Goal: Task Accomplishment & Management: Use online tool/utility

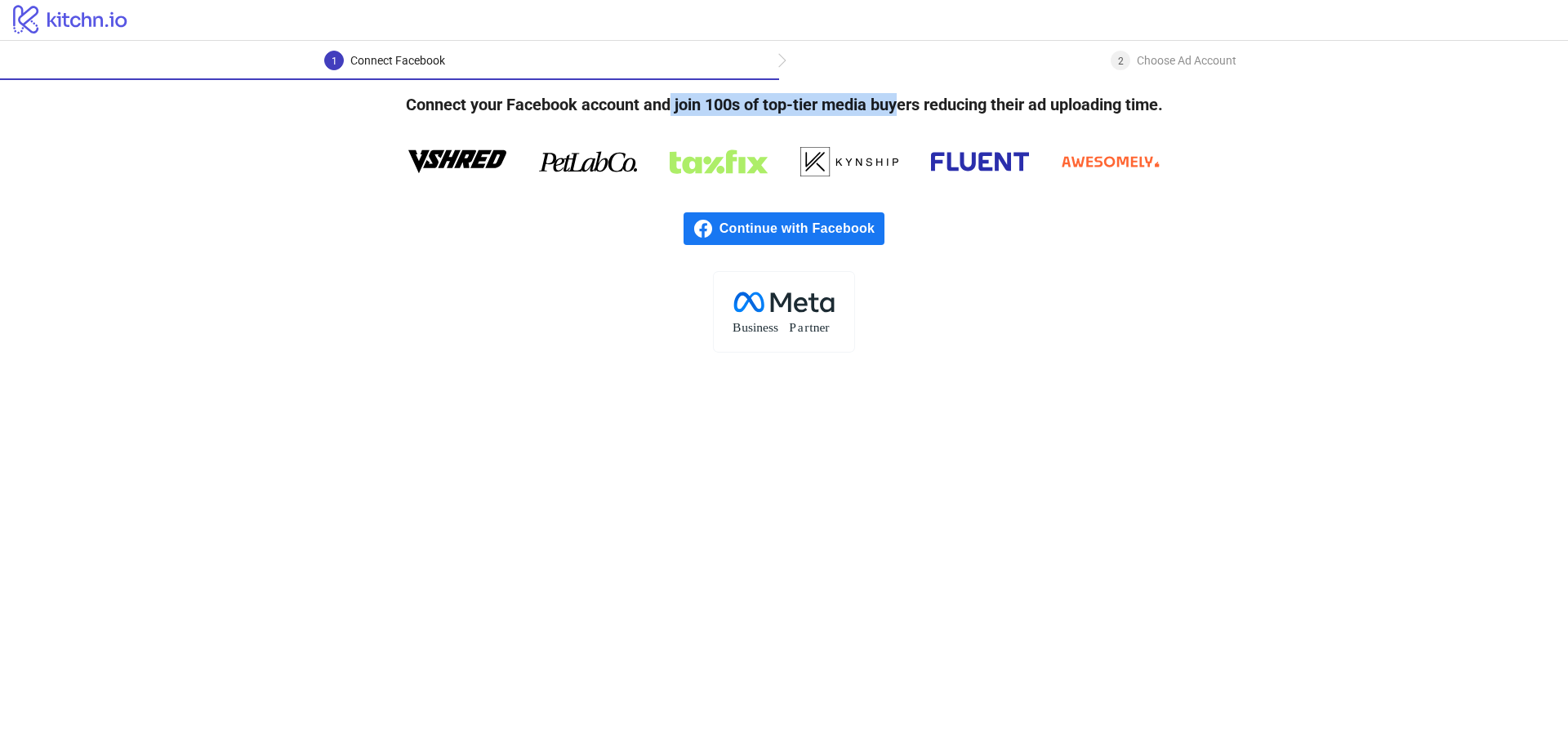
drag, startPoint x: 686, startPoint y: 100, endPoint x: 906, endPoint y: 101, distance: 220.0
click at [904, 100] on h4 "Connect your Facebook account and join 100s of top-tier media buyers reducing t…" at bounding box center [784, 105] width 809 height 49
click at [843, 233] on span "Continue with Facebook" at bounding box center [802, 229] width 165 height 33
click at [836, 68] on div "2 Choose Ad Account" at bounding box center [1173, 65] width 789 height 29
click at [783, 59] on div "2 Choose Ad Account" at bounding box center [1173, 65] width 789 height 29
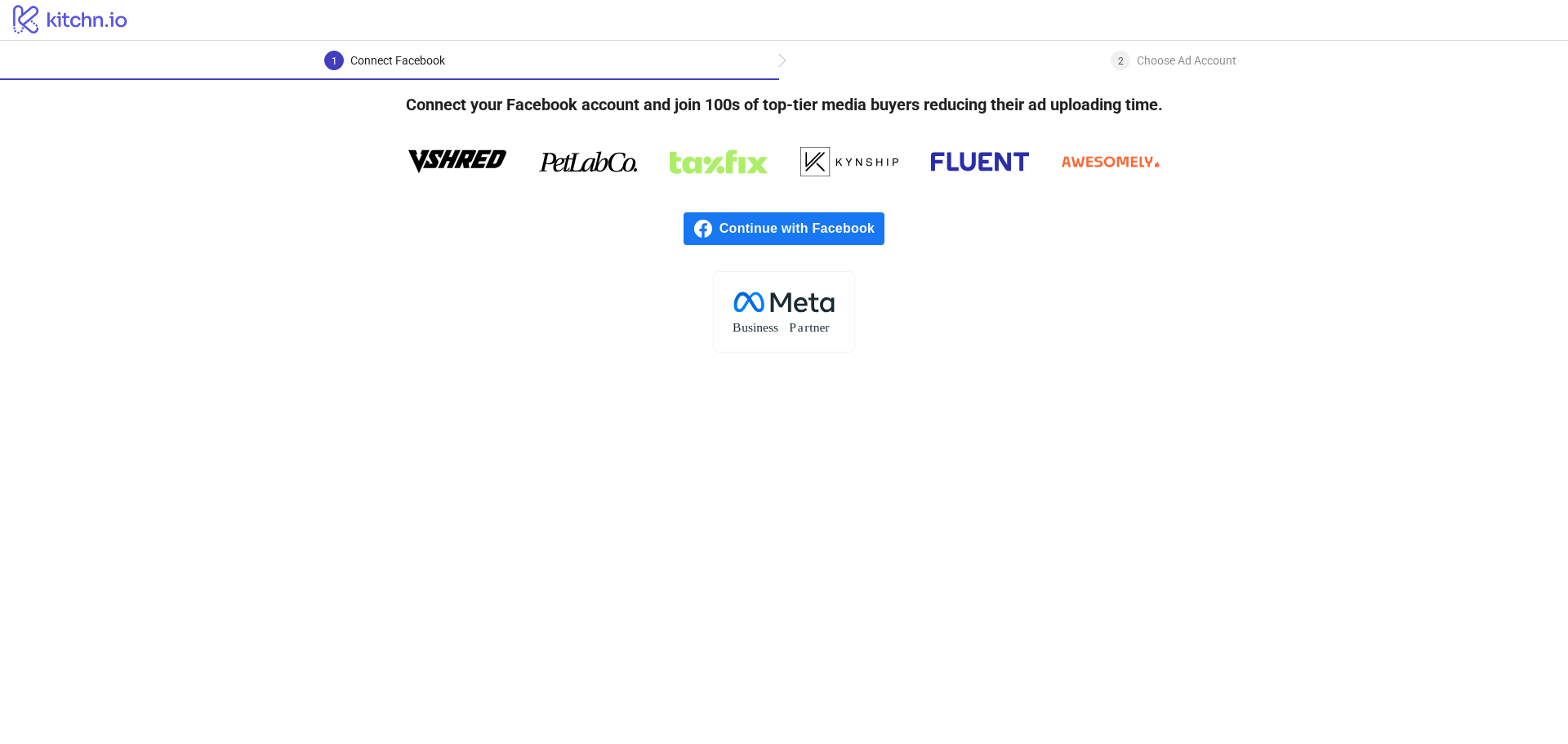
click at [774, 229] on span "Continue with Facebook" at bounding box center [802, 229] width 165 height 33
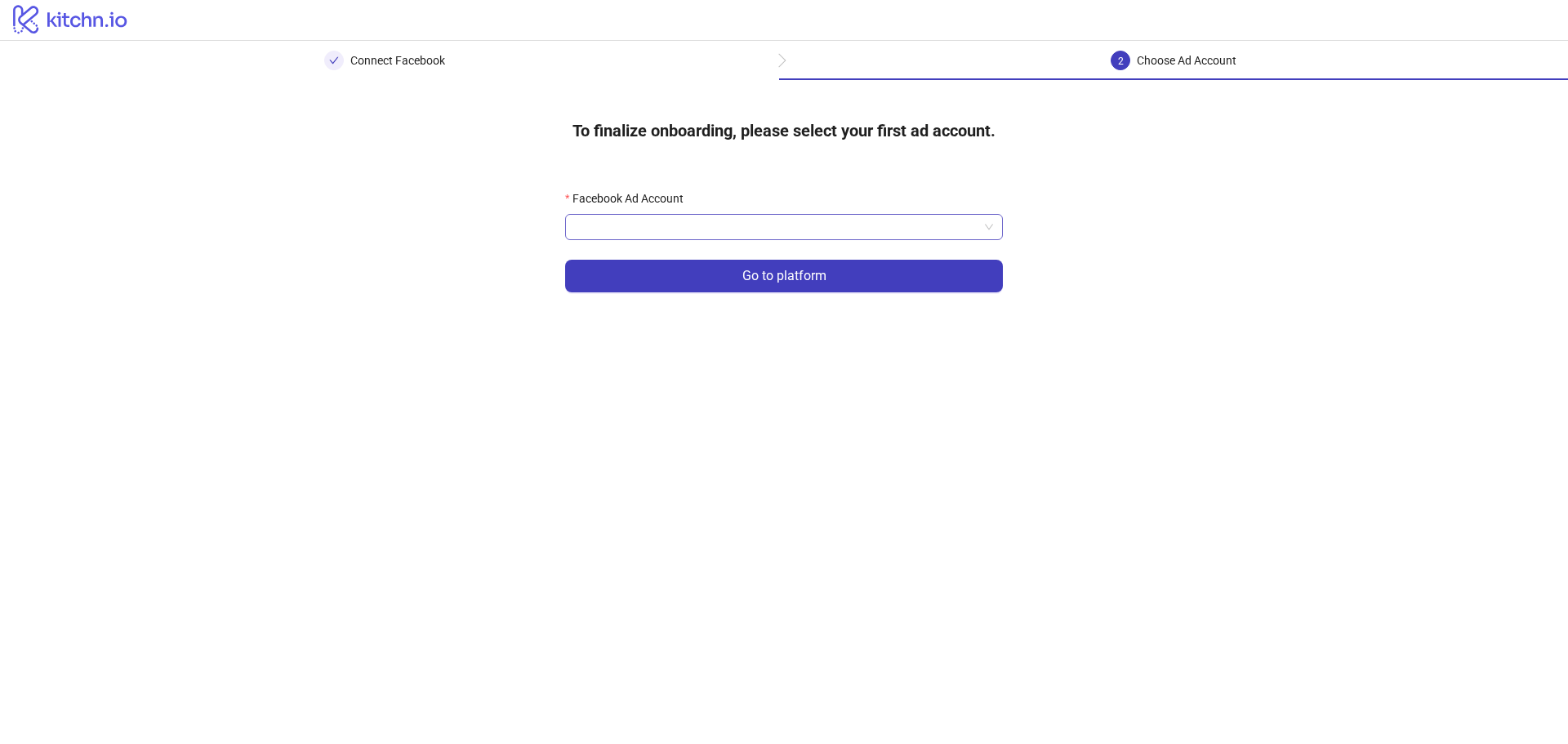
click at [825, 234] on input "Facebook Ad Account" at bounding box center [776, 227] width 403 height 25
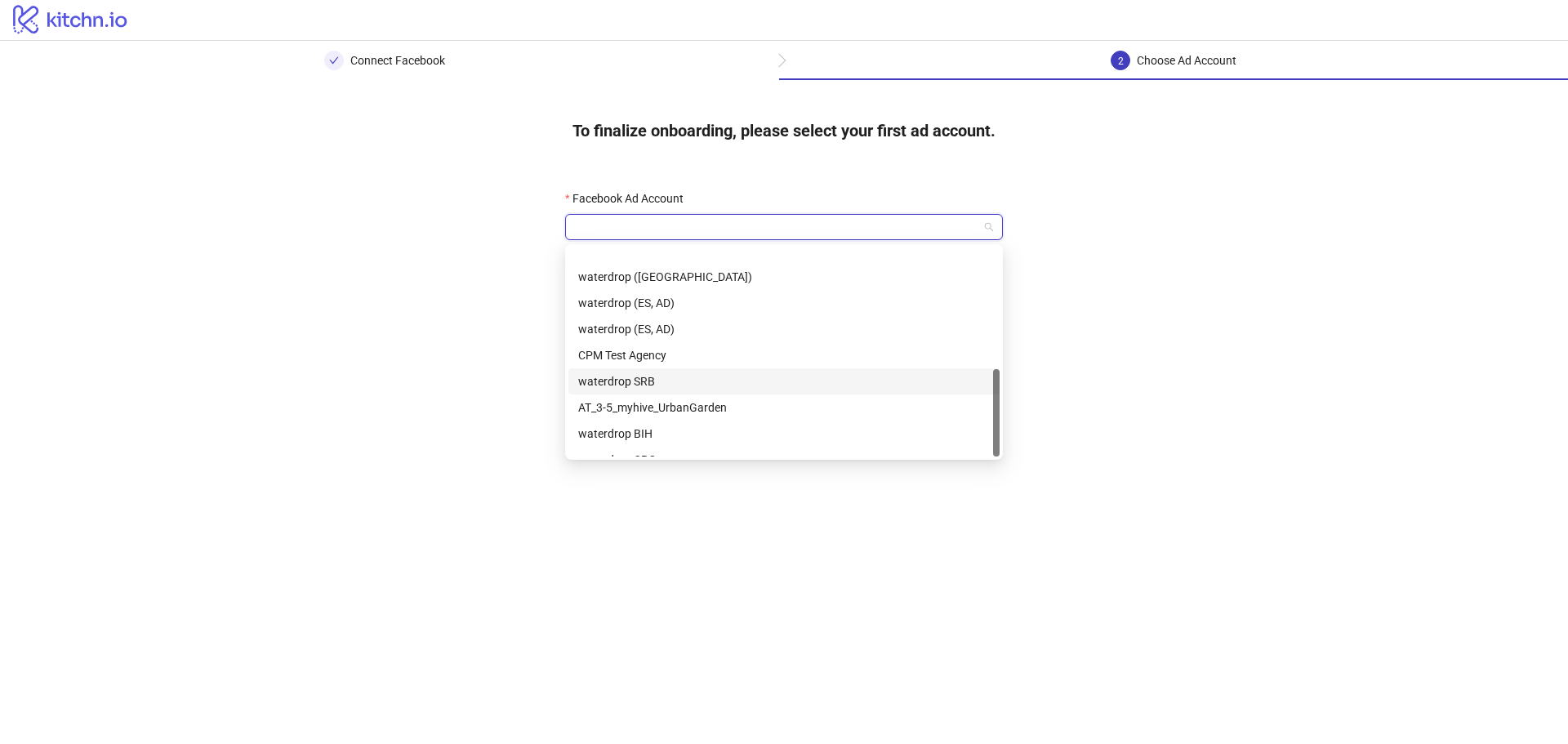
scroll to position [287, 0]
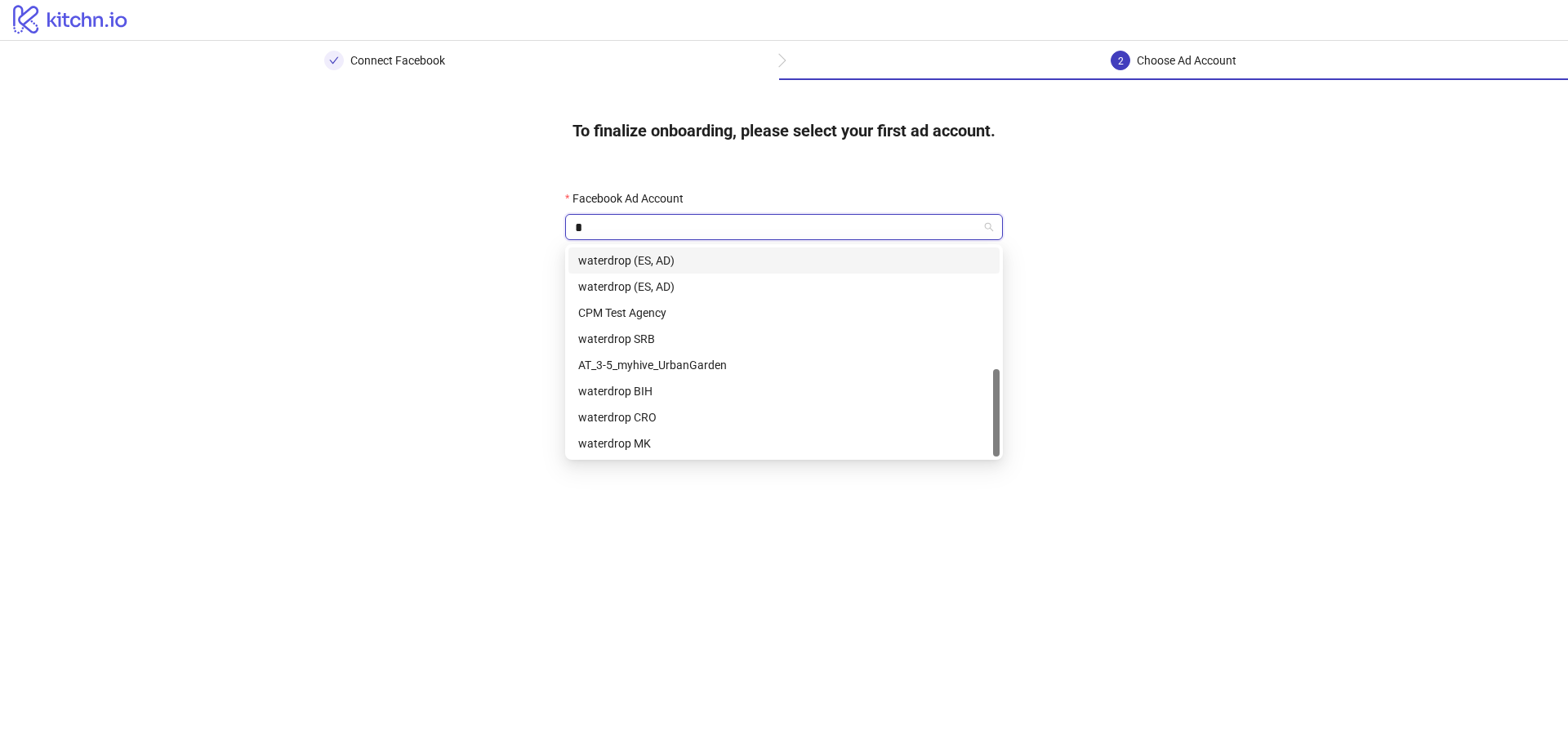
type input "**"
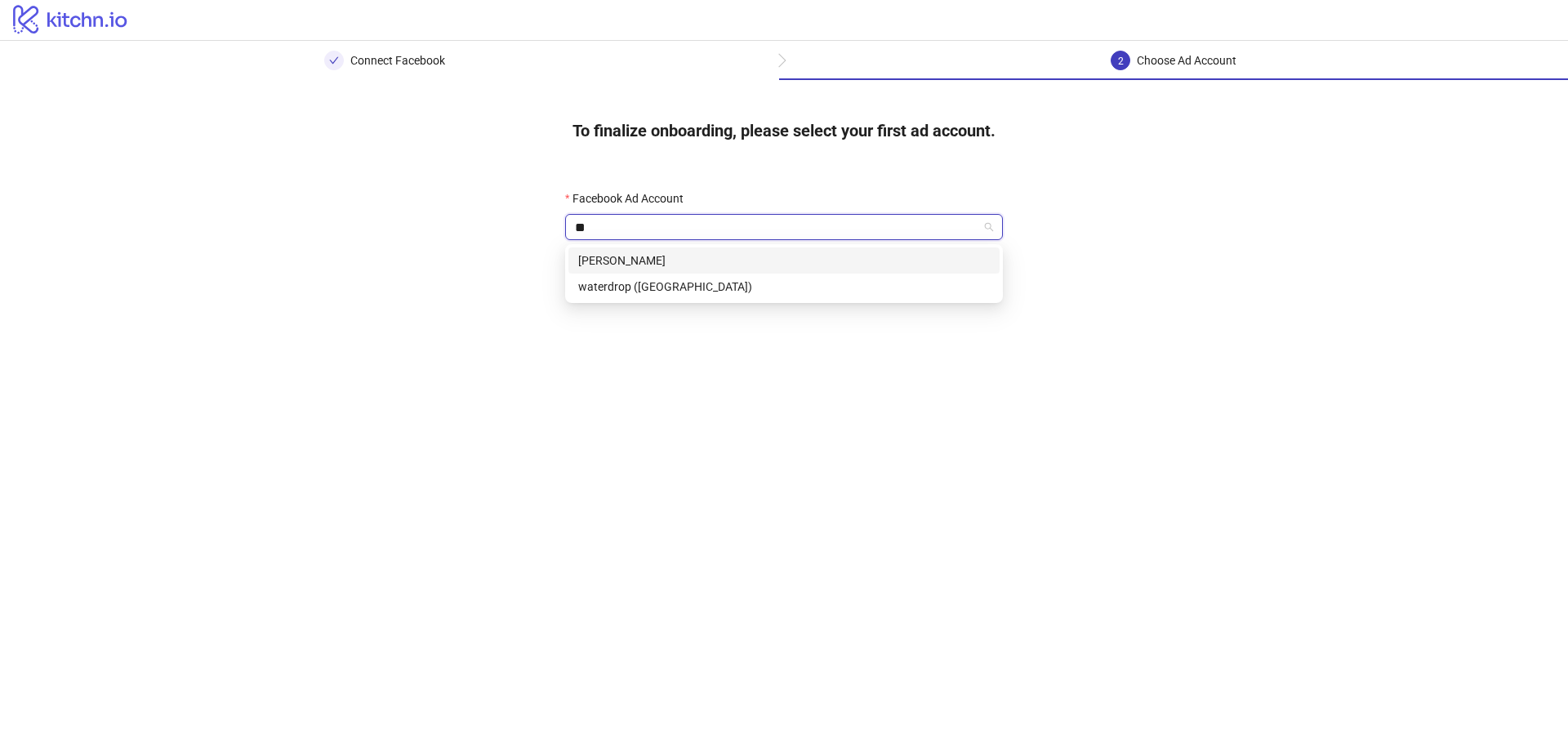
scroll to position [0, 0]
click at [666, 289] on div "waterdrop ([GEOGRAPHIC_DATA])" at bounding box center [784, 287] width 411 height 18
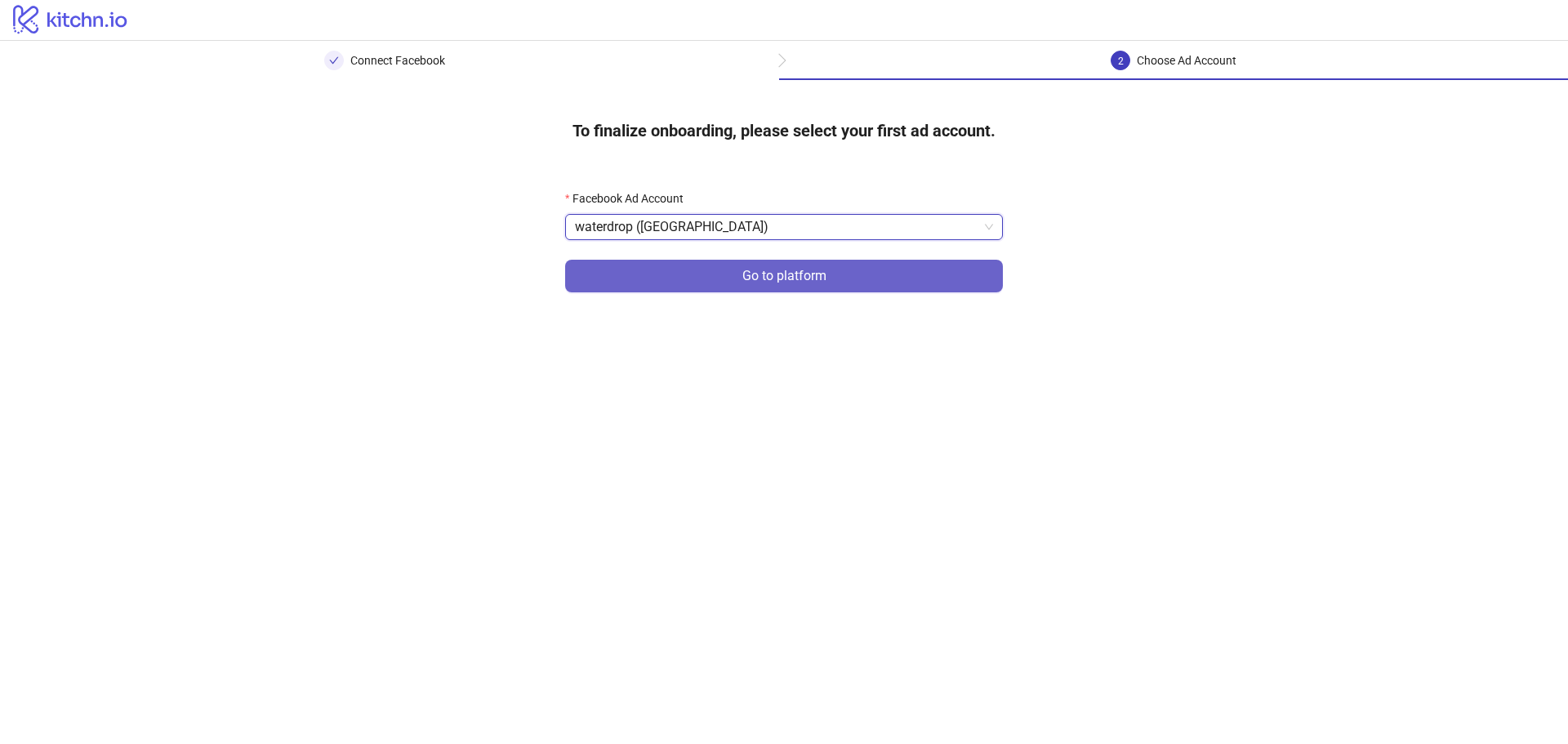
click at [784, 285] on button "Go to platform" at bounding box center [784, 276] width 438 height 33
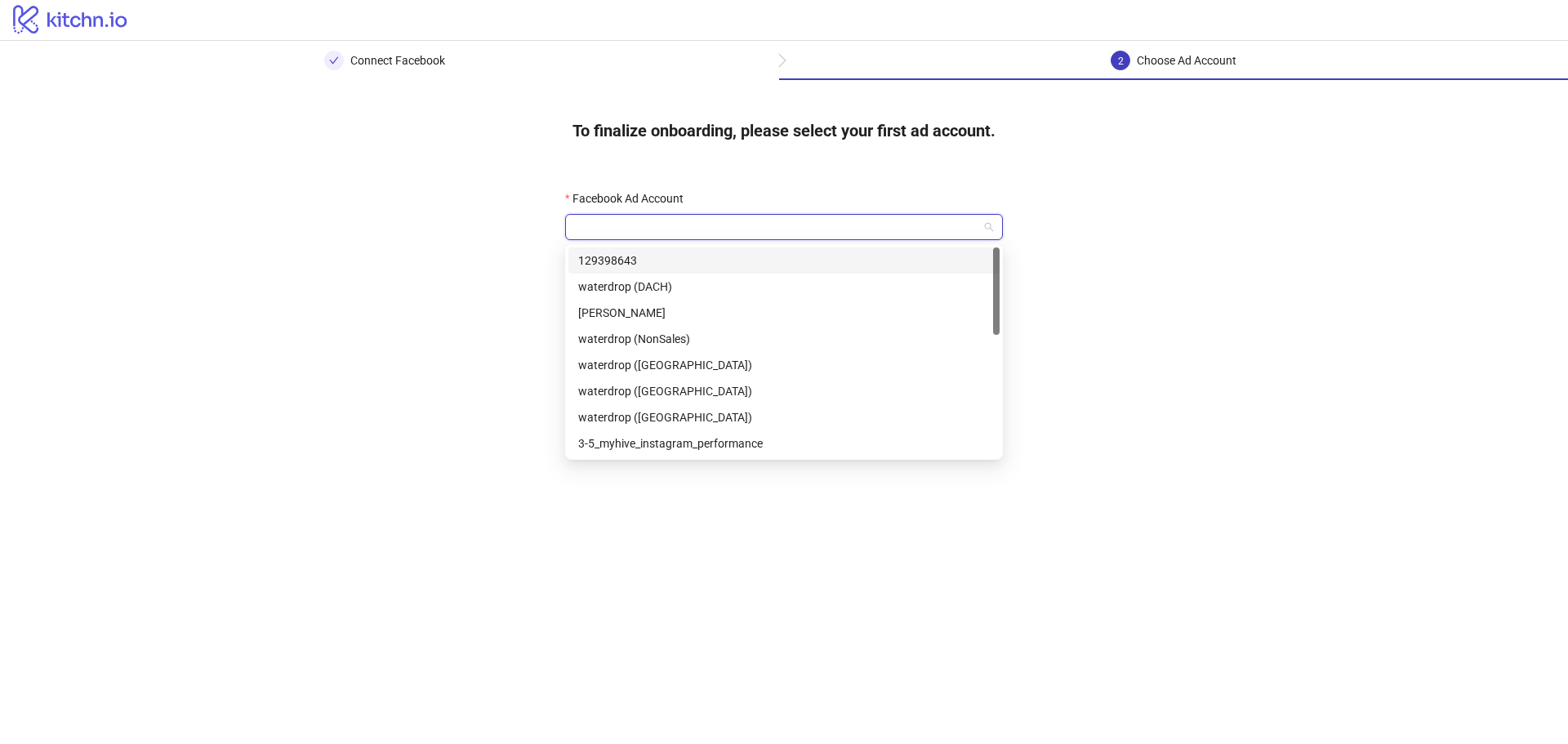
click at [775, 226] on input "Facebook Ad Account" at bounding box center [776, 227] width 403 height 25
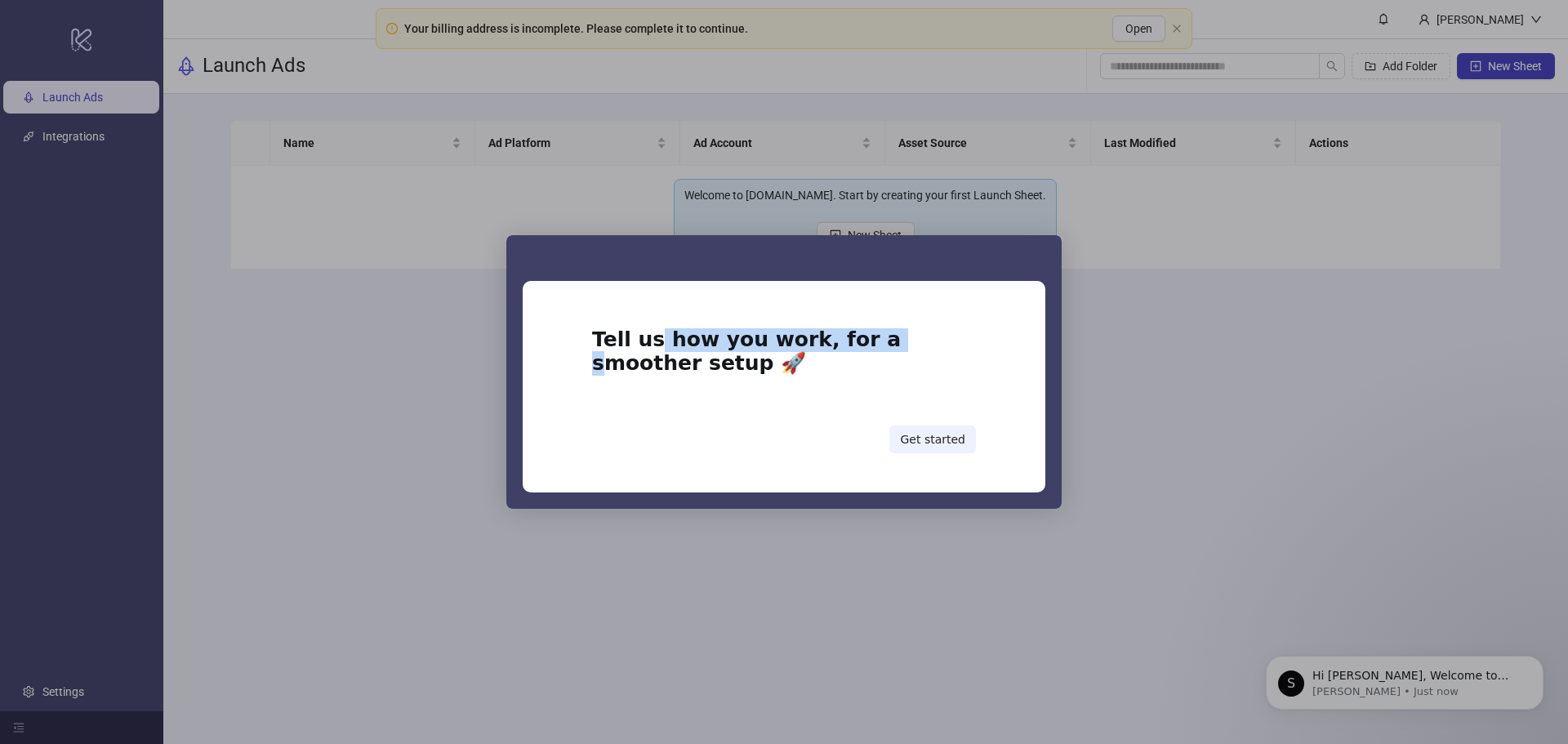
drag, startPoint x: 648, startPoint y: 345, endPoint x: 870, endPoint y: 350, distance: 222.1
click at [869, 350] on h1 "Tell us how you work, for a smoother setup 🚀" at bounding box center [784, 356] width 384 height 57
click at [942, 443] on button "Get started" at bounding box center [933, 439] width 87 height 27
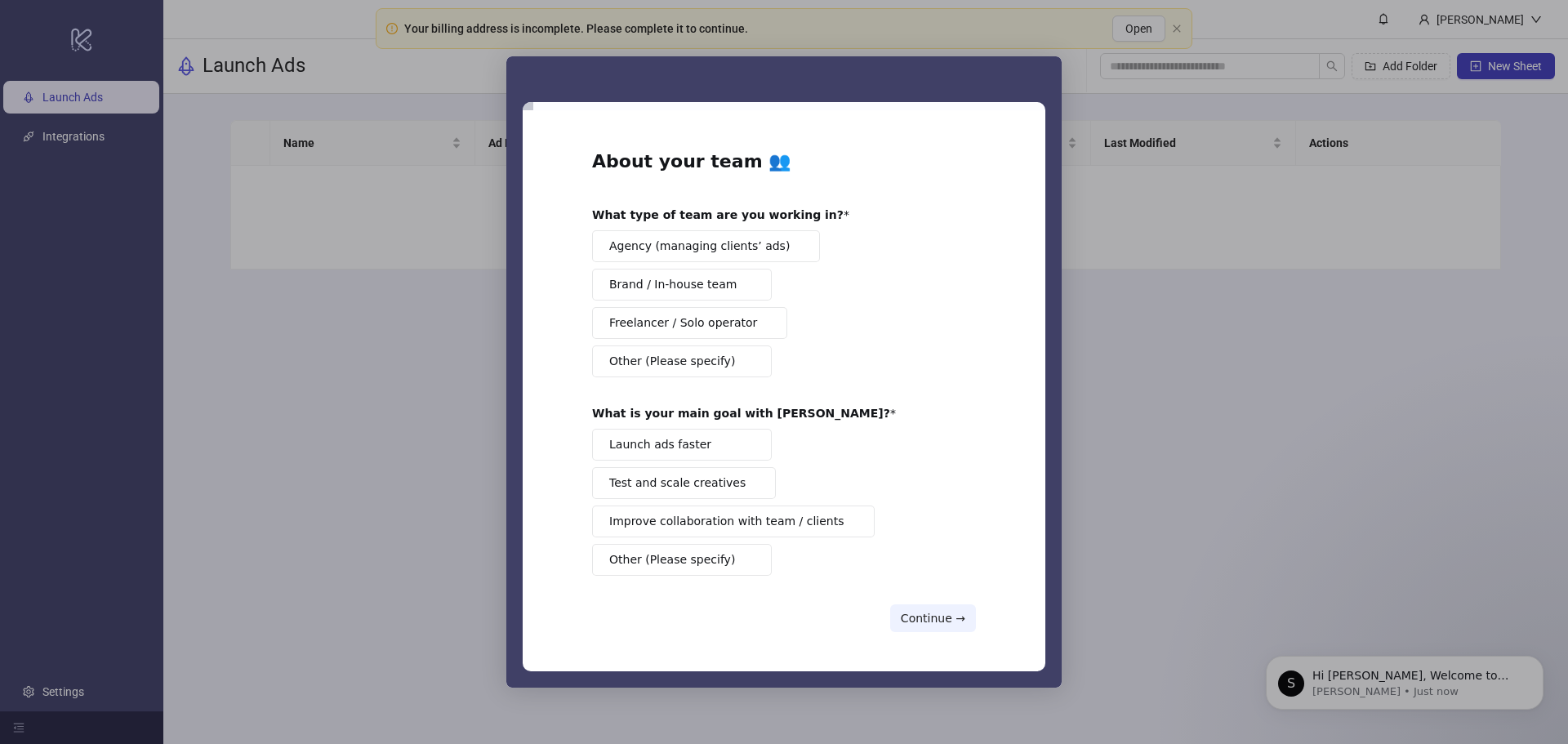
click at [720, 290] on span "Brand / In-house team" at bounding box center [672, 284] width 127 height 17
drag, startPoint x: 676, startPoint y: 417, endPoint x: 822, endPoint y: 414, distance: 146.0
click at [822, 414] on div "What is your main goal with Kitchn?" at bounding box center [772, 413] width 359 height 15
click at [708, 444] on button "Launch ads faster" at bounding box center [682, 444] width 180 height 32
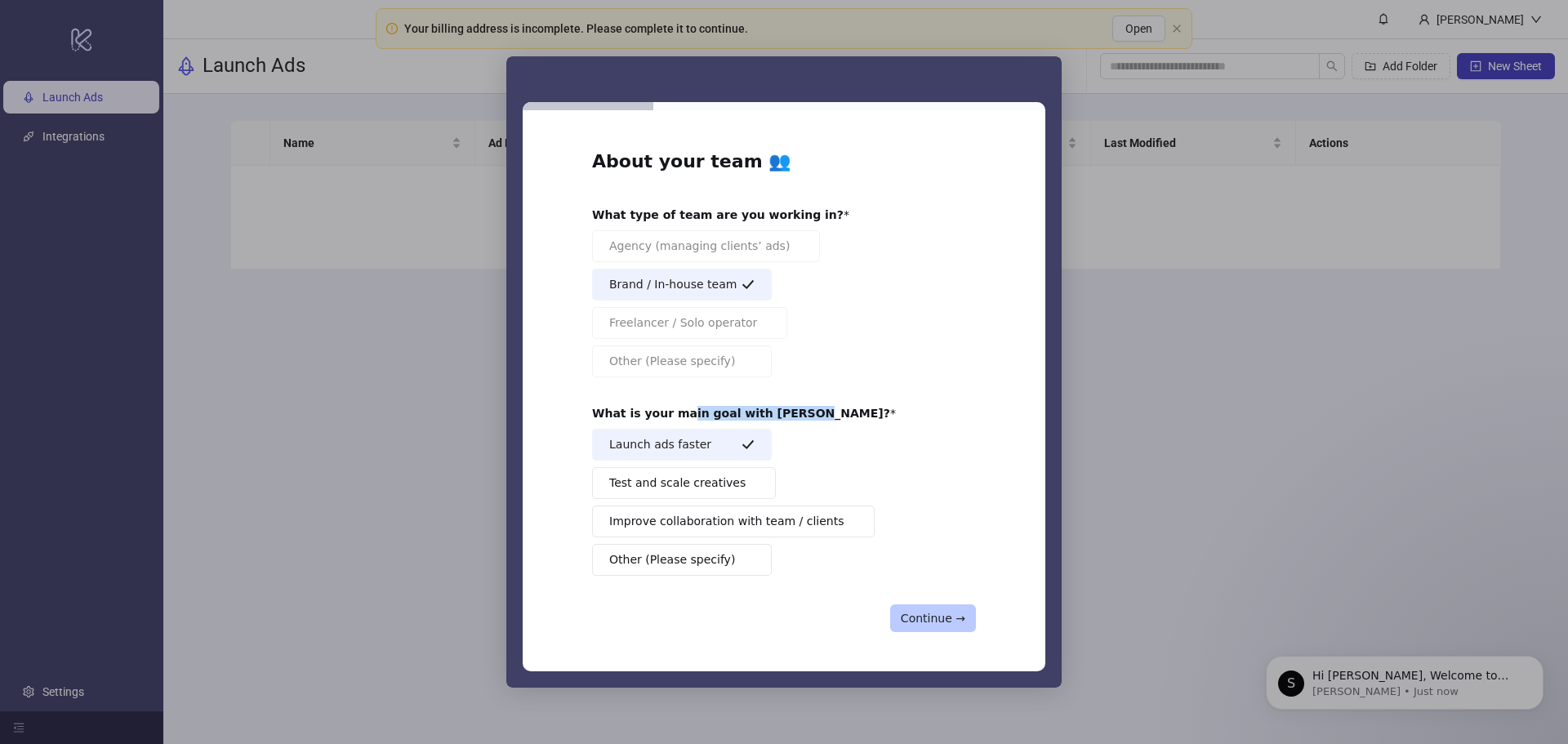
click at [914, 609] on button "Continue →" at bounding box center [933, 618] width 86 height 27
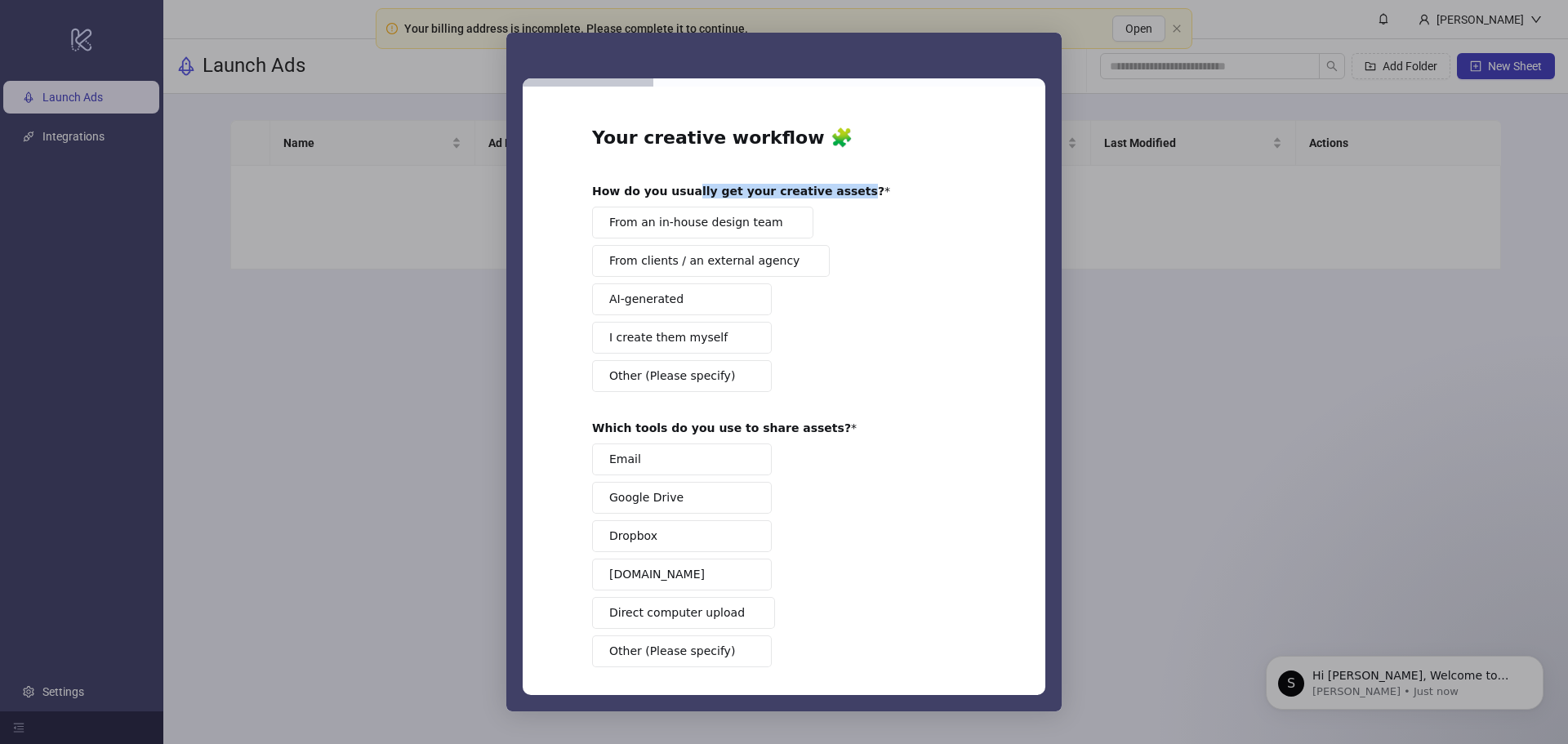
drag, startPoint x: 677, startPoint y: 193, endPoint x: 815, endPoint y: 193, distance: 138.0
click at [814, 193] on b "How do you usually get your creative assets?" at bounding box center [739, 191] width 293 height 13
click at [759, 265] on span "From clients / an external agency" at bounding box center [704, 260] width 190 height 17
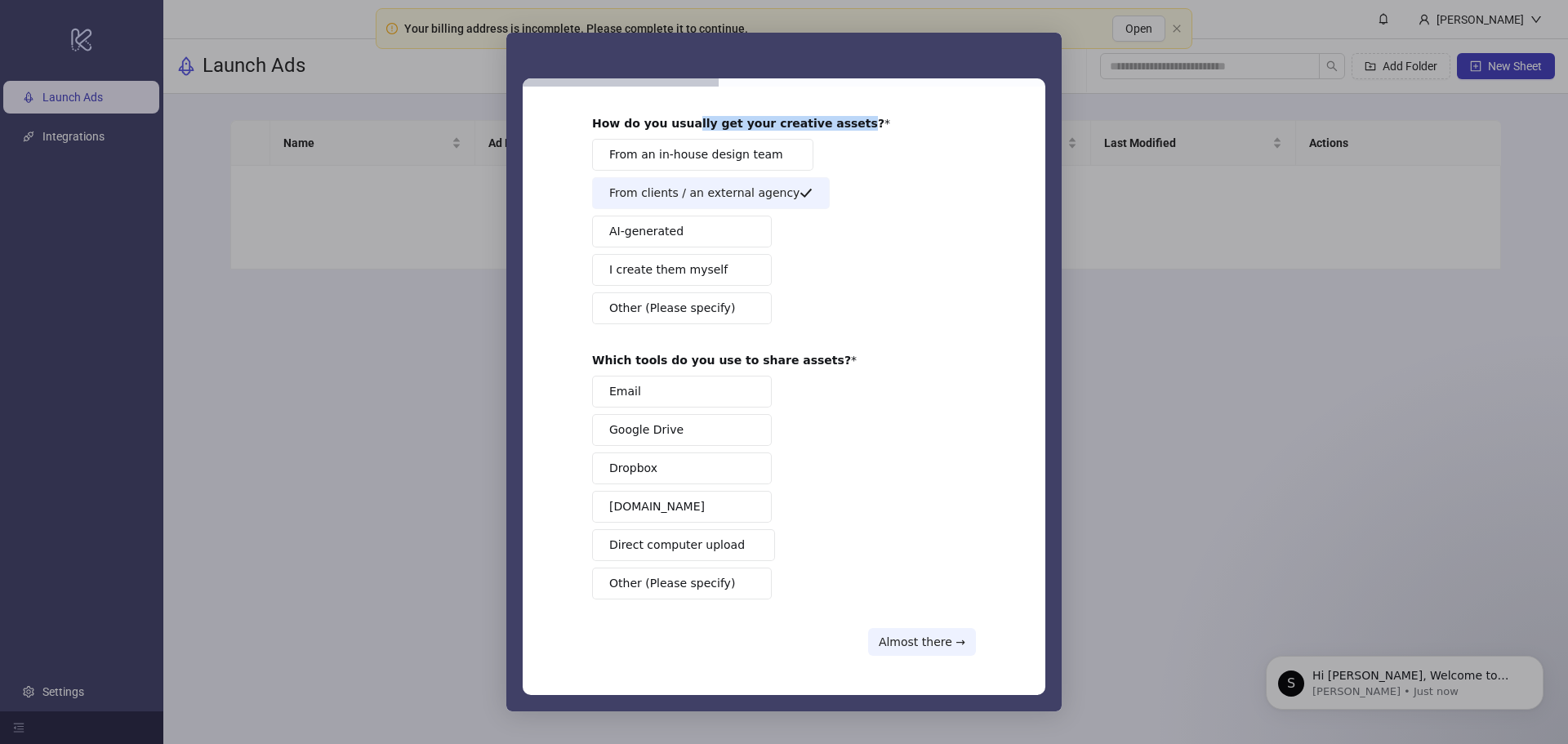
click at [702, 468] on button "Dropbox" at bounding box center [682, 468] width 180 height 32
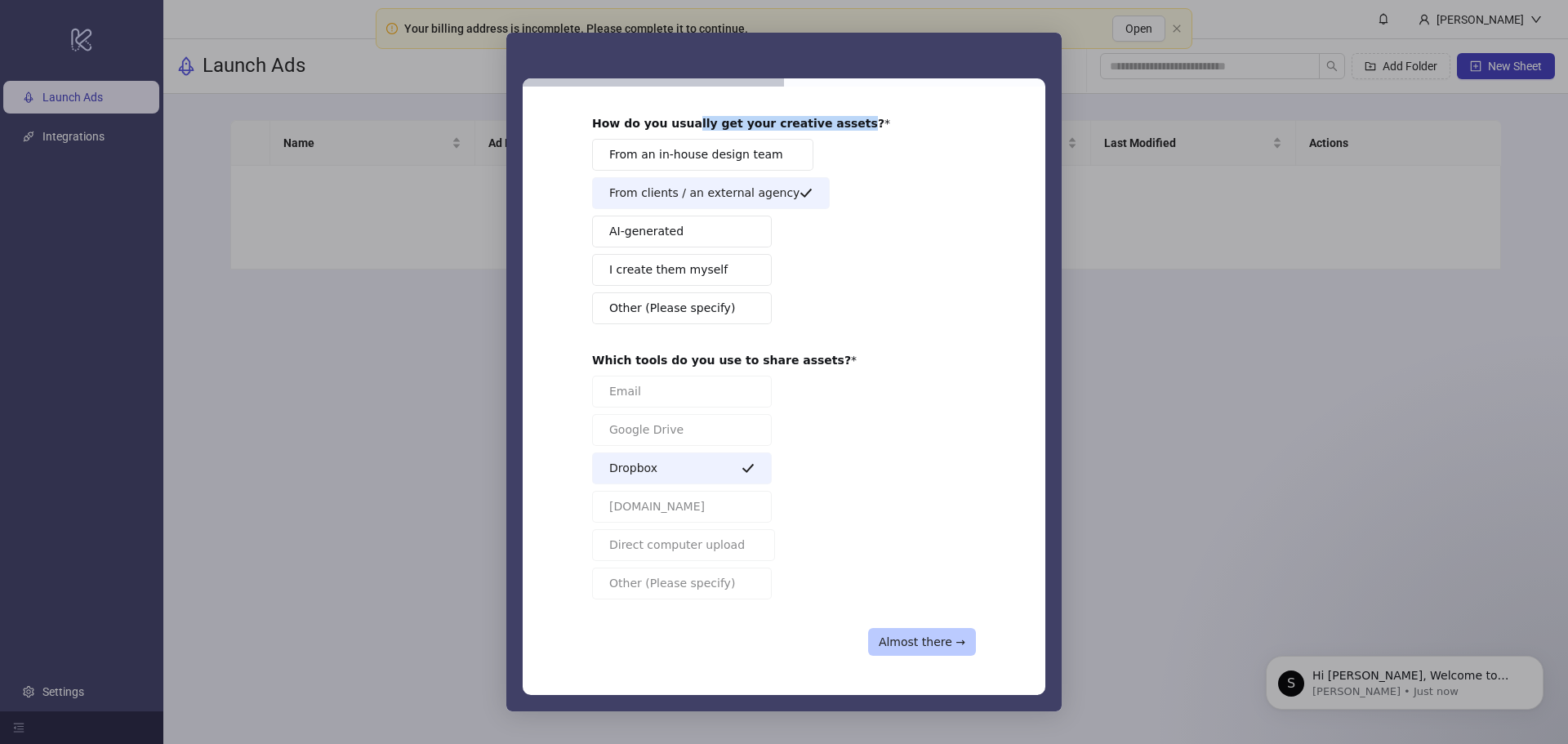
click at [912, 634] on button "Almost there →" at bounding box center [922, 642] width 108 height 27
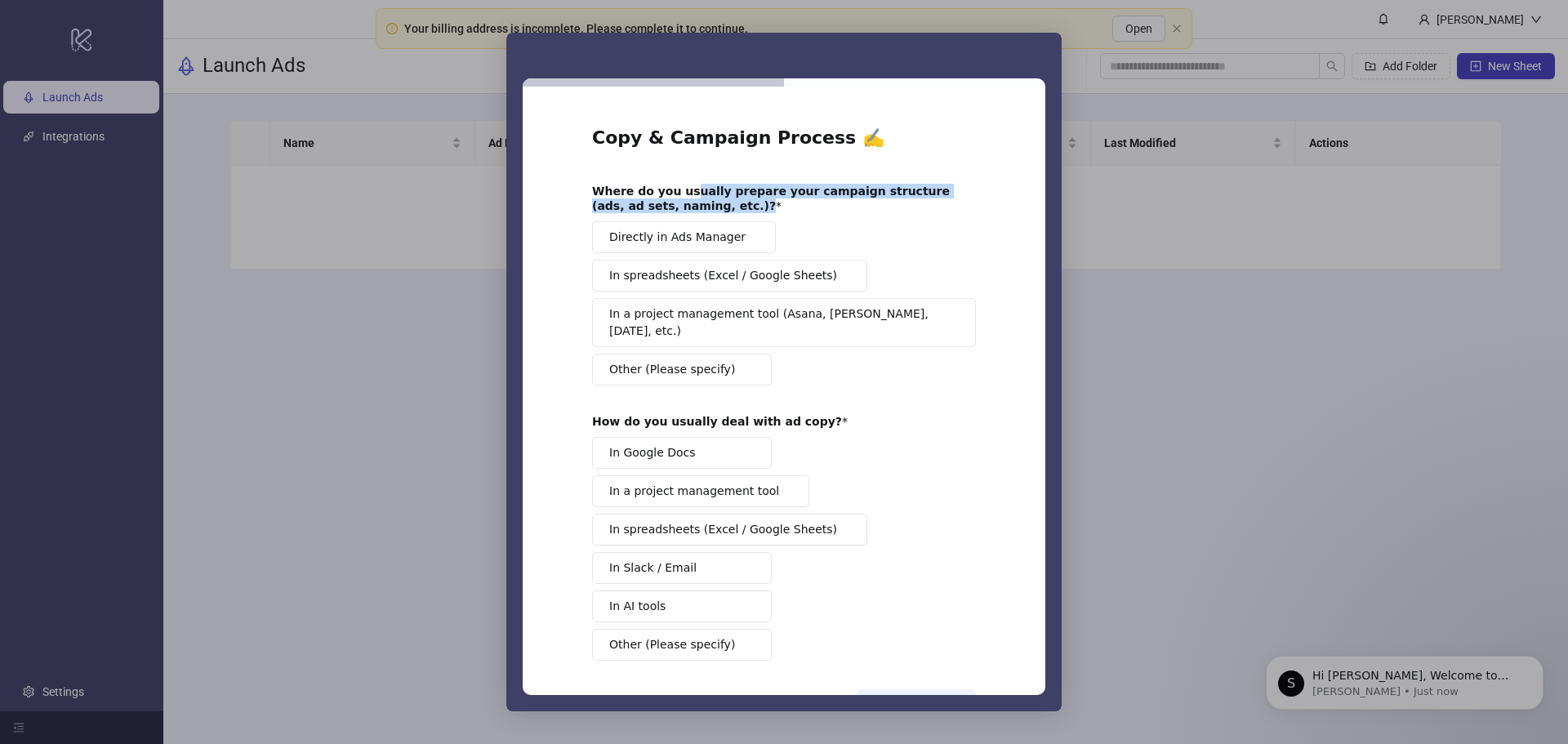
drag, startPoint x: 675, startPoint y: 197, endPoint x: 845, endPoint y: 198, distance: 170.0
click at [845, 198] on div "Where do you usually prepare your campaign structure (ads, ad sets, naming, etc…" at bounding box center [772, 198] width 359 height 29
click at [723, 233] on span "Directly in Ads Manager" at bounding box center [677, 237] width 136 height 17
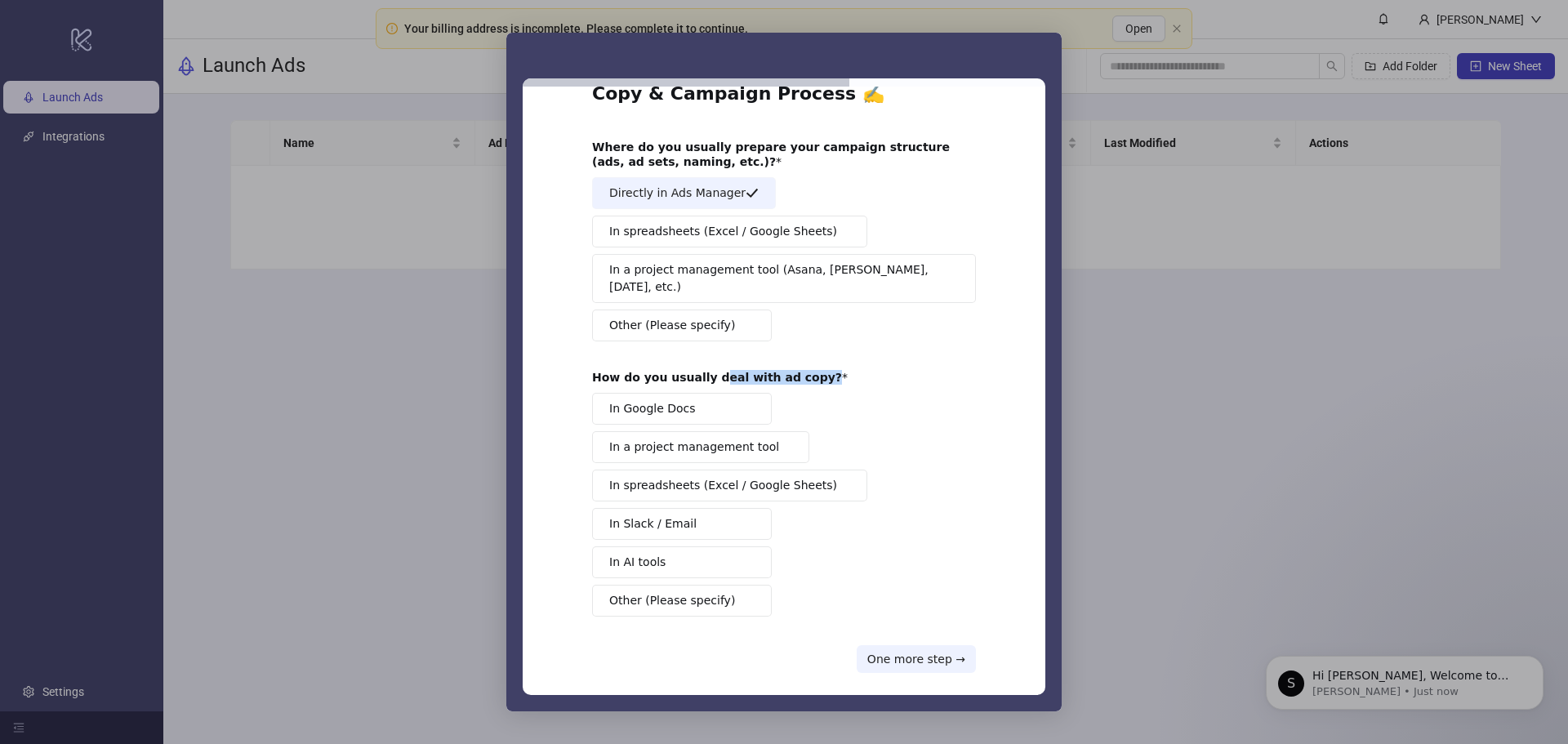
drag, startPoint x: 703, startPoint y: 366, endPoint x: 799, endPoint y: 364, distance: 96.0
click at [799, 370] on div "How do you usually deal with ad copy?" at bounding box center [772, 377] width 359 height 15
click at [715, 394] on button "In Google Docs" at bounding box center [682, 409] width 180 height 32
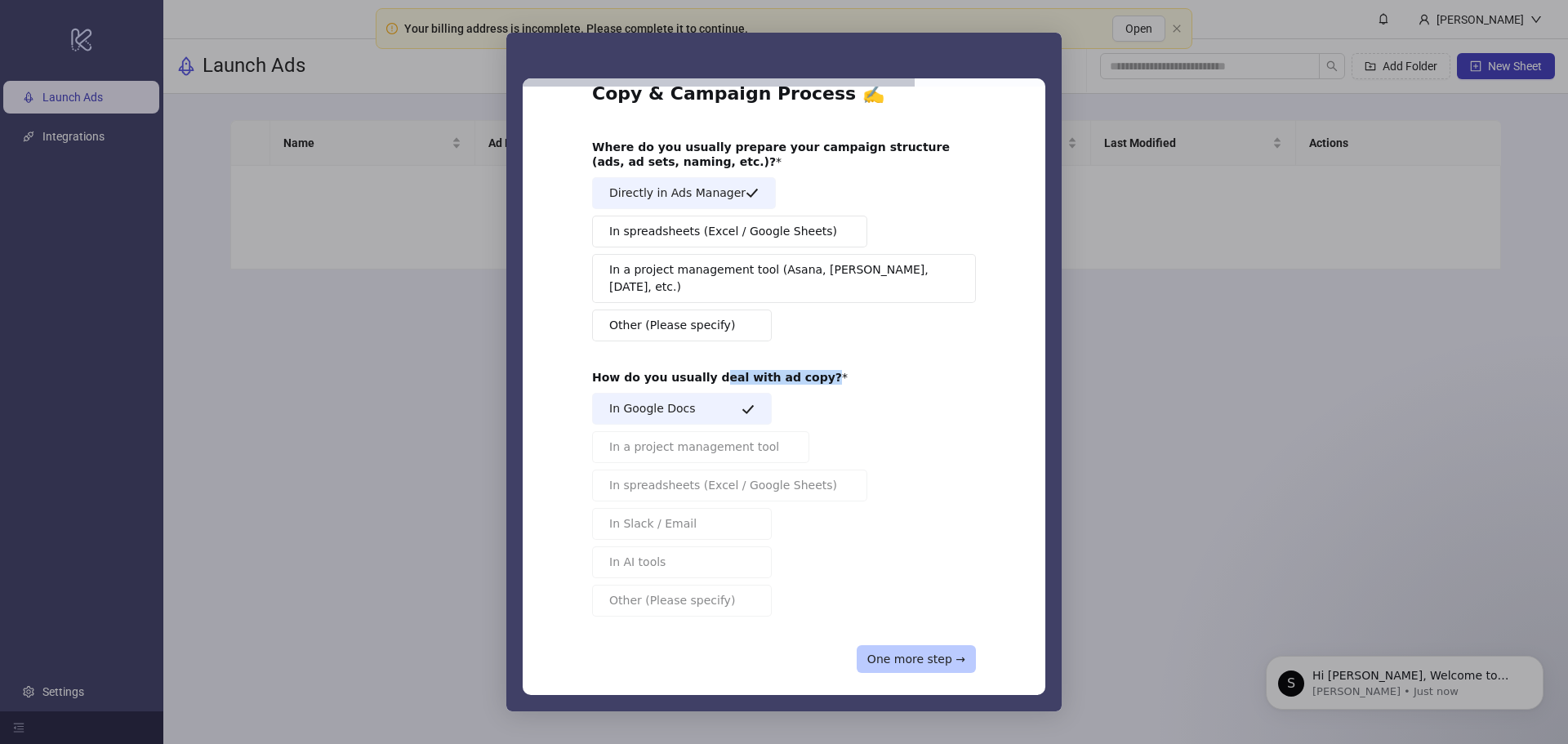
click at [935, 649] on button "One more step →" at bounding box center [916, 659] width 119 height 27
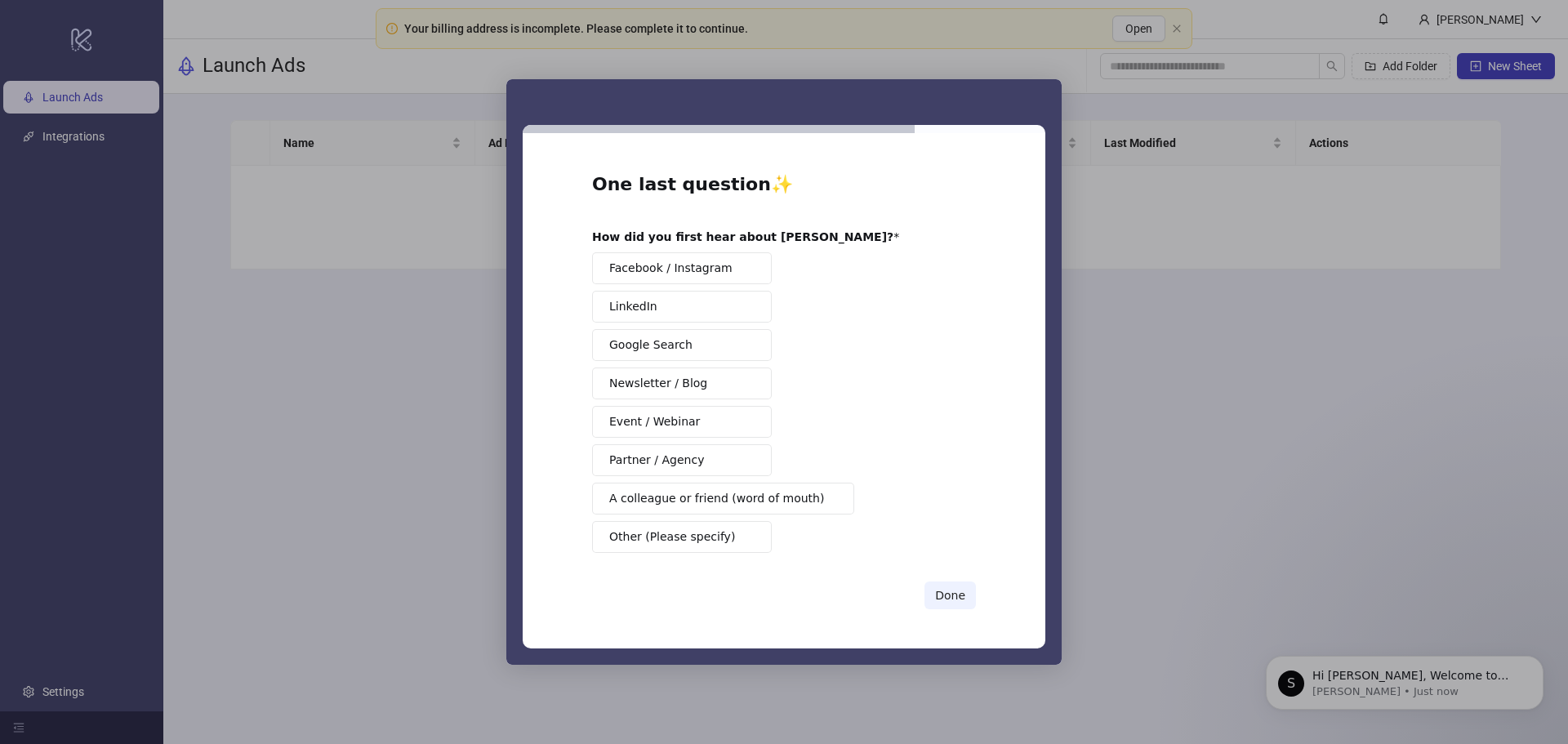
scroll to position [0, 0]
drag, startPoint x: 638, startPoint y: 240, endPoint x: 733, endPoint y: 250, distance: 95.5
click at [732, 243] on b "How did you first hear about Kitchn?" at bounding box center [743, 237] width 302 height 13
click at [713, 454] on button "Partner / Agency" at bounding box center [682, 460] width 180 height 32
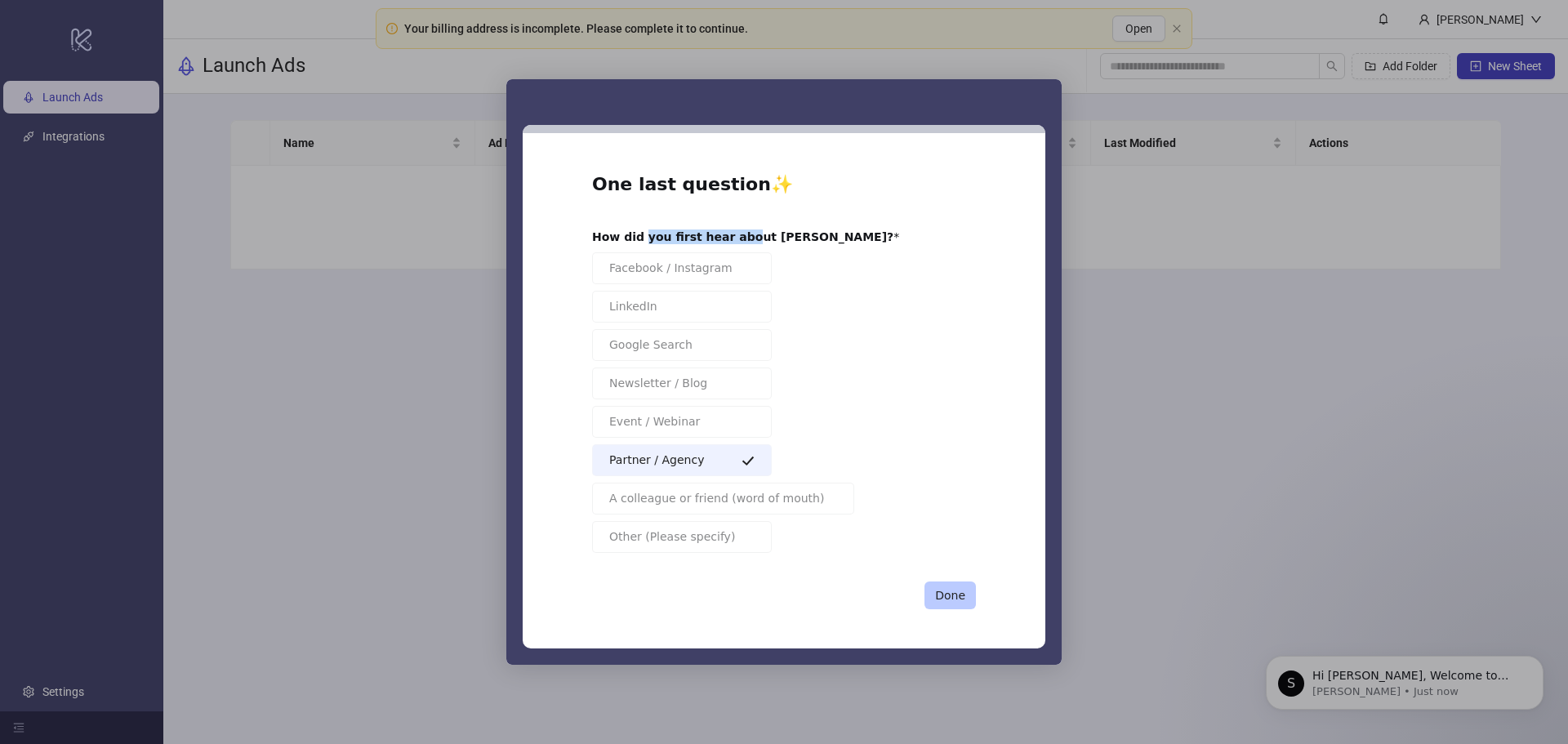
click at [941, 591] on button "Done" at bounding box center [950, 595] width 51 height 27
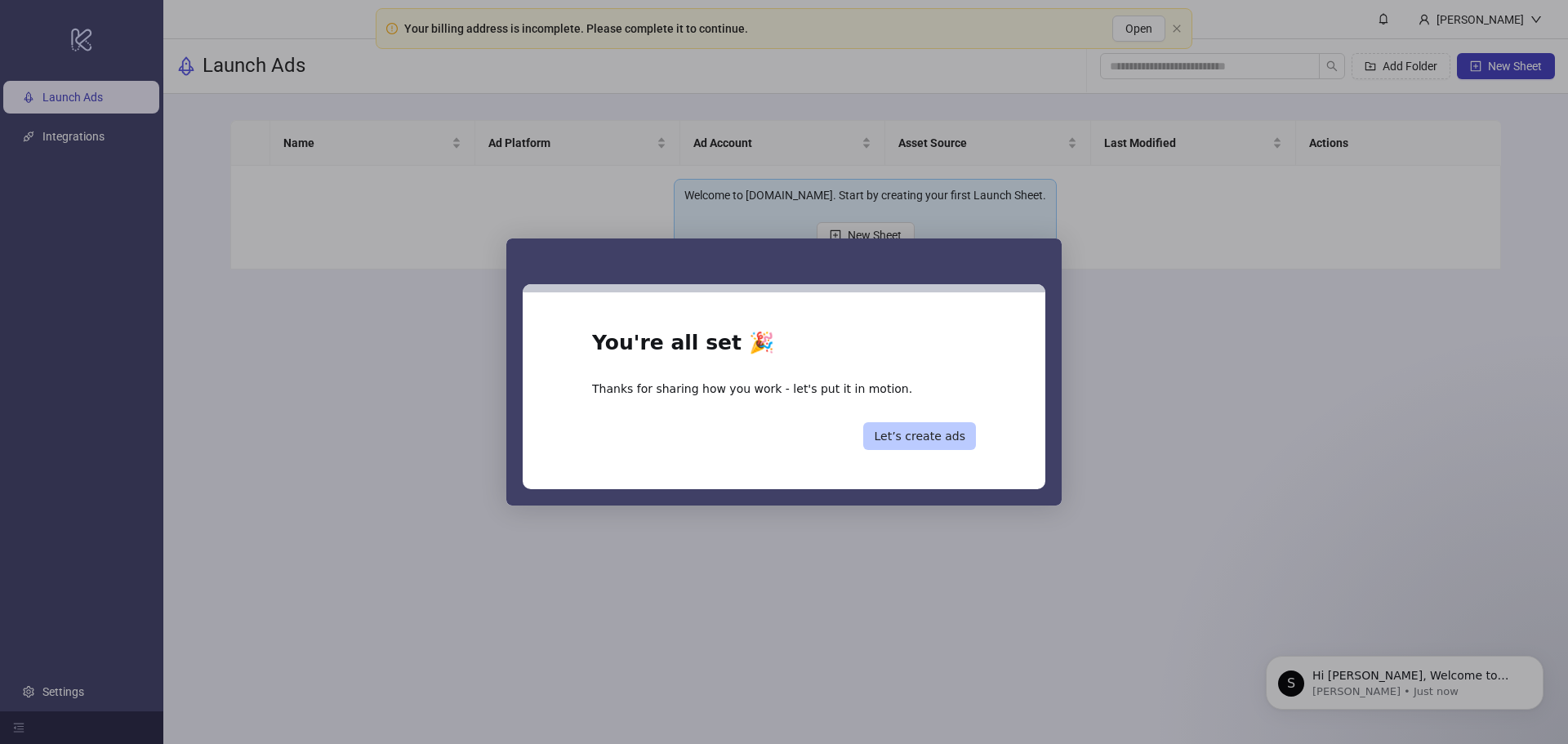
click at [943, 439] on button "Let’s create ads" at bounding box center [919, 436] width 112 height 27
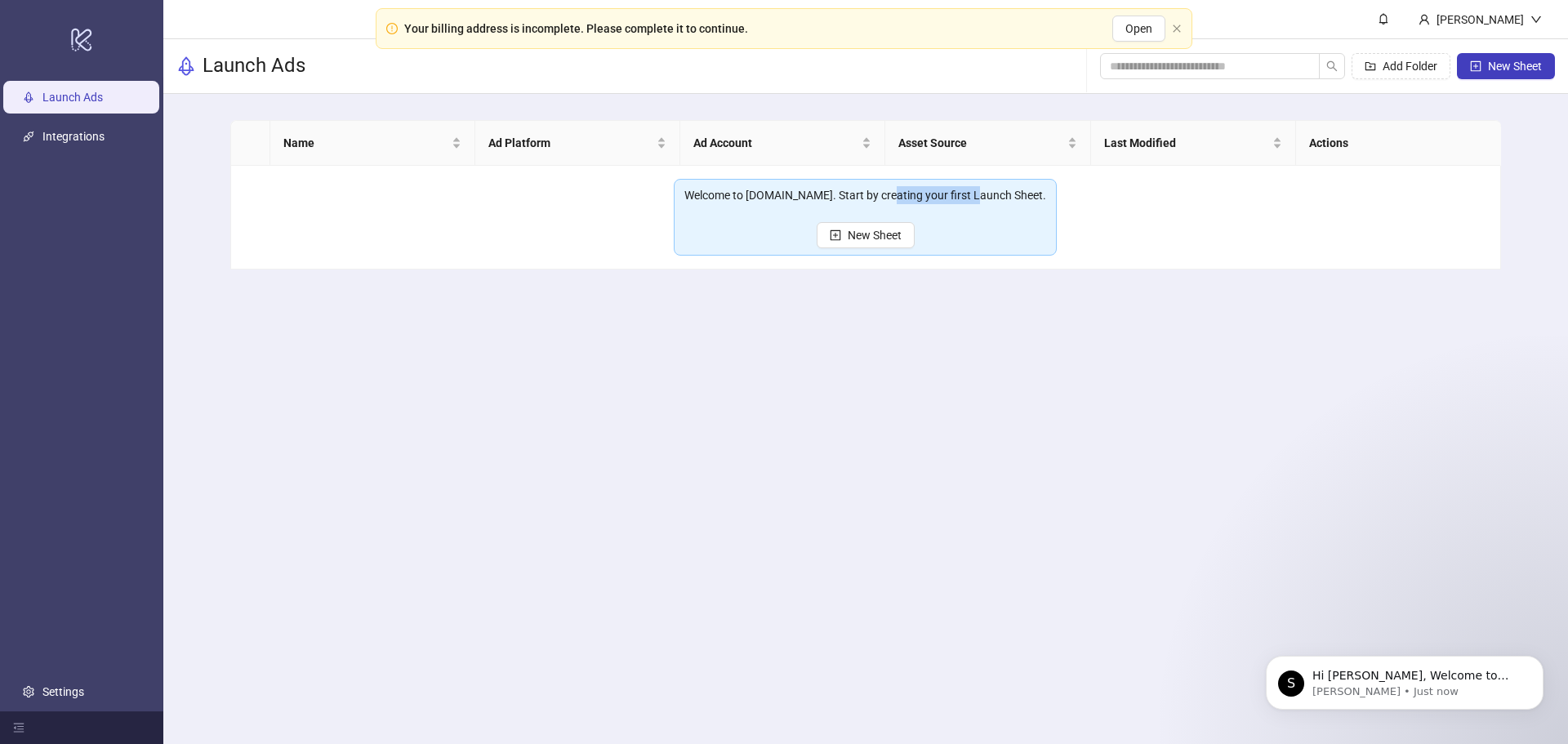
drag, startPoint x: 893, startPoint y: 190, endPoint x: 984, endPoint y: 187, distance: 91.0
click at [984, 189] on div "Welcome to Kitchn.io. Start by creating your first Launch Sheet." at bounding box center [866, 196] width 362 height 18
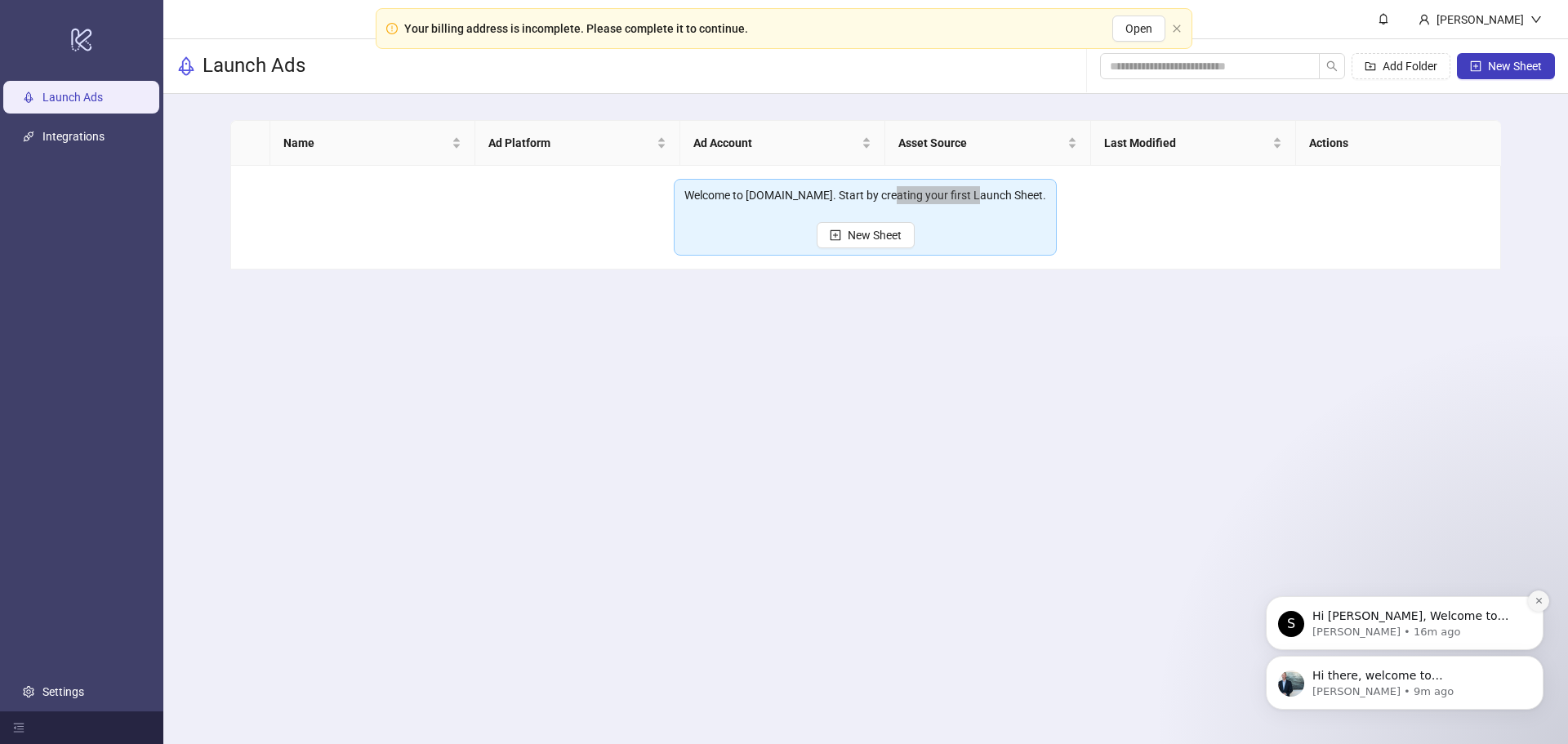
click at [1536, 601] on icon "Dismiss notification" at bounding box center [1539, 601] width 9 height 9
click at [1534, 660] on icon "Dismiss notification" at bounding box center [1539, 660] width 9 height 9
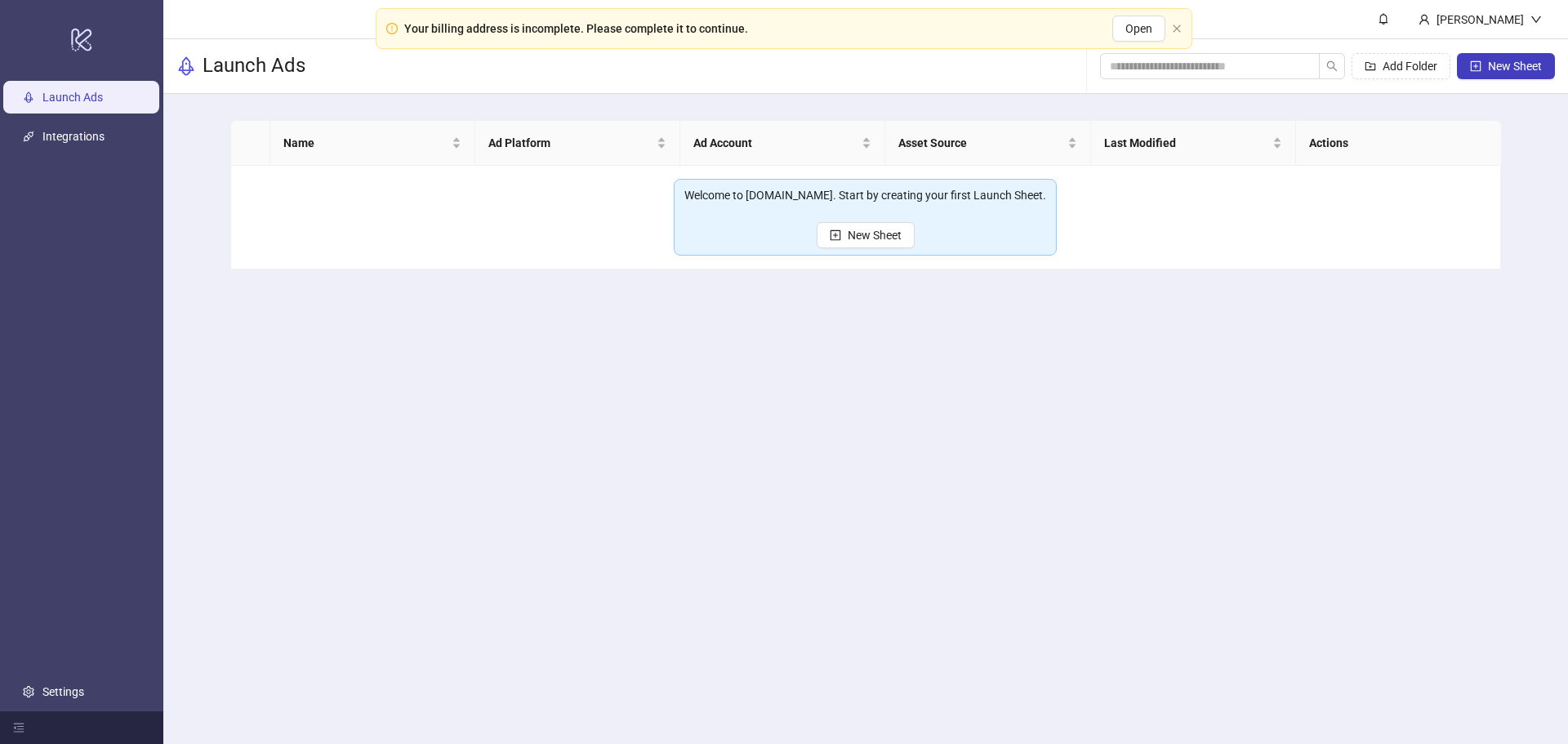
click at [845, 325] on main "Jannick Rauscher Launch Ads Add Folder New Sheet Name Ad Platform Ad Account As…" at bounding box center [866, 372] width 1404 height 744
click at [865, 237] on span "New Sheet" at bounding box center [874, 235] width 54 height 13
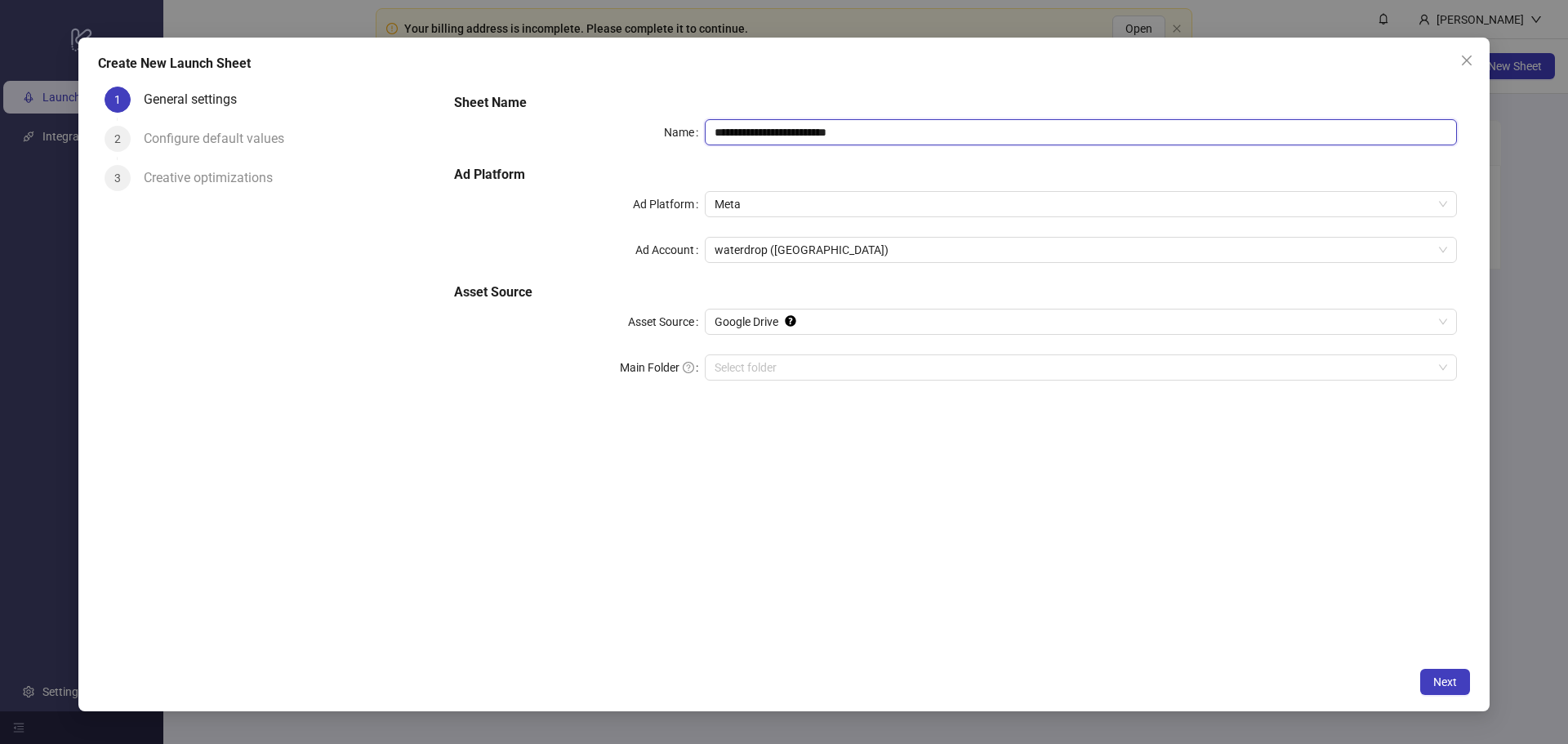
click at [787, 126] on input "**********" at bounding box center [1081, 132] width 752 height 27
click at [770, 207] on span "Meta" at bounding box center [1081, 204] width 732 height 25
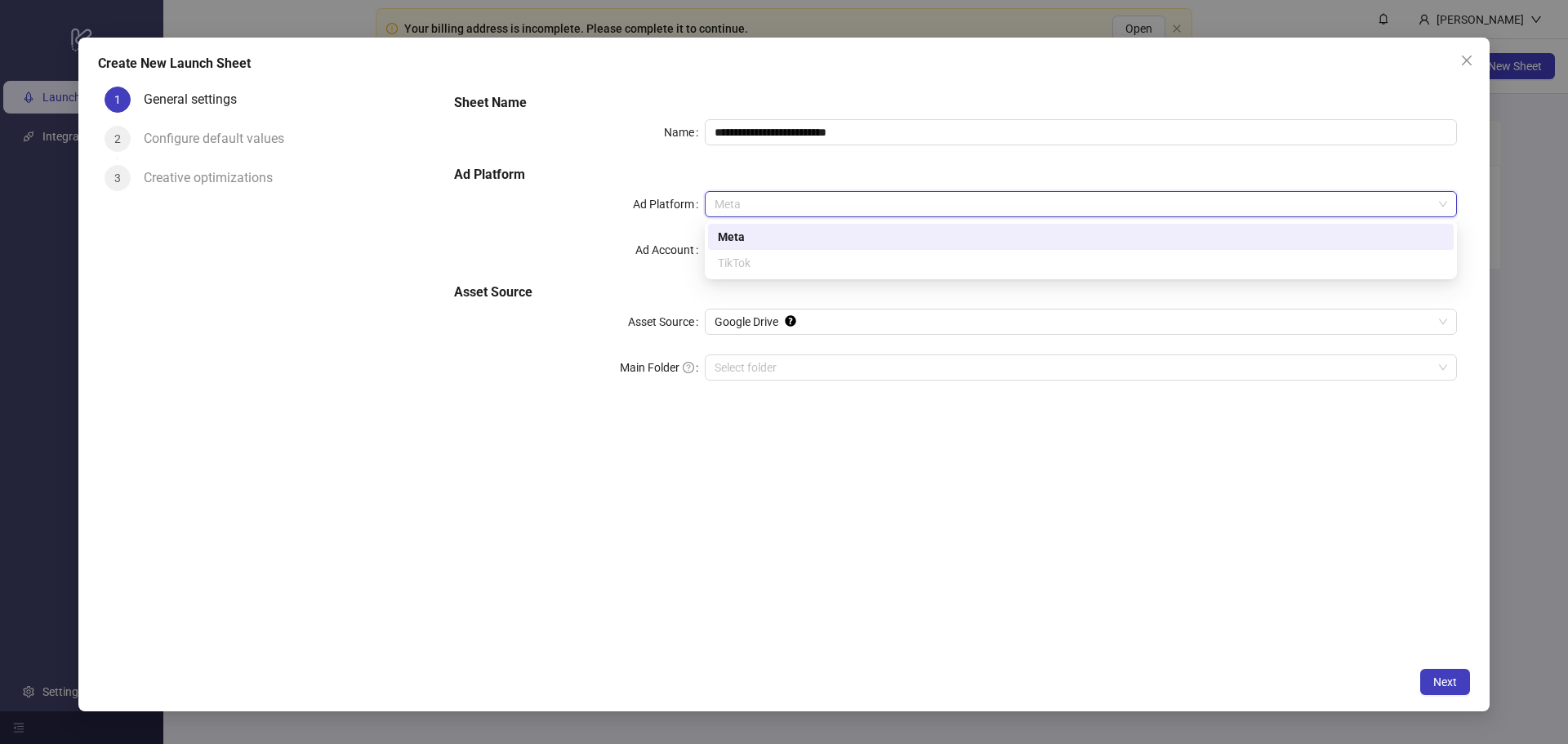
click at [770, 207] on span "Meta" at bounding box center [1081, 204] width 732 height 25
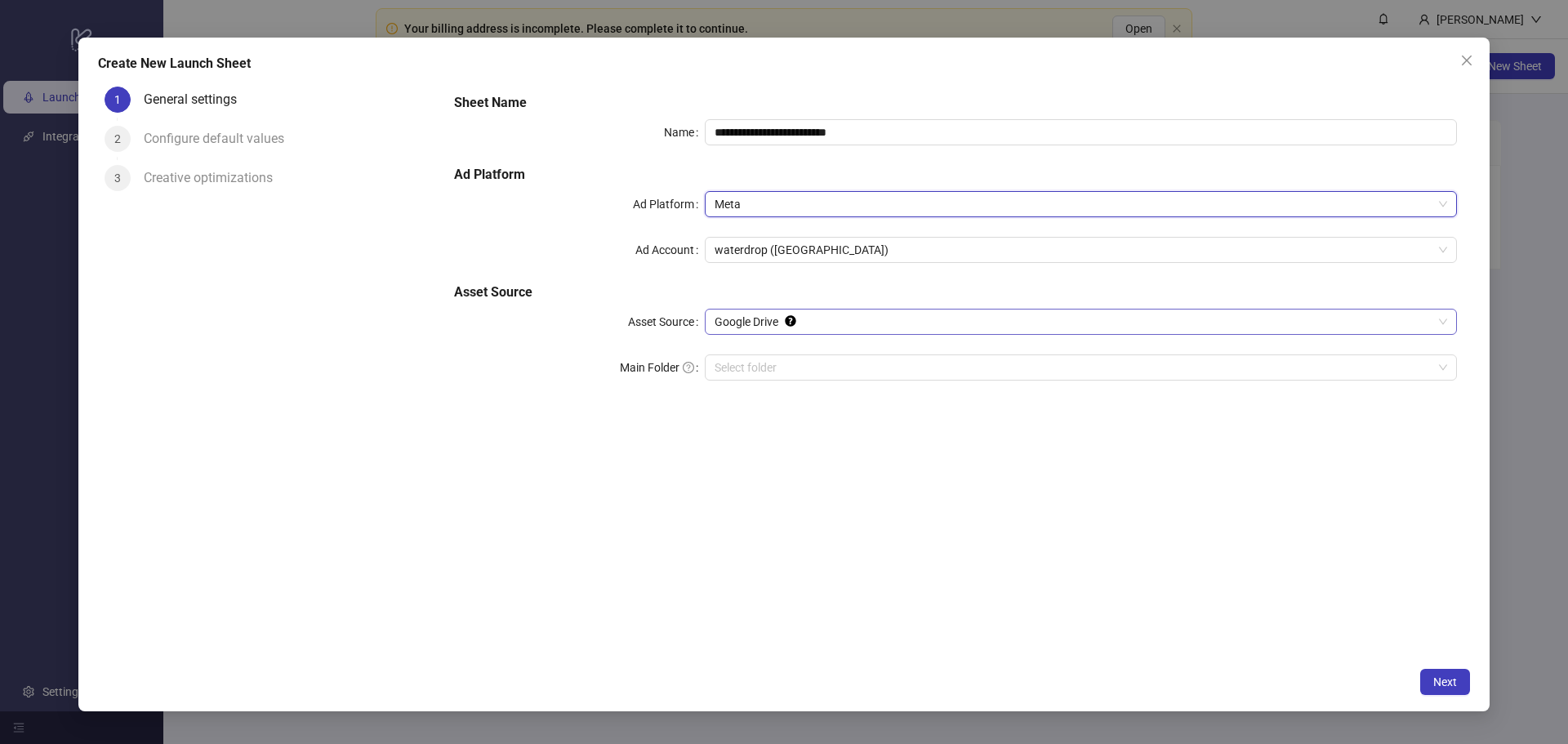
click at [759, 325] on span "Google Drive" at bounding box center [1081, 322] width 732 height 25
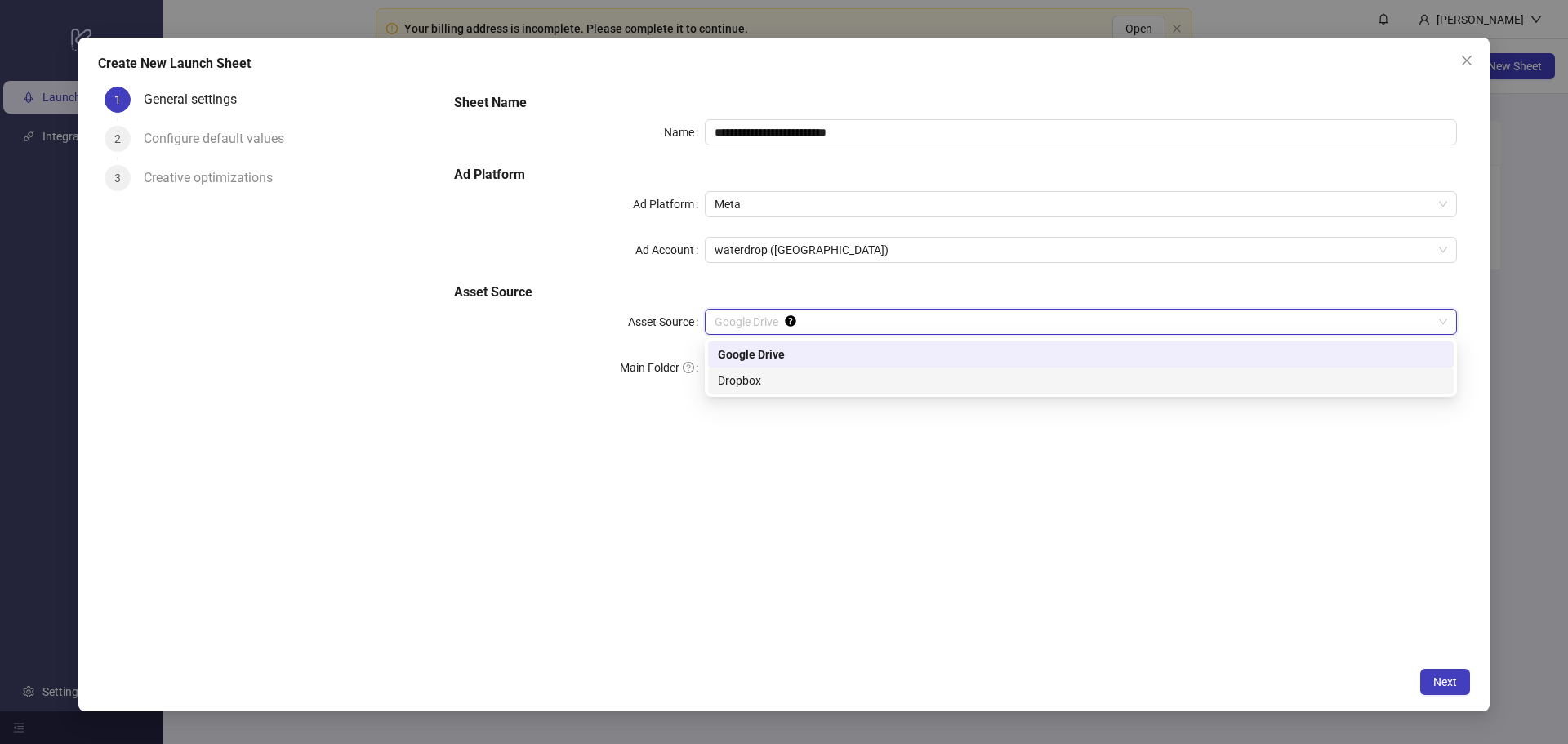
click at [759, 377] on div "Dropbox" at bounding box center [1081, 380] width 726 height 18
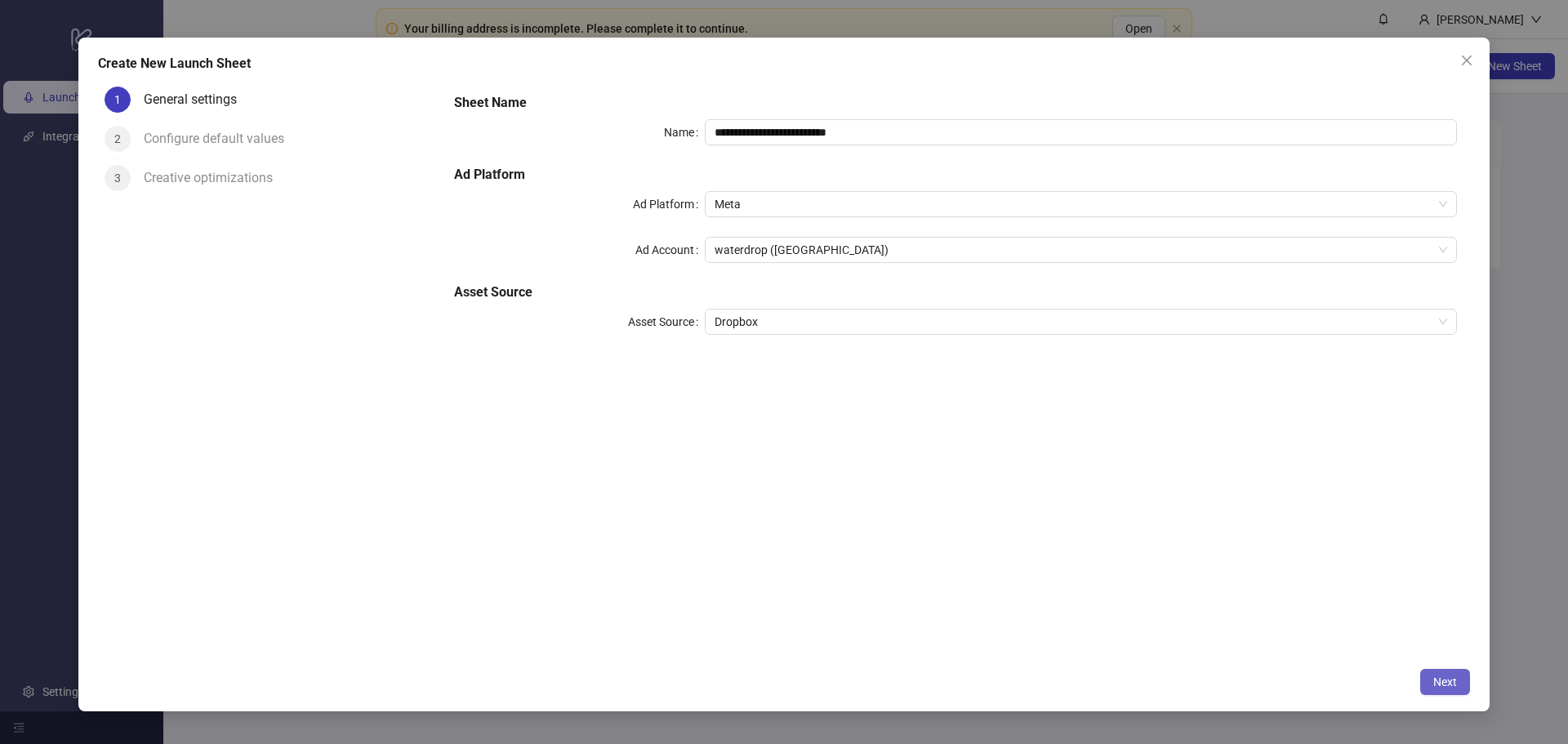
click at [1435, 682] on span "Next" at bounding box center [1445, 682] width 24 height 13
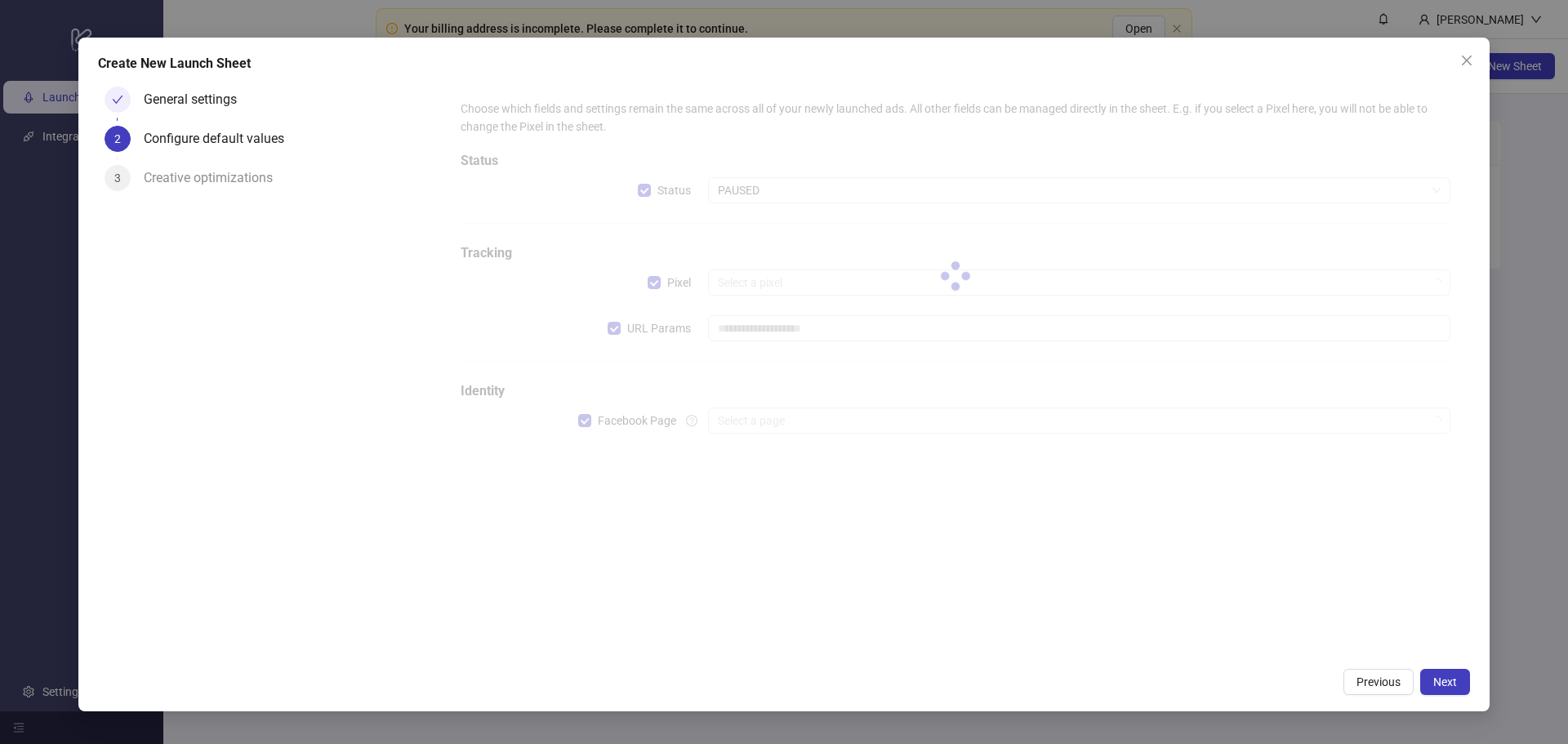
type input "**********"
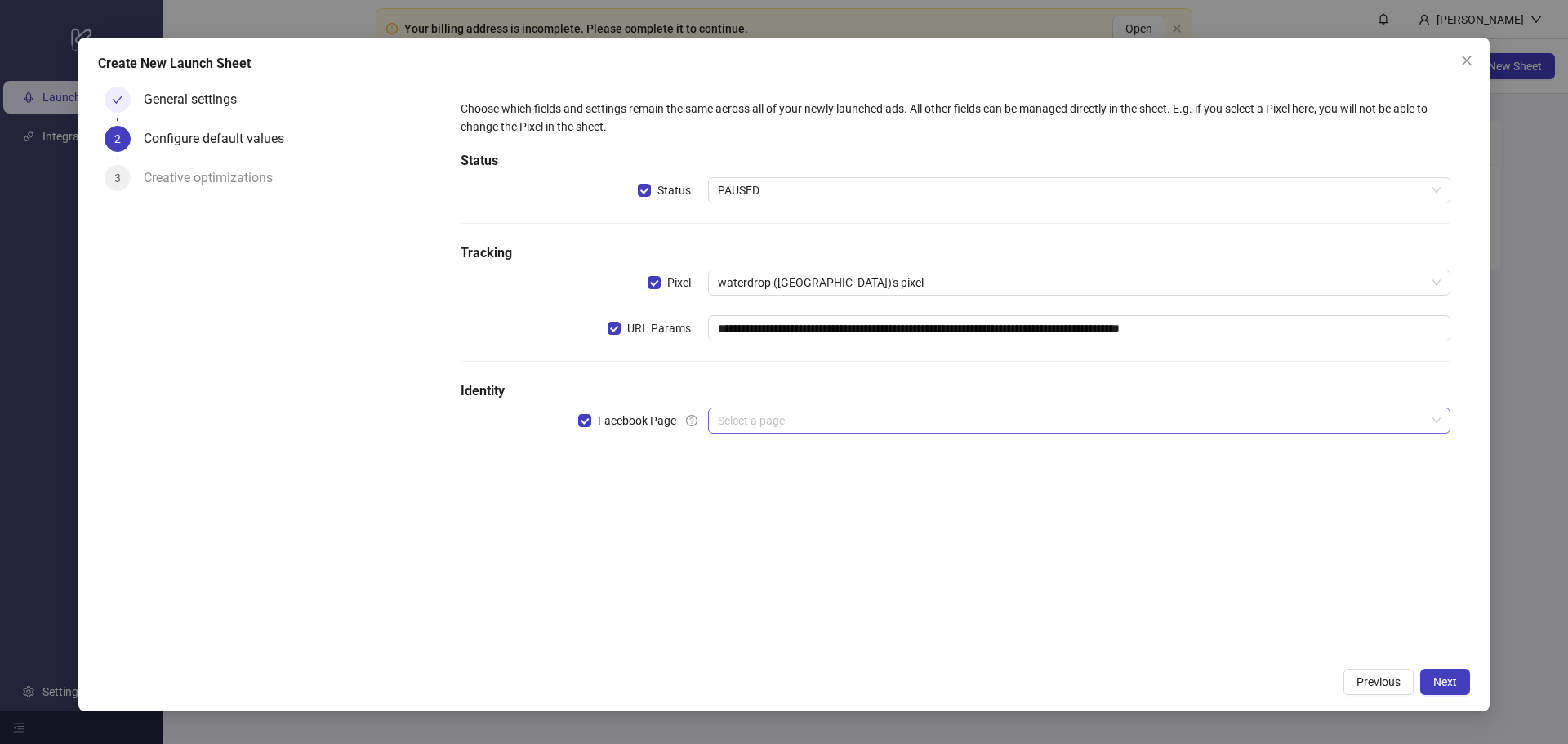
click at [771, 427] on input "search" at bounding box center [1072, 420] width 708 height 25
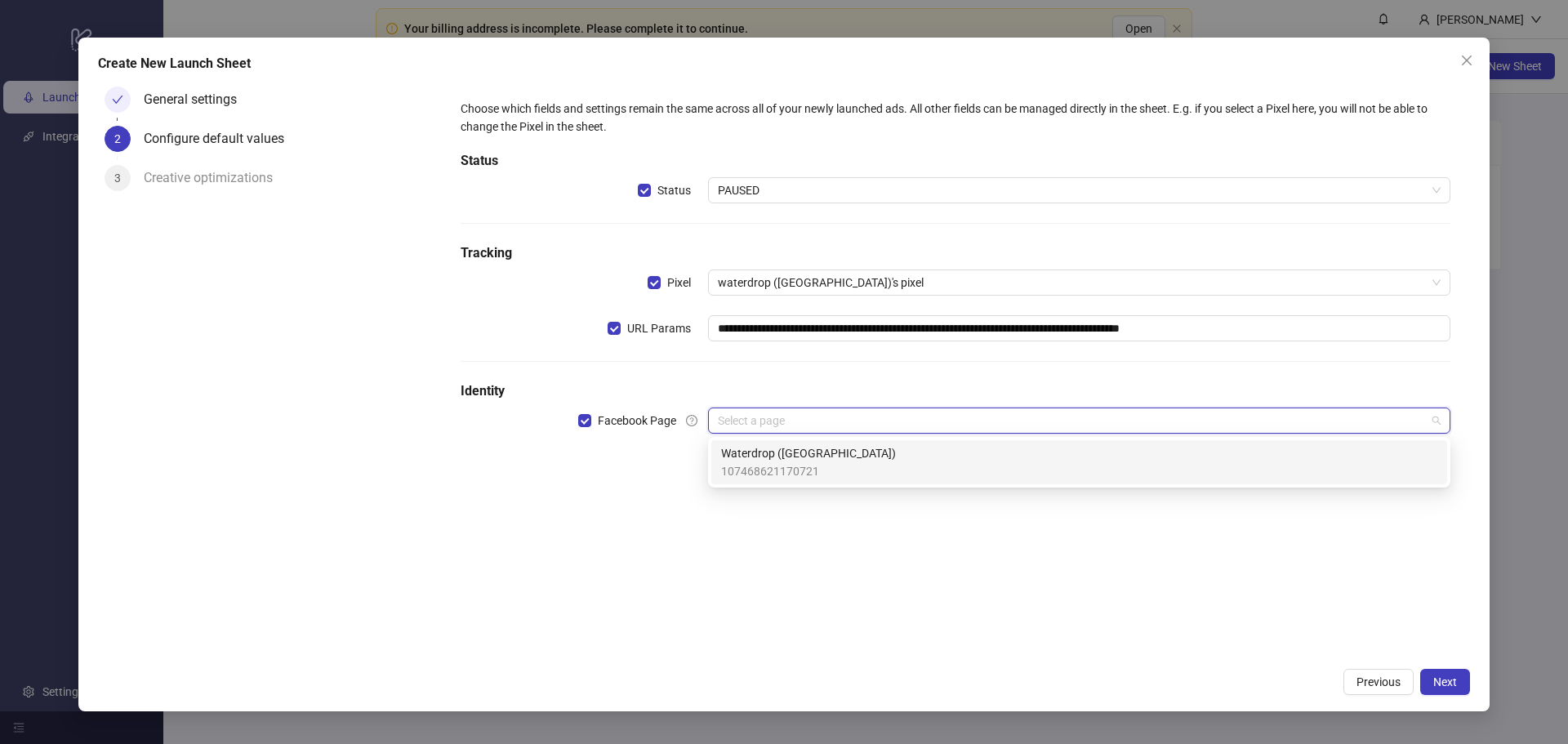
click at [776, 457] on span "Waterdrop (US)" at bounding box center [808, 453] width 175 height 18
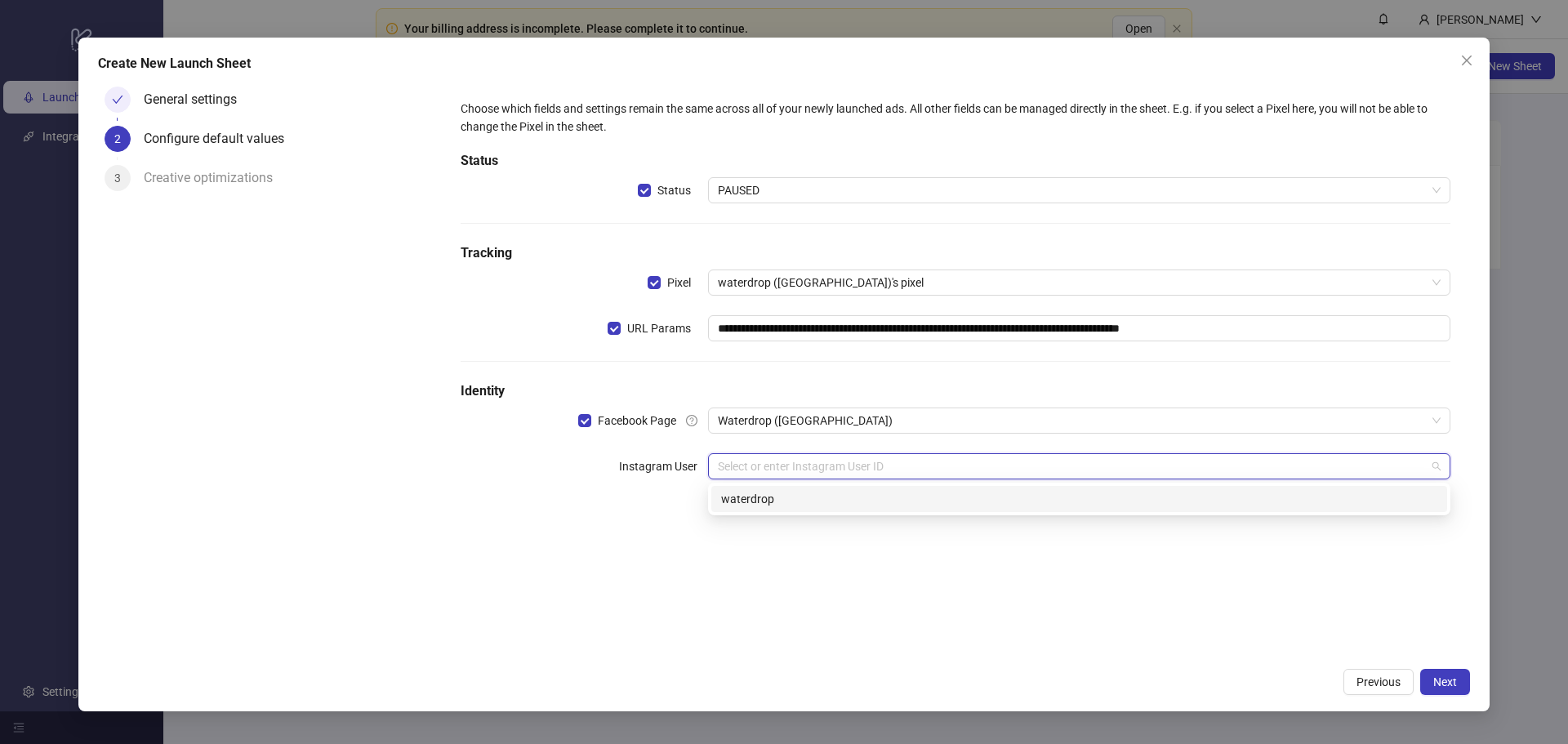
click at [773, 476] on input "search" at bounding box center [1072, 466] width 708 height 25
click at [771, 498] on div "waterdrop" at bounding box center [1079, 499] width 716 height 18
click at [794, 523] on input "search" at bounding box center [1072, 512] width 708 height 25
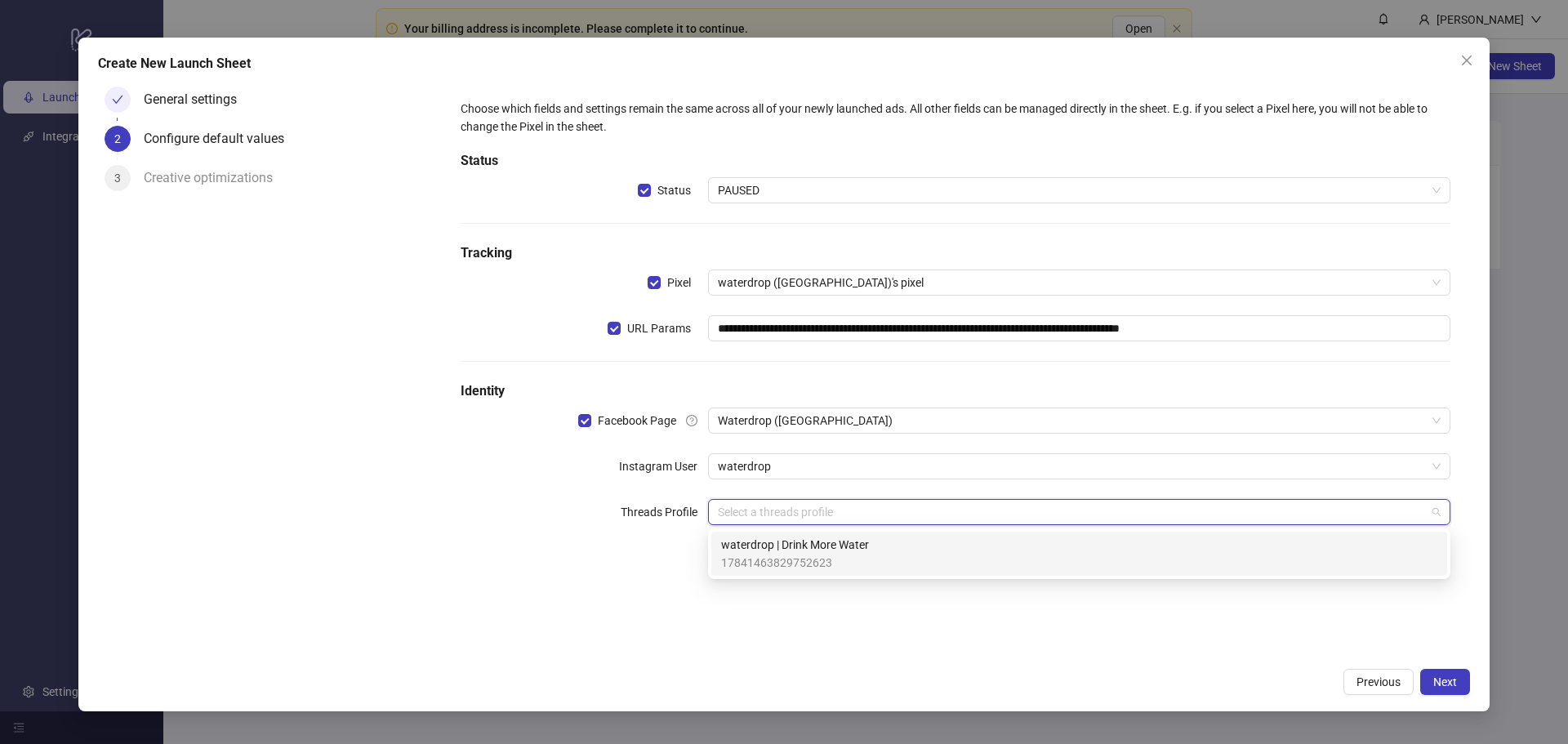
click at [790, 558] on span "17841463829752623" at bounding box center [795, 563] width 148 height 18
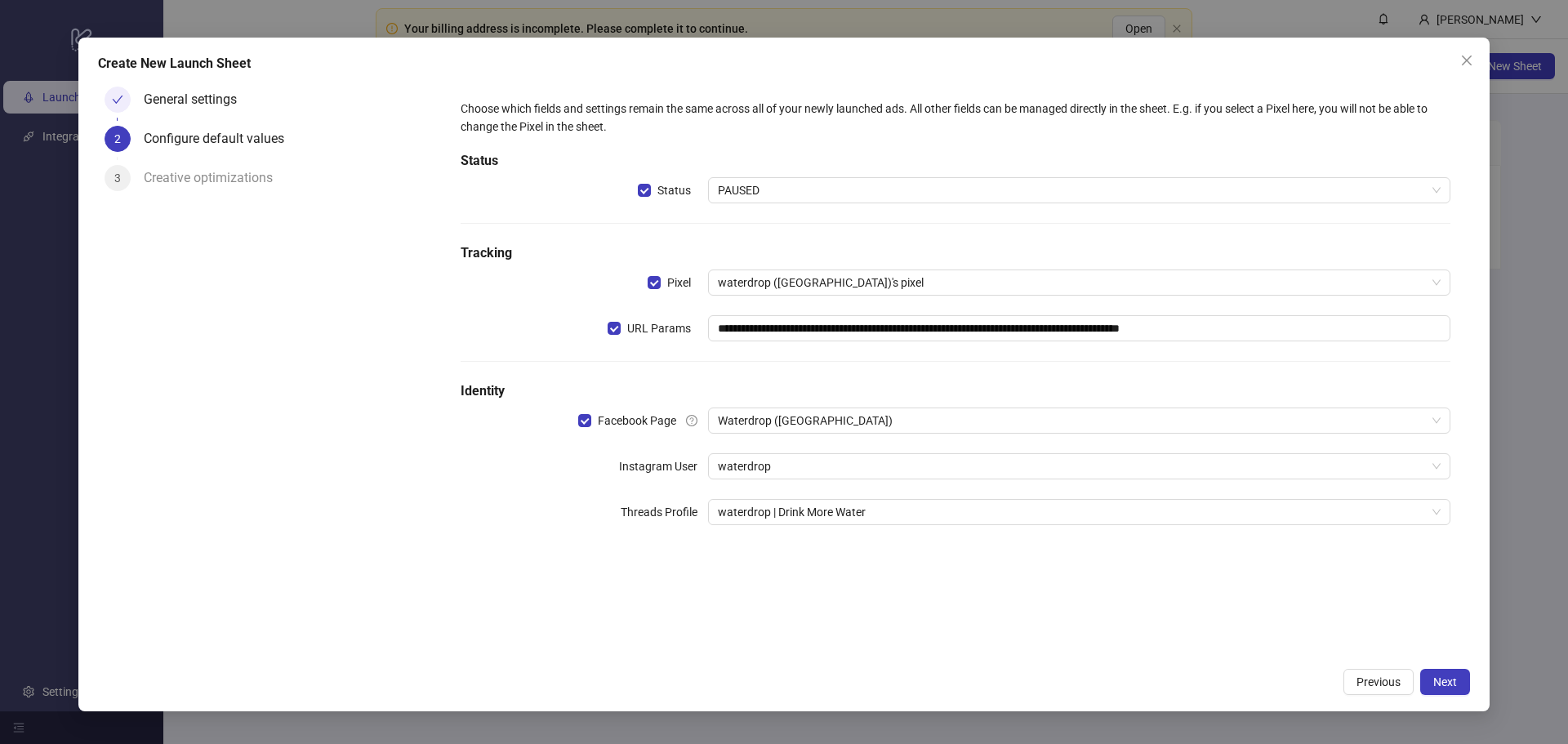
drag, startPoint x: 913, startPoint y: 611, endPoint x: 929, endPoint y: 611, distance: 16.0
click at [914, 611] on div "**********" at bounding box center [955, 370] width 1029 height 579
click at [1455, 676] on span "Next" at bounding box center [1445, 682] width 24 height 13
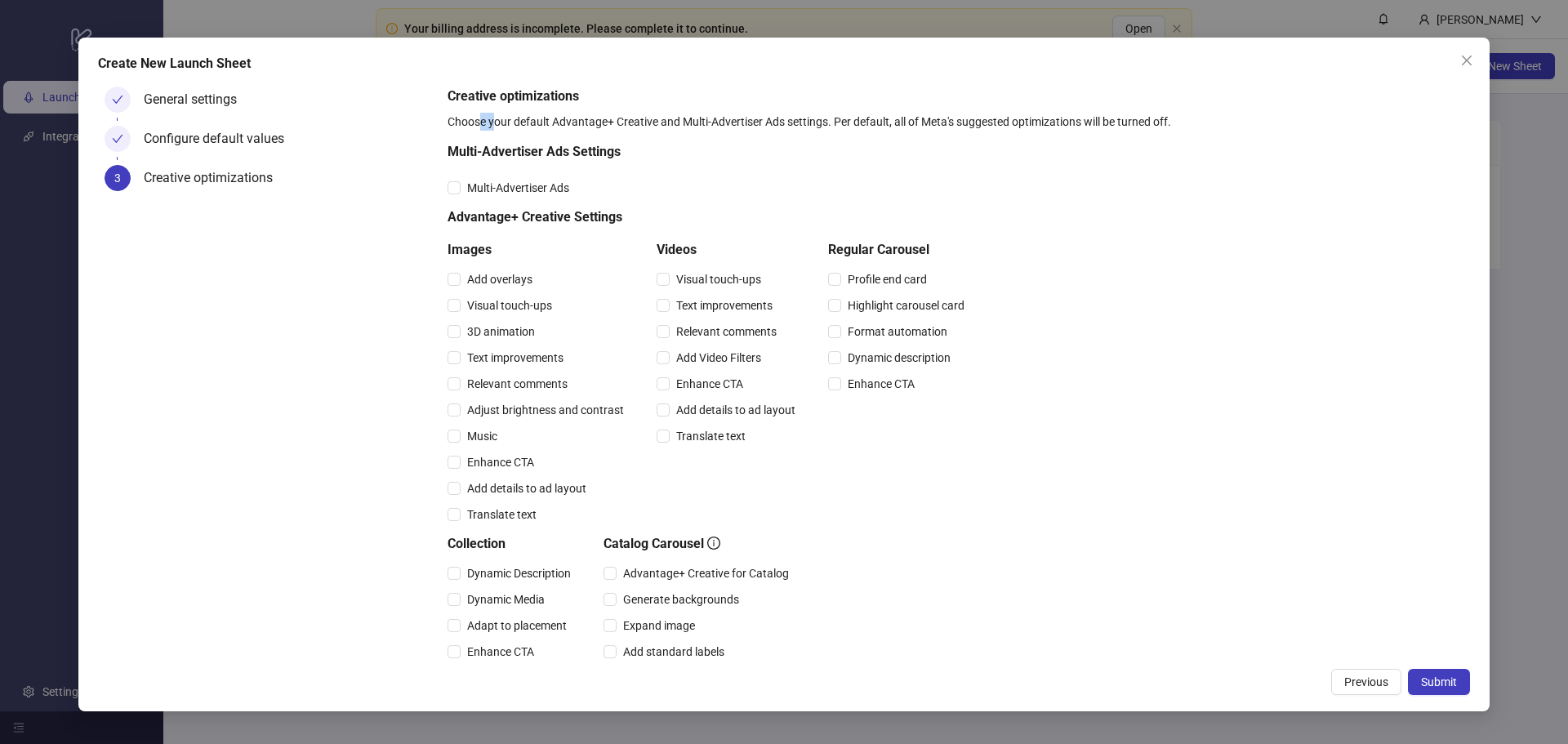
drag, startPoint x: 480, startPoint y: 120, endPoint x: 495, endPoint y: 123, distance: 15.3
click at [494, 123] on div "Choose your default Advantage+ Creative and Multi-Advertiser Ads settings. Per …" at bounding box center [955, 122] width 1016 height 18
click at [485, 192] on span "Multi-Advertiser Ads" at bounding box center [518, 188] width 115 height 18
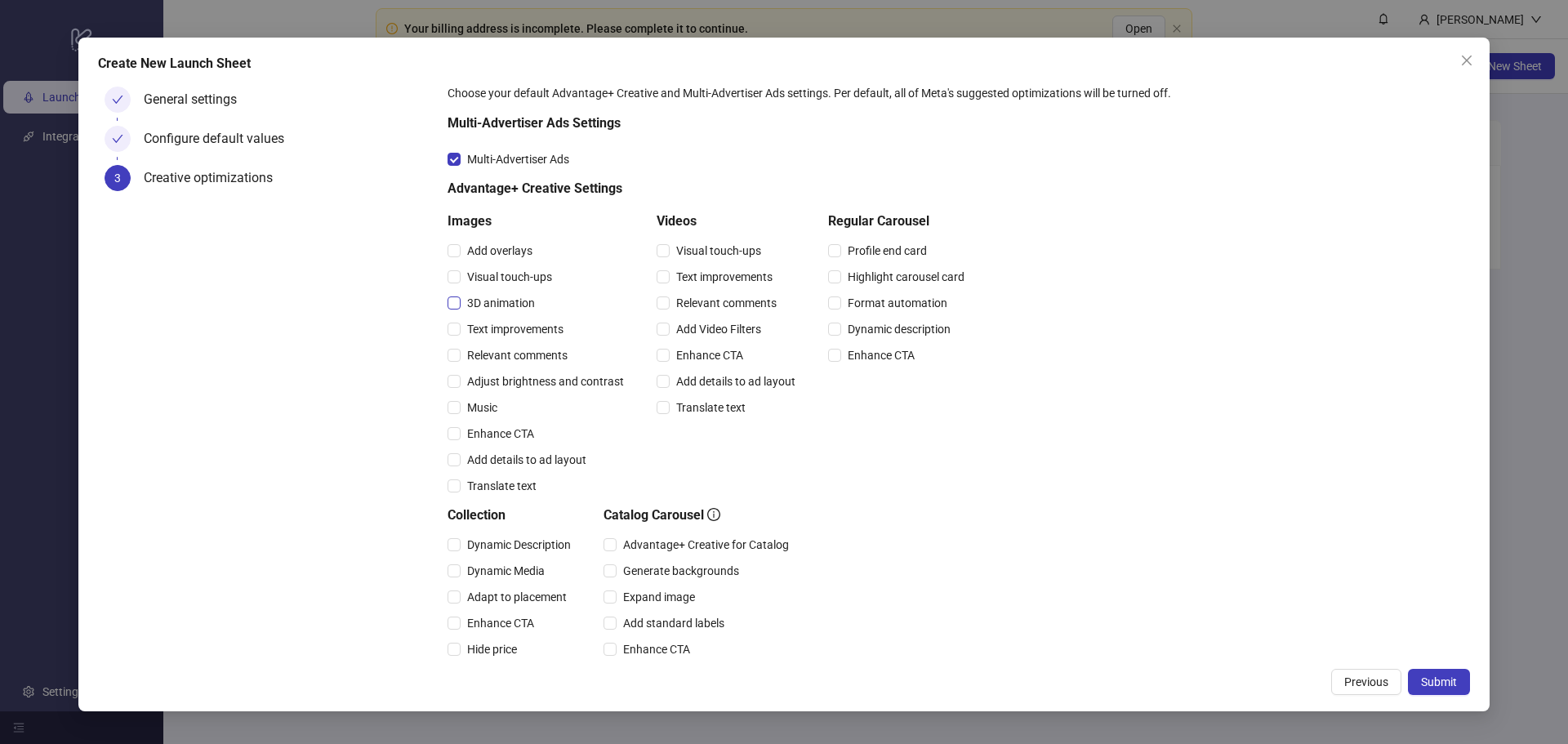
scroll to position [9, 0]
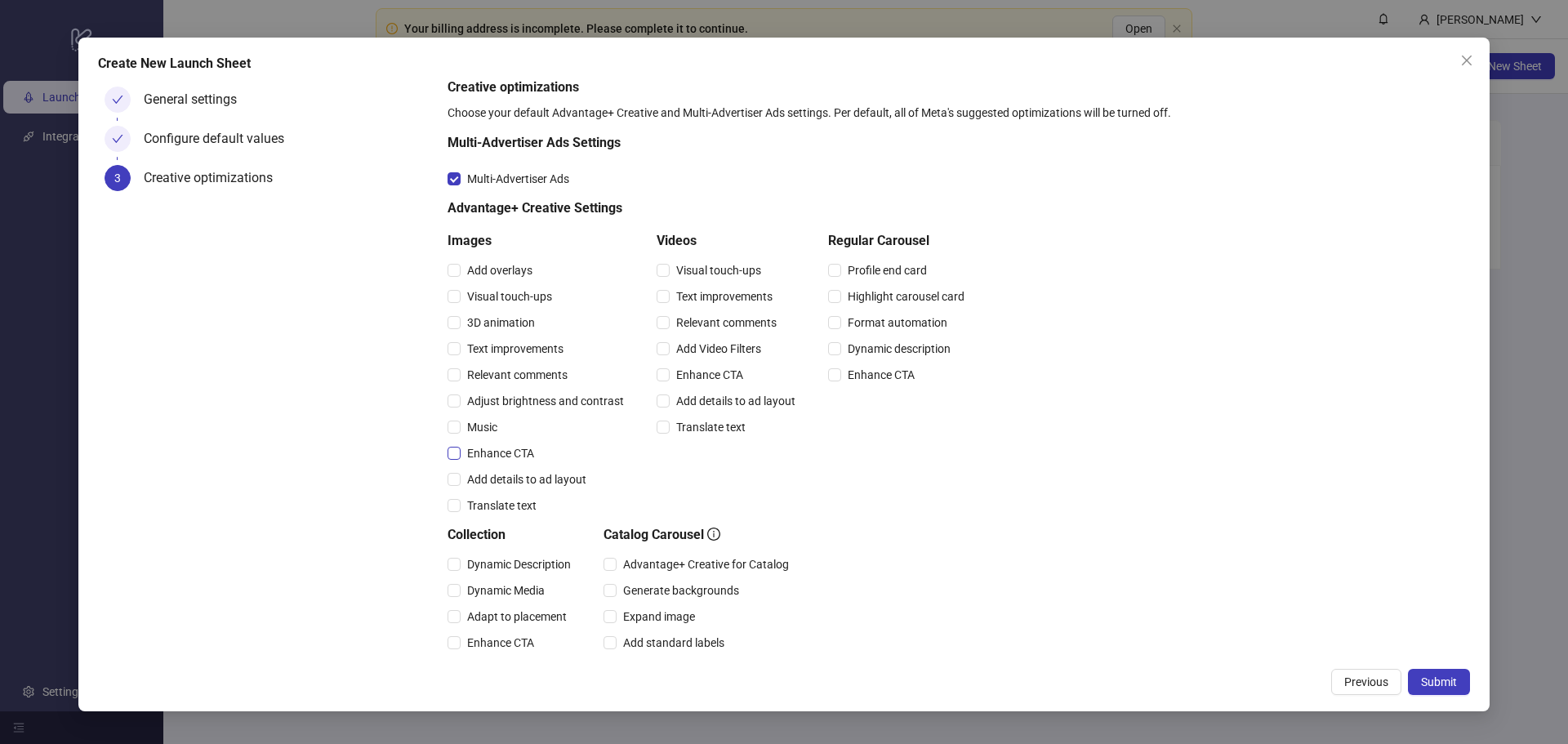
click at [509, 458] on span "Enhance CTA" at bounding box center [501, 453] width 80 height 18
click at [509, 454] on span "Enhance CTA" at bounding box center [501, 453] width 80 height 18
click at [524, 384] on span "Relevant comments" at bounding box center [517, 375] width 113 height 18
click at [741, 324] on span "Relevant comments" at bounding box center [726, 323] width 113 height 18
click at [485, 377] on span "Relevant comments" at bounding box center [517, 375] width 113 height 18
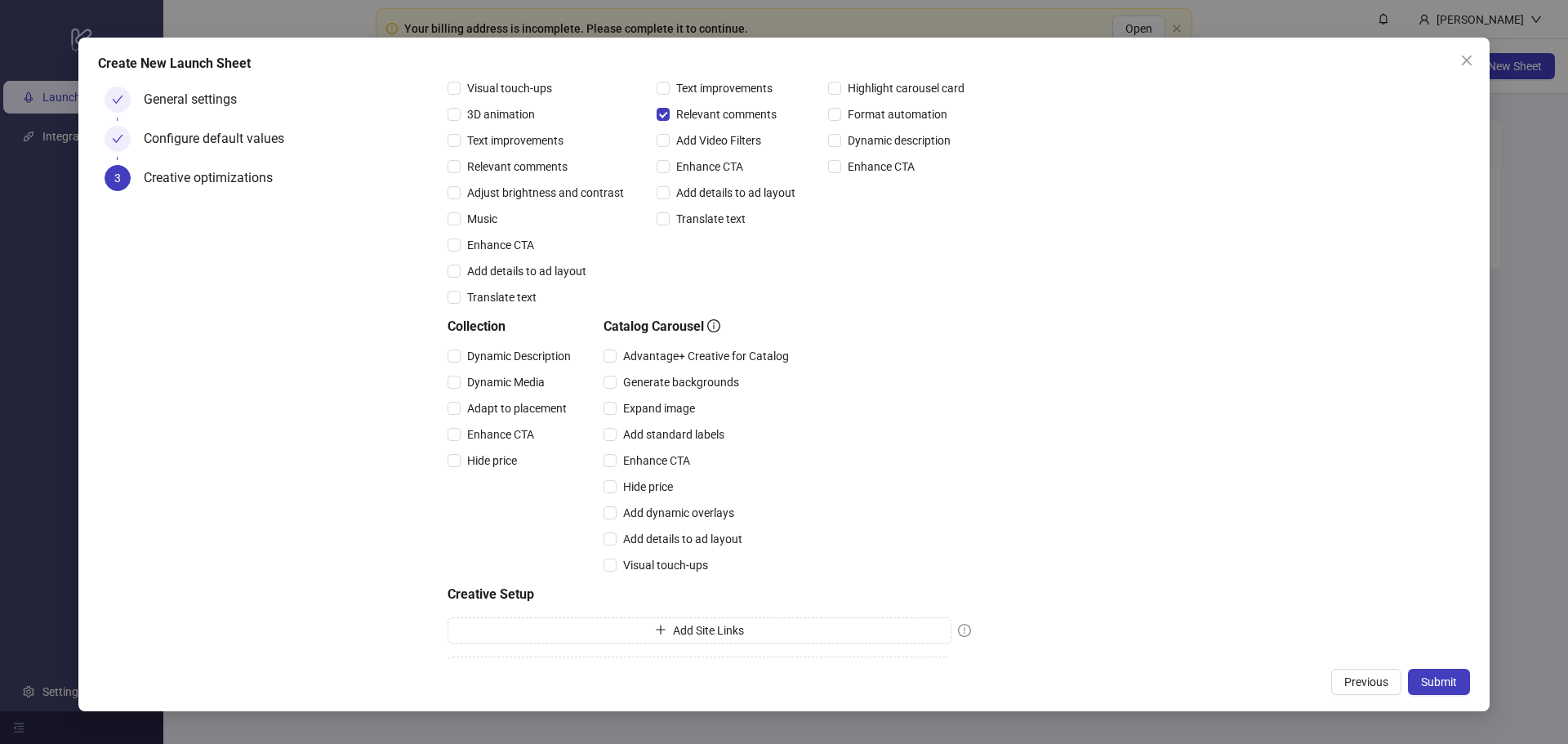
scroll to position [253, 0]
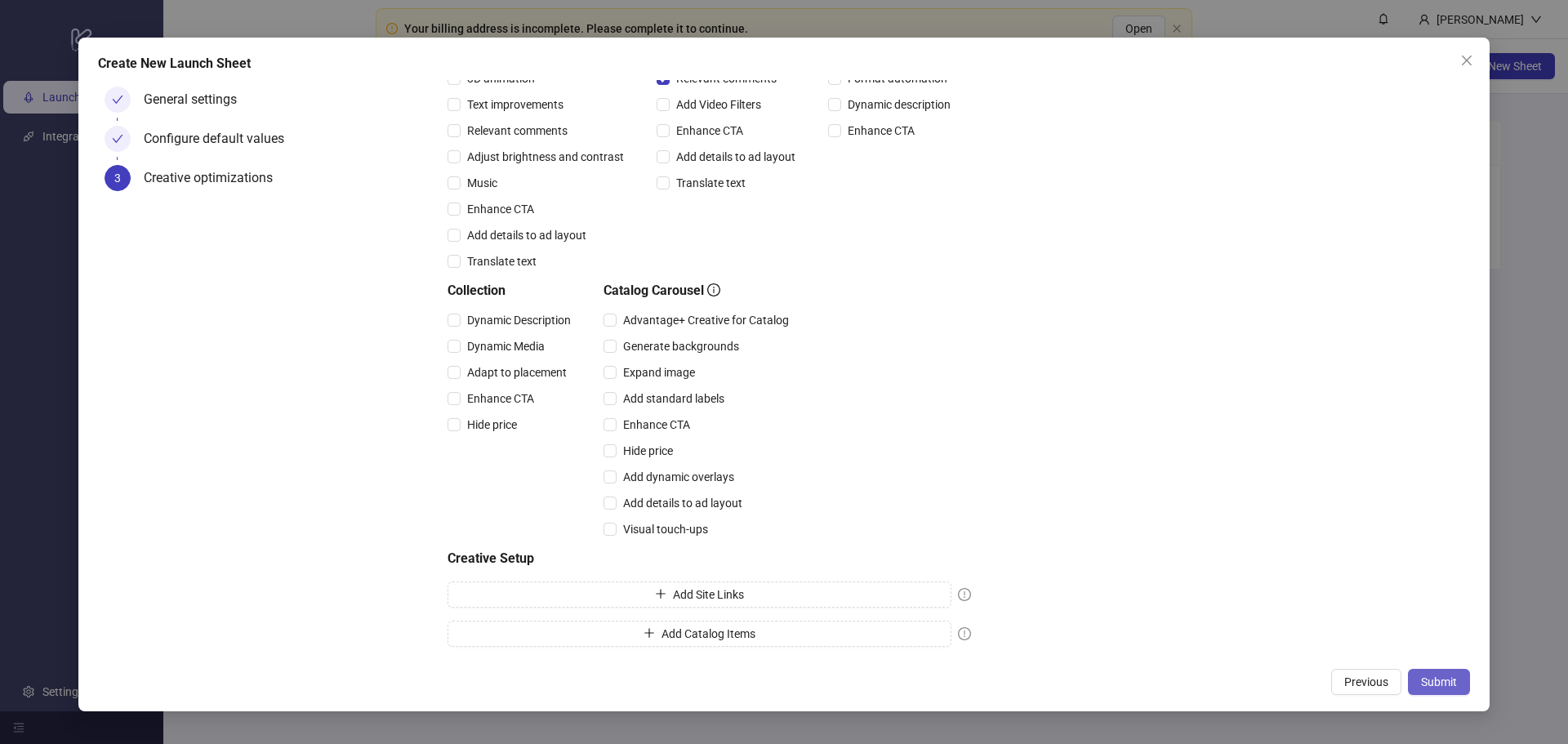
click at [1435, 686] on span "Submit" at bounding box center [1438, 682] width 36 height 13
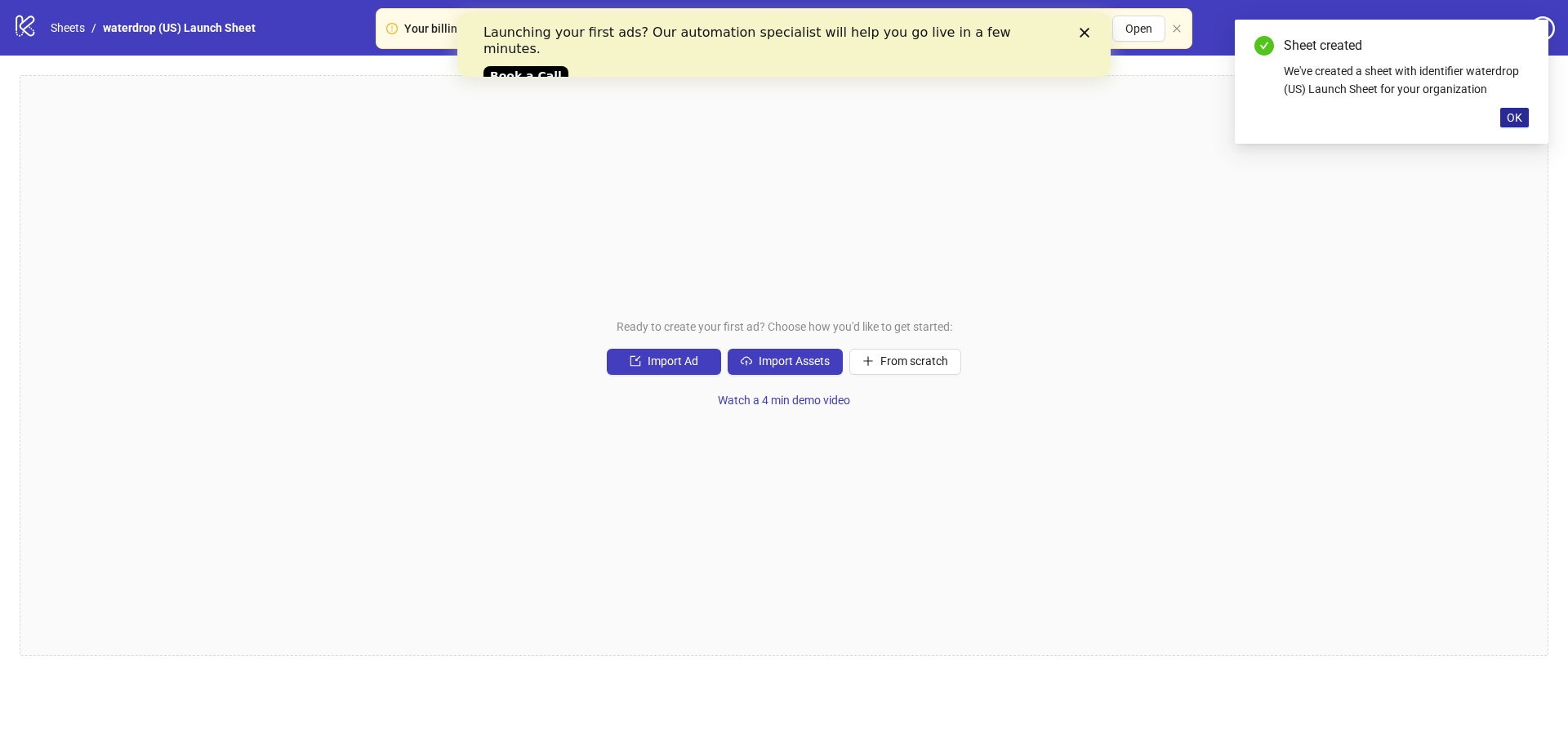
click at [1518, 119] on span "OK" at bounding box center [1514, 117] width 16 height 13
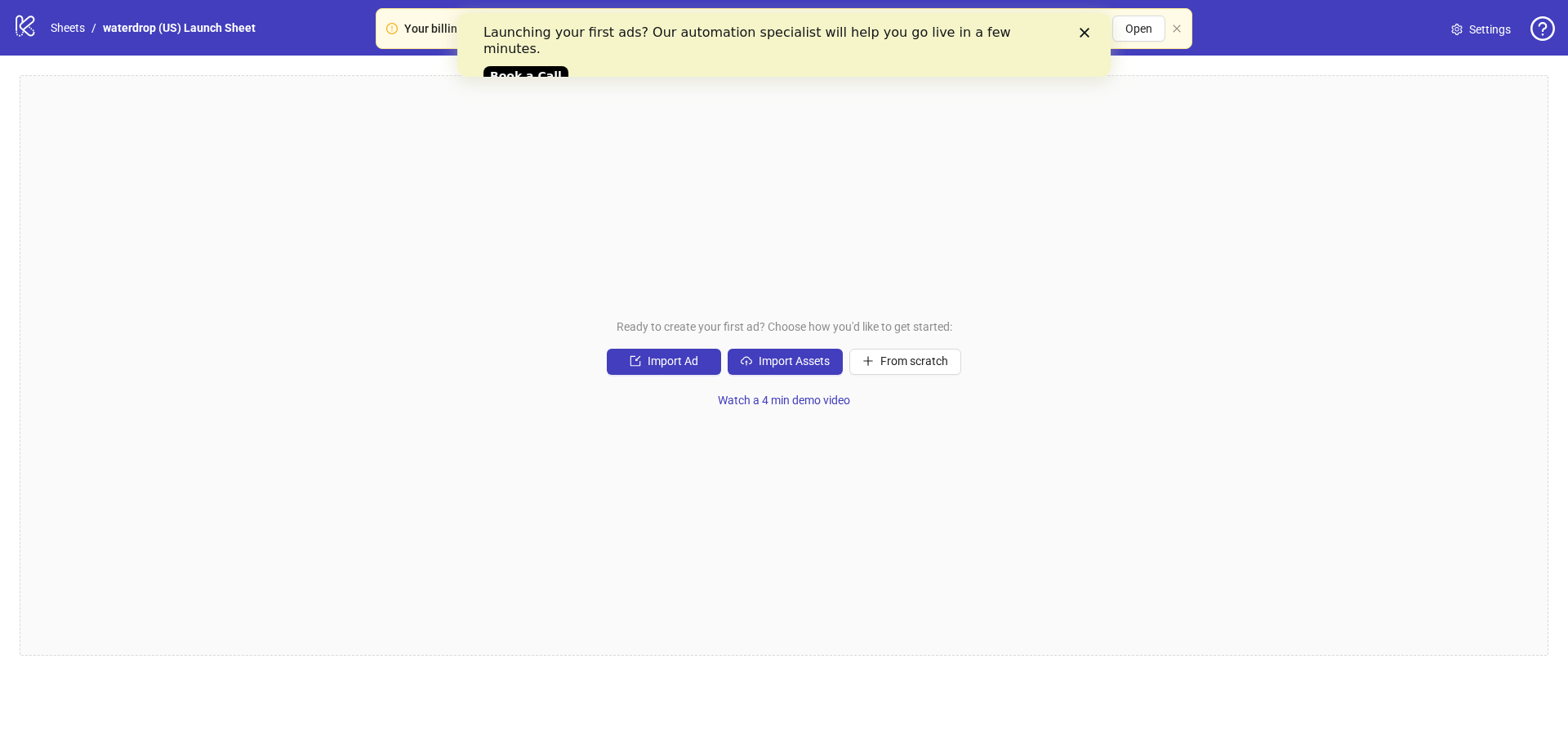
click at [1090, 34] on div "Close" at bounding box center [1088, 32] width 16 height 10
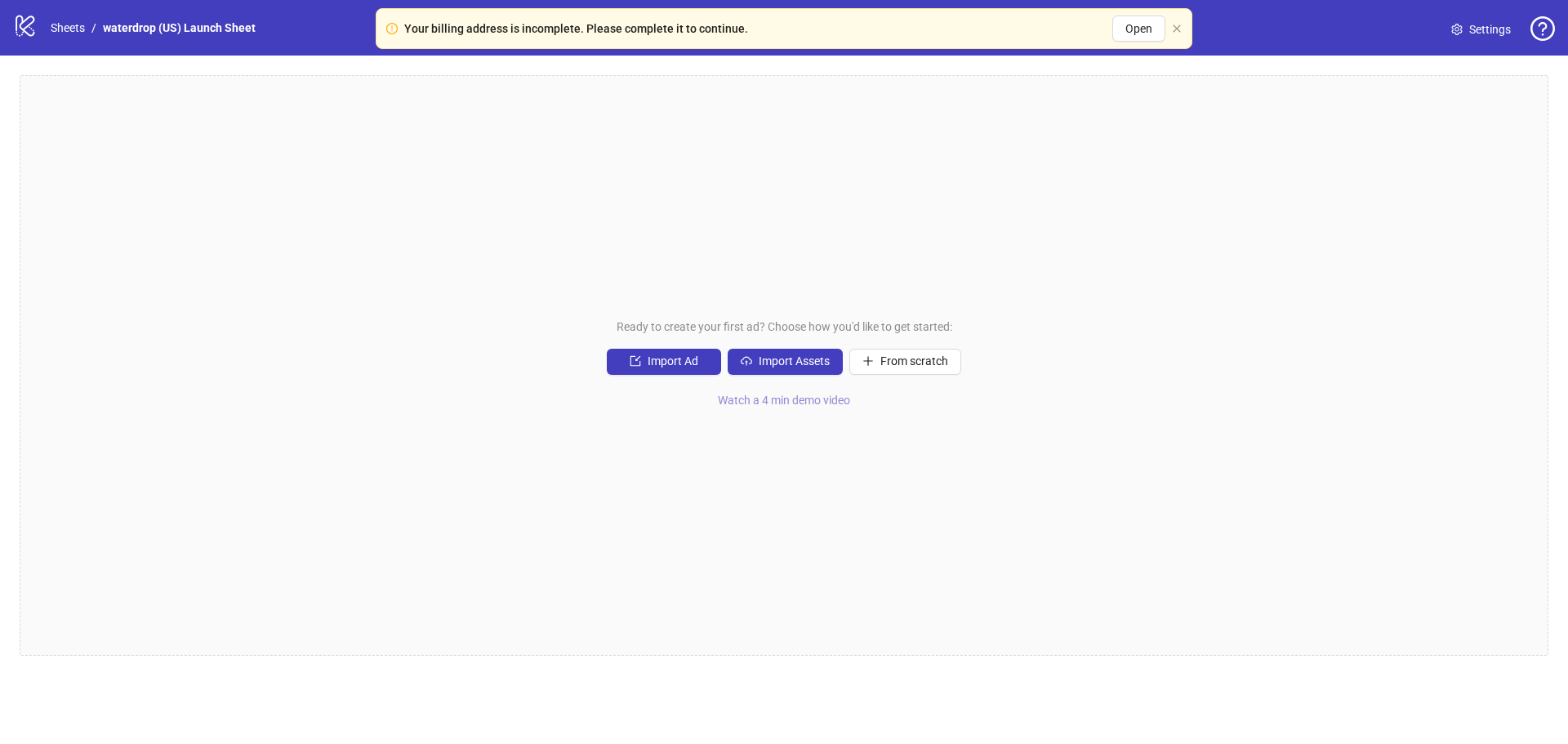
drag, startPoint x: 667, startPoint y: 371, endPoint x: 738, endPoint y: 400, distance: 76.7
click at [731, 400] on div "Ready to create your first ad? Choose how you'd like to get started: Import Ad …" at bounding box center [784, 365] width 1529 height 580
click at [777, 404] on span "Watch a 4 min demo video" at bounding box center [784, 400] width 133 height 13
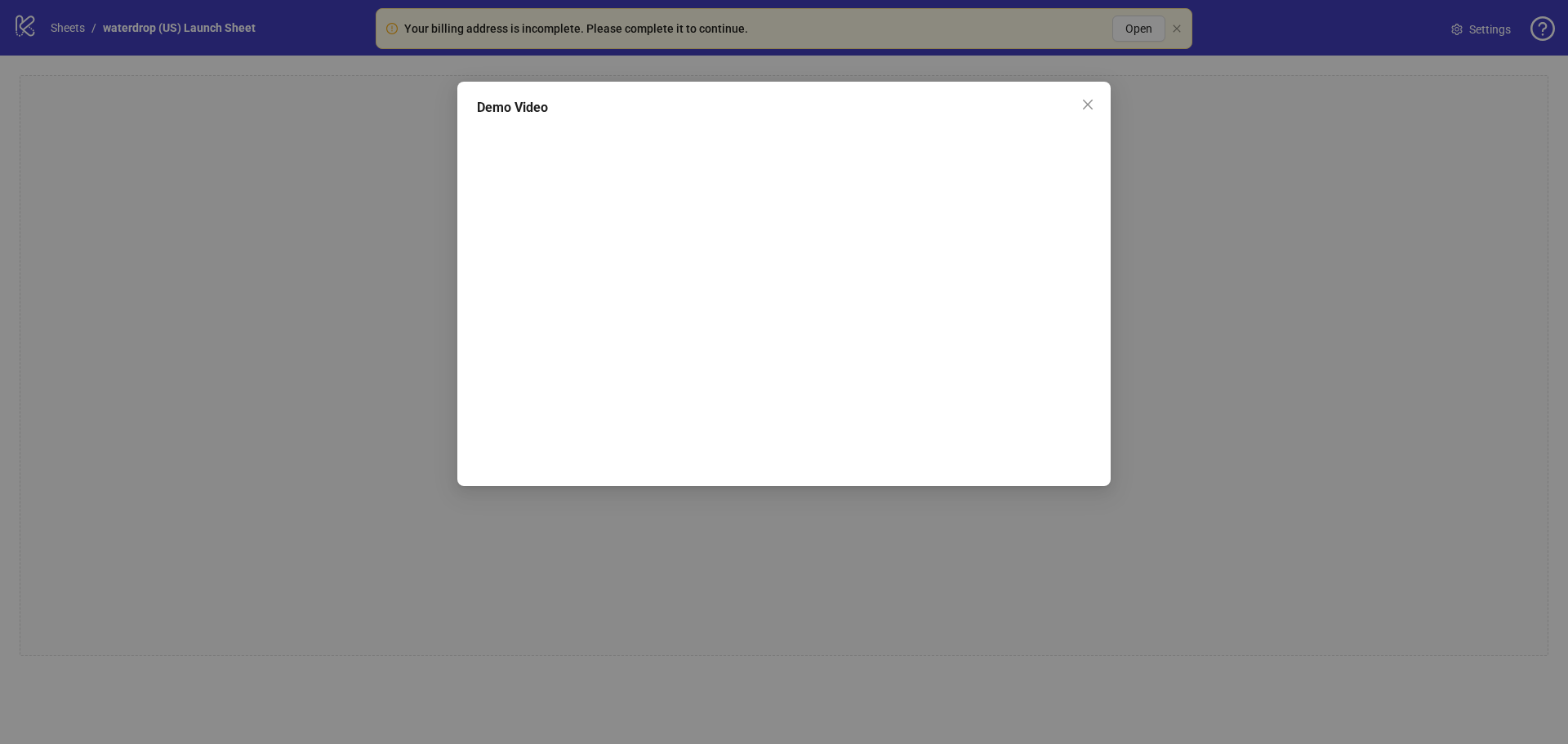
click at [1254, 324] on div "Demo Video" at bounding box center [784, 372] width 1568 height 744
click at [1094, 103] on span "Close" at bounding box center [1087, 104] width 27 height 13
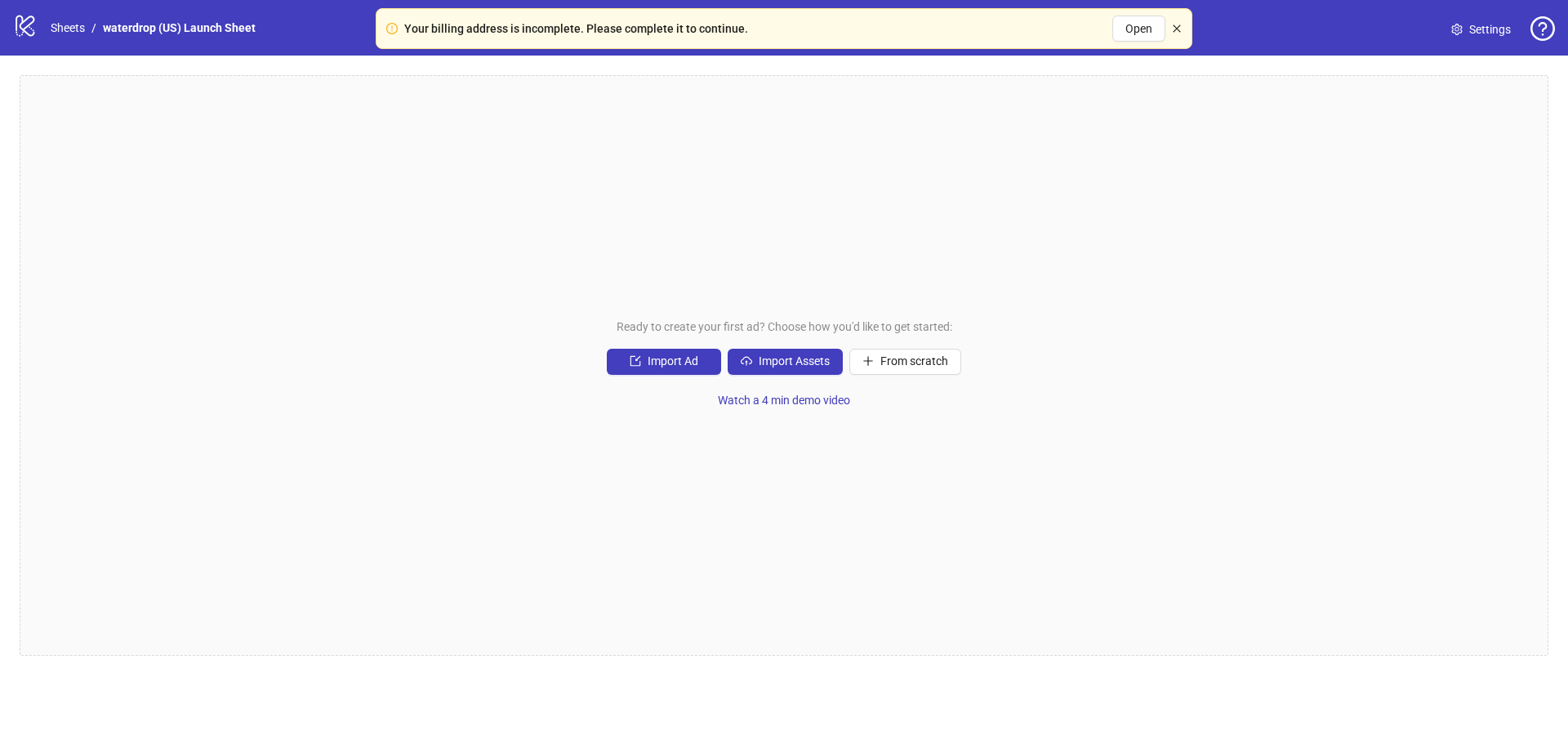
click at [1178, 28] on icon "close" at bounding box center [1177, 28] width 7 height 7
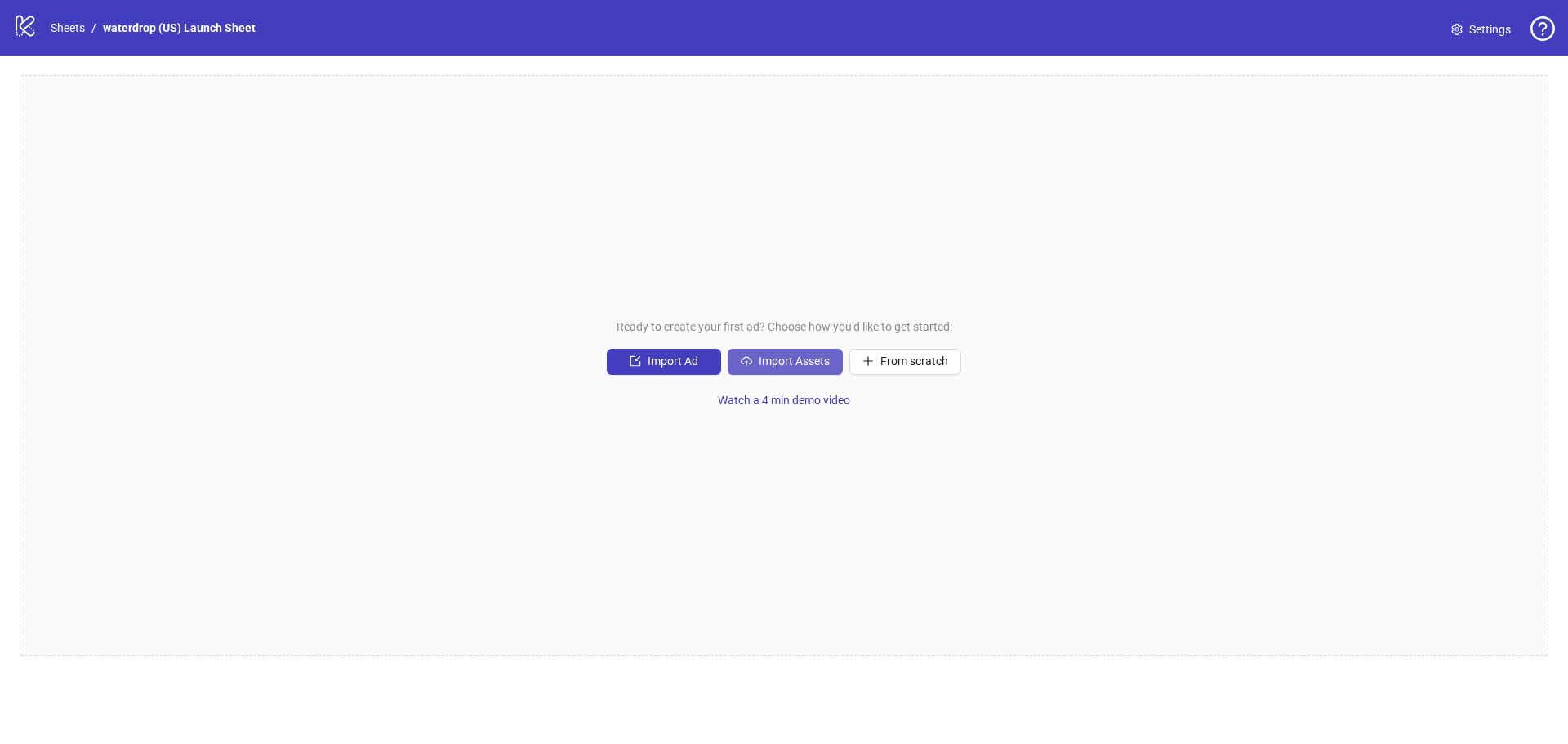
click at [752, 367] on span "button" at bounding box center [746, 361] width 12 height 13
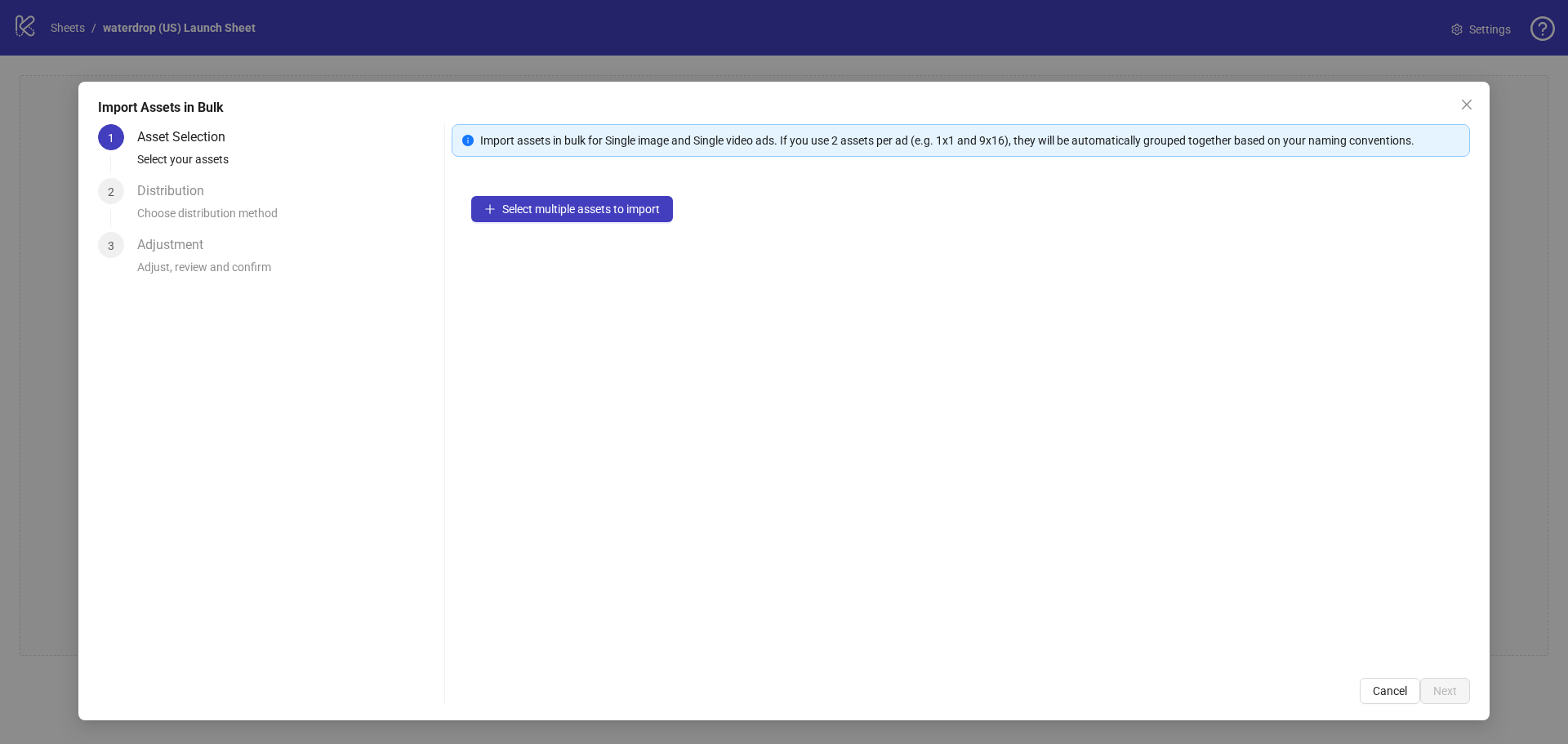
click at [1397, 693] on span "Cancel" at bounding box center [1391, 691] width 35 height 13
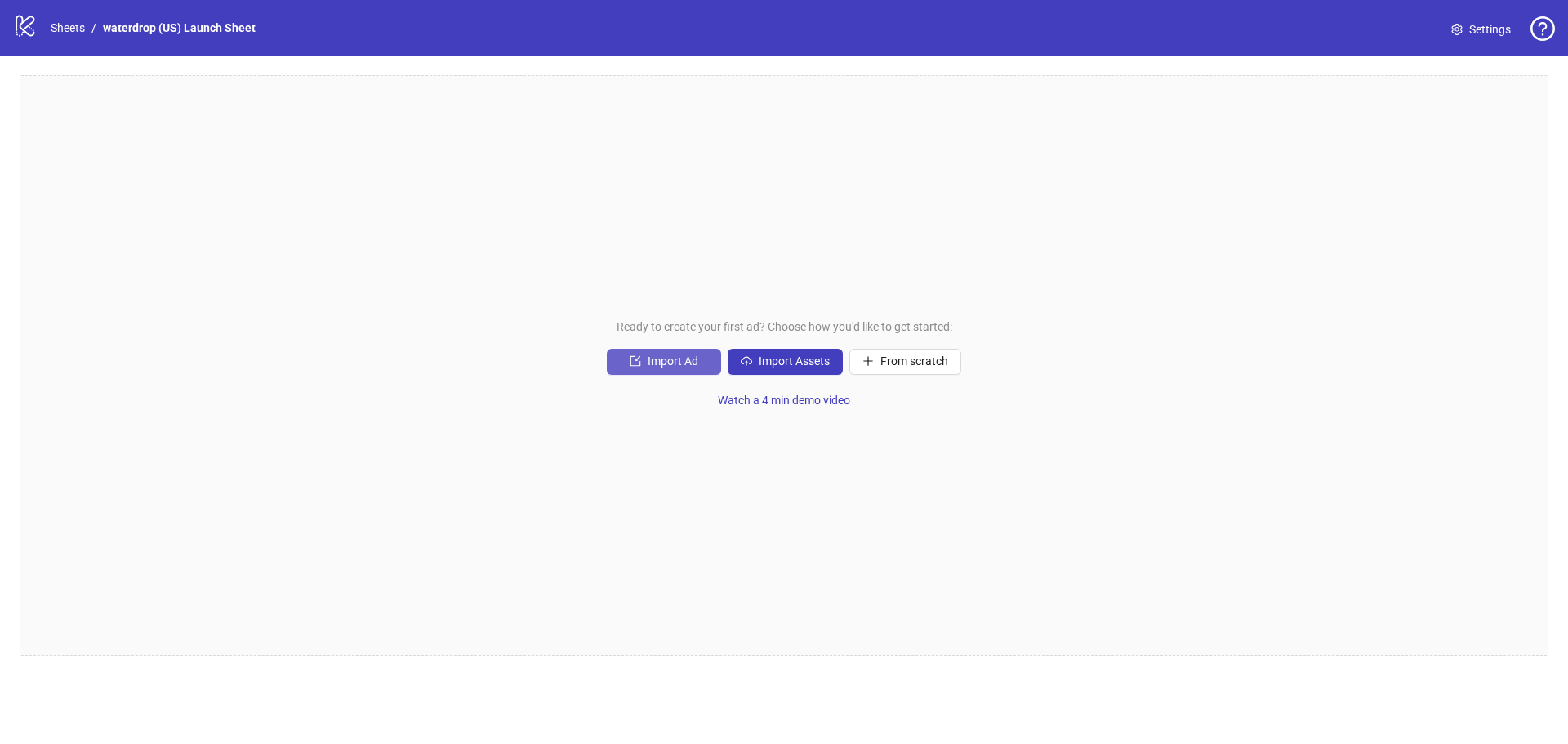
click at [678, 357] on span "Import Ad" at bounding box center [672, 361] width 50 height 13
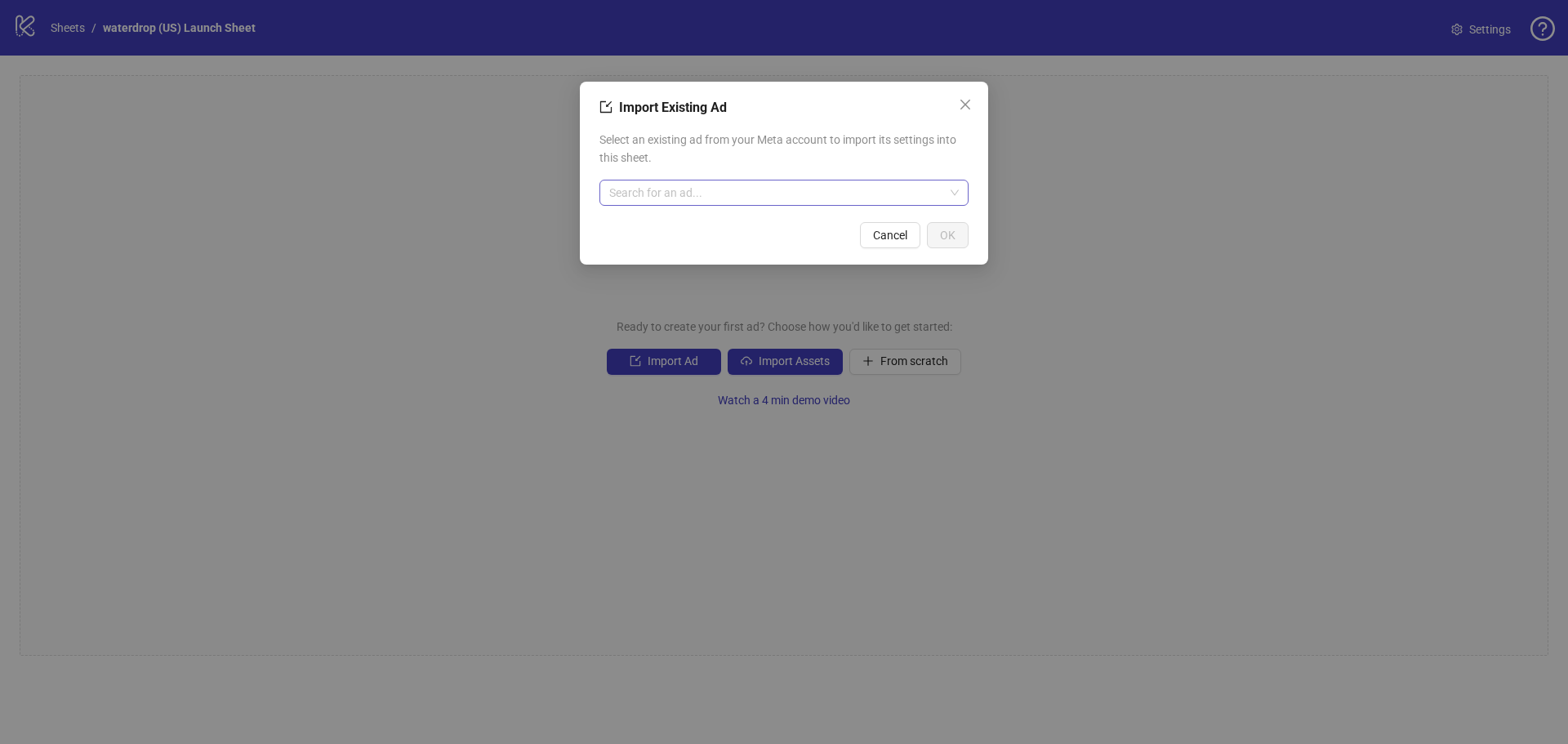
click at [685, 194] on input "search" at bounding box center [776, 192] width 335 height 25
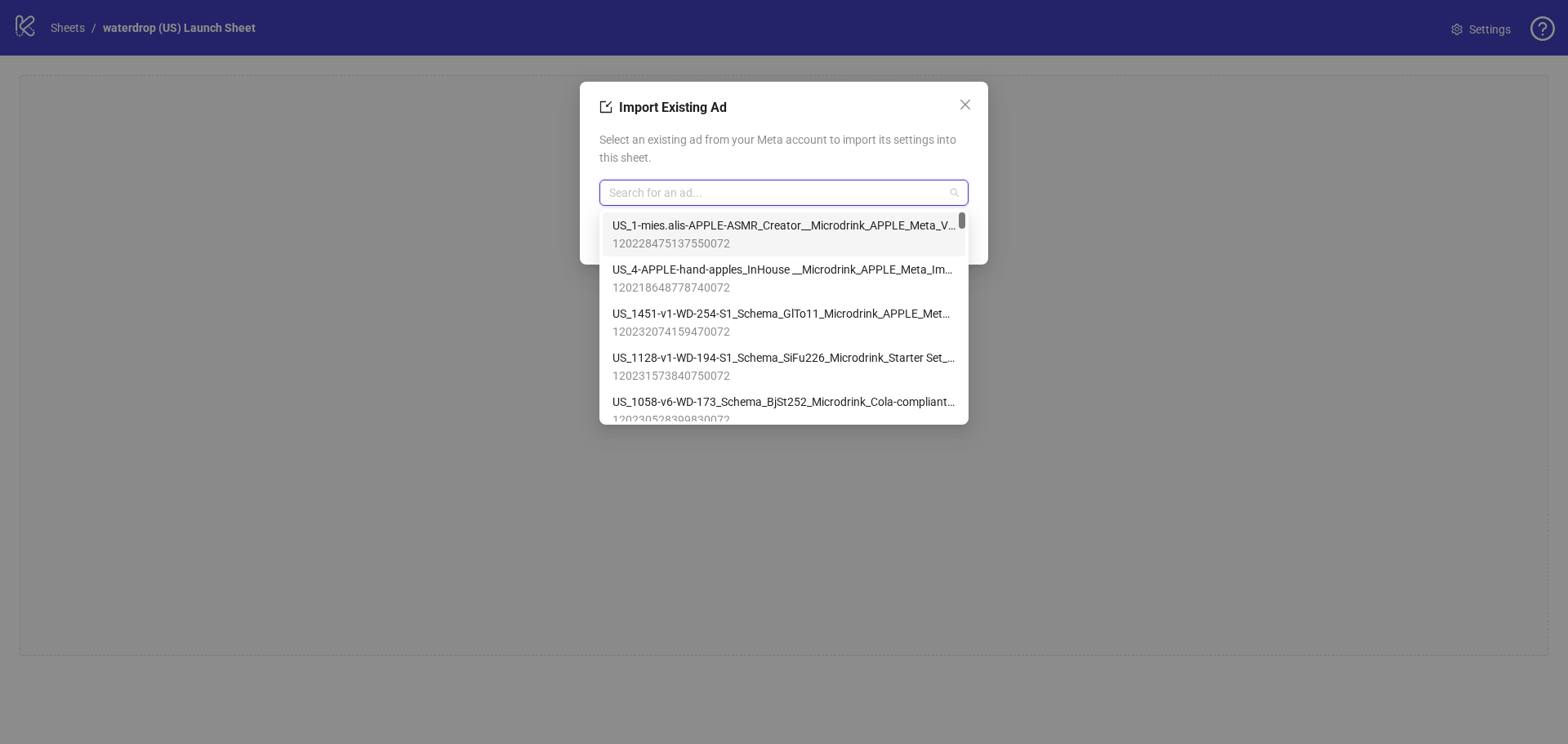
click at [799, 95] on div "Import Existing Ad Select an existing ad from your Meta account to import its s…" at bounding box center [784, 173] width 409 height 183
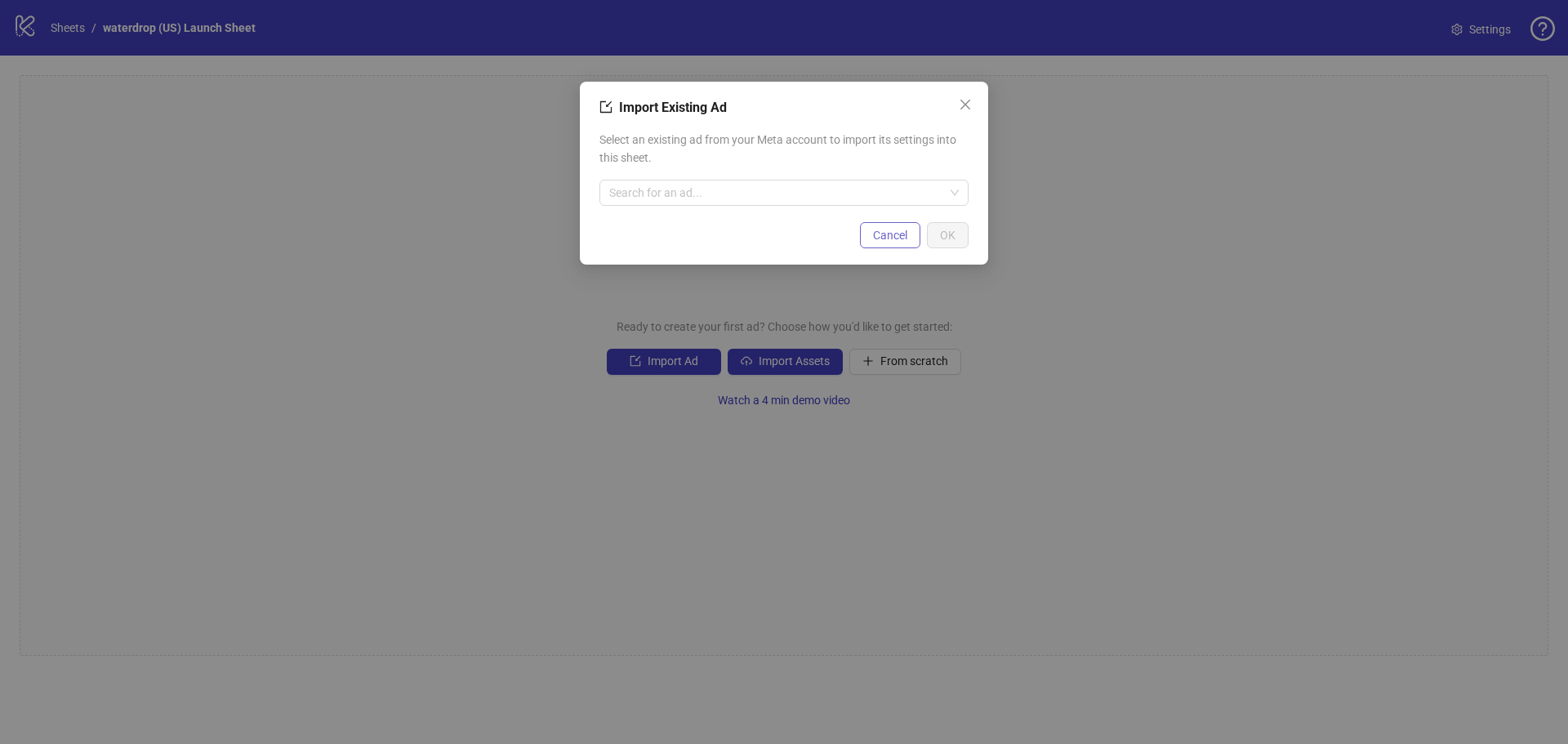
click at [898, 238] on span "Cancel" at bounding box center [891, 235] width 35 height 13
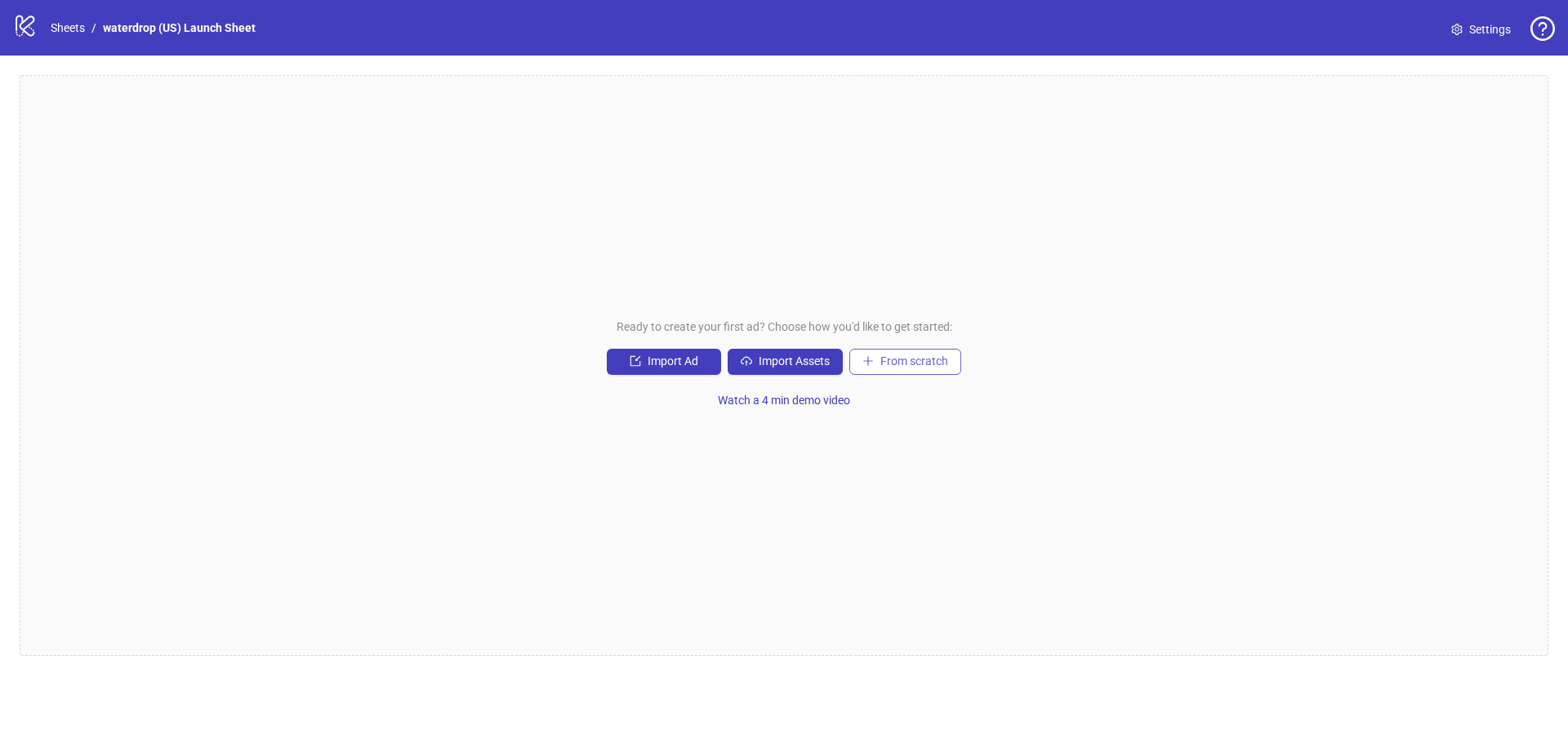
click at [901, 362] on span "From scratch" at bounding box center [914, 361] width 68 height 13
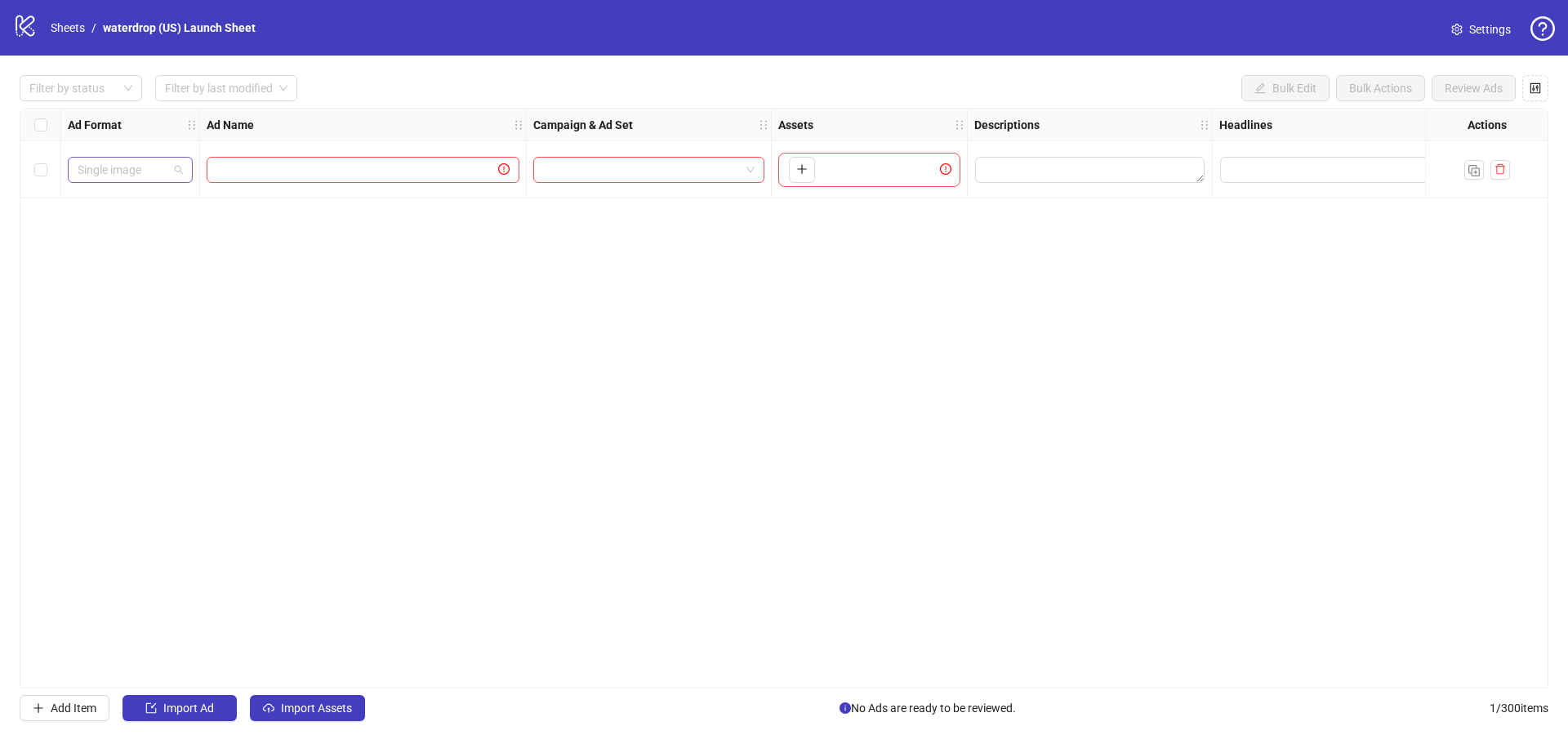
click at [161, 172] on span "Single image" at bounding box center [130, 169] width 105 height 25
click at [158, 232] on div "Single video" at bounding box center [130, 229] width 99 height 18
click at [152, 709] on icon "import" at bounding box center [151, 707] width 12 height 12
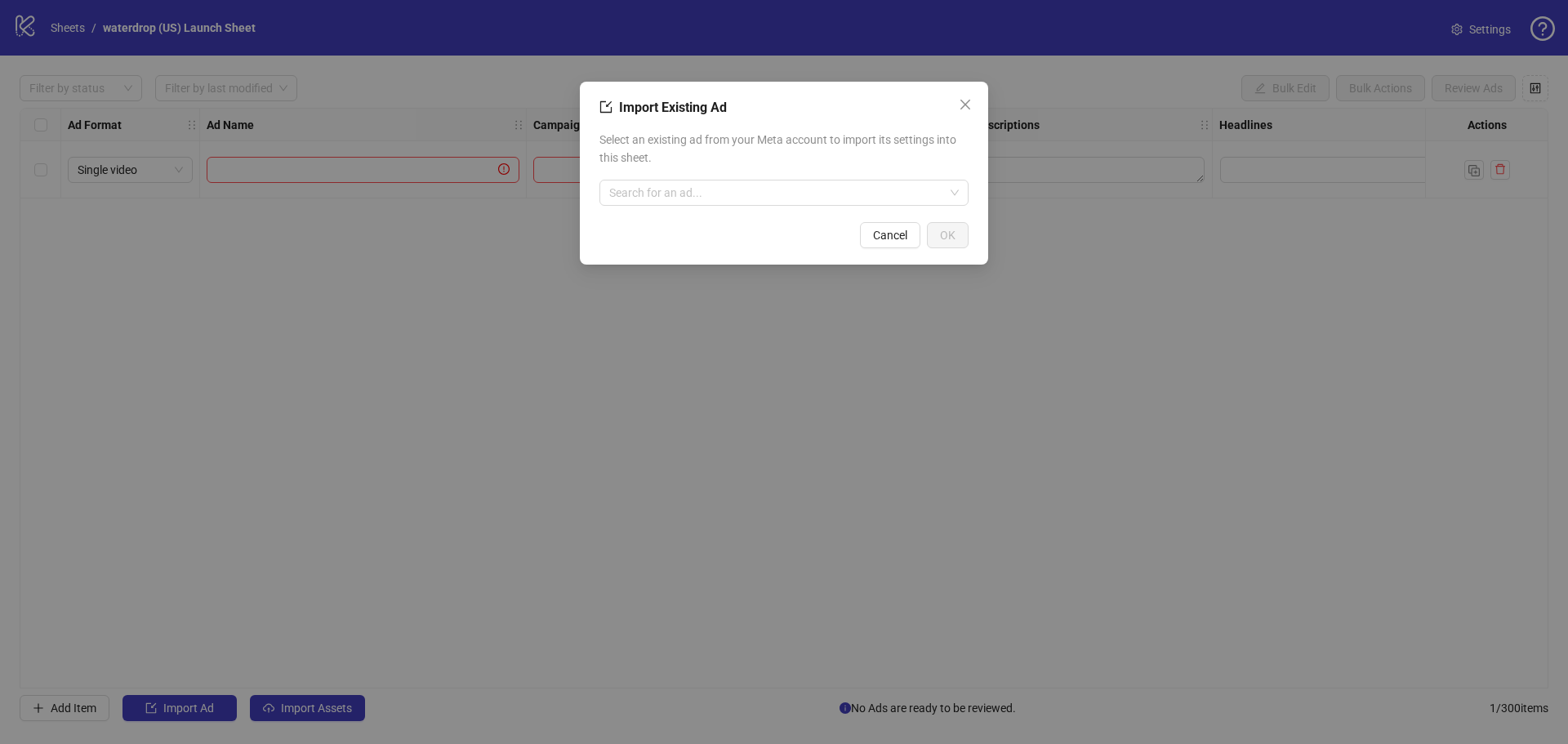
drag, startPoint x: 904, startPoint y: 235, endPoint x: 674, endPoint y: 345, distance: 255.0
click at [901, 236] on span "Cancel" at bounding box center [891, 235] width 35 height 13
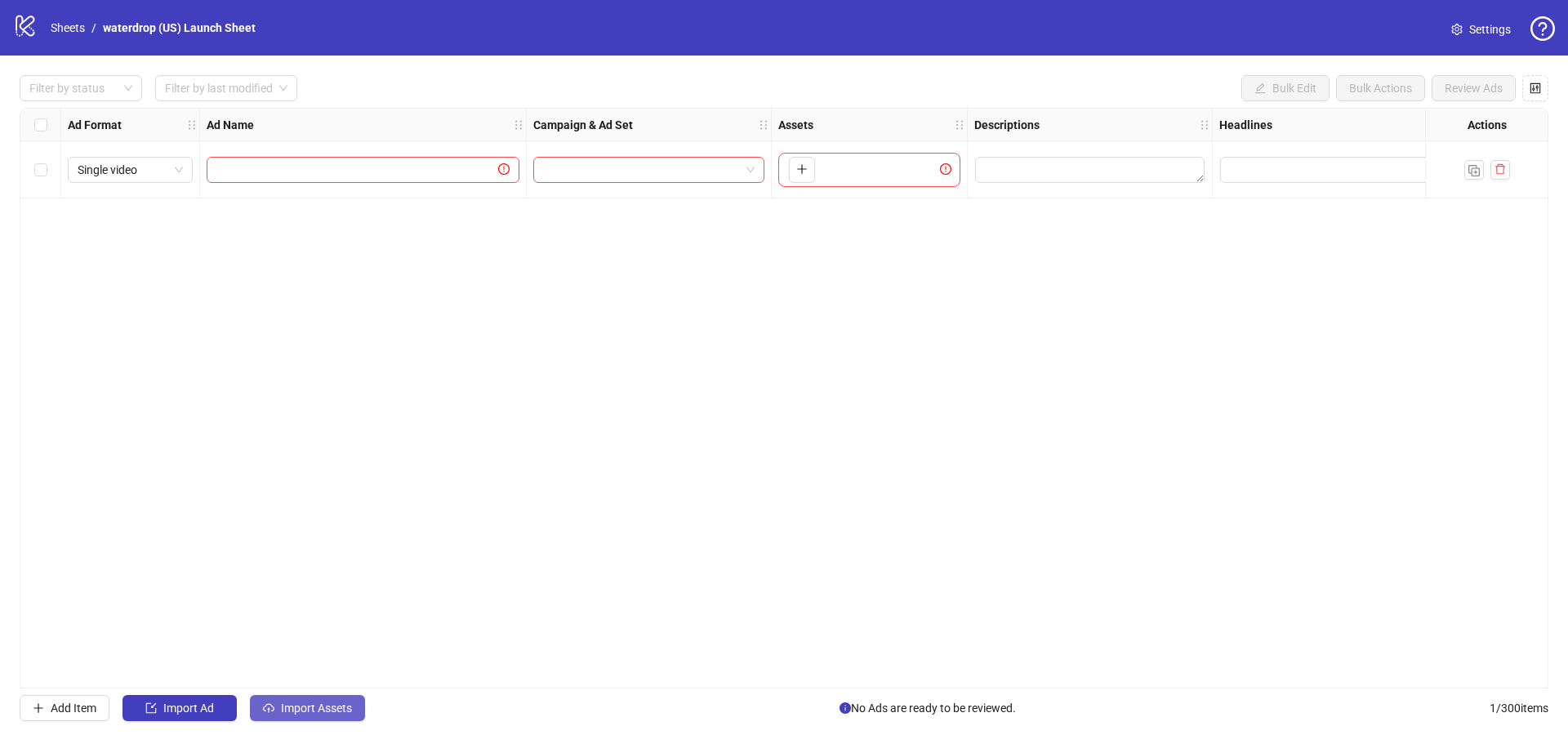
click at [340, 708] on span "Import Assets" at bounding box center [316, 707] width 71 height 13
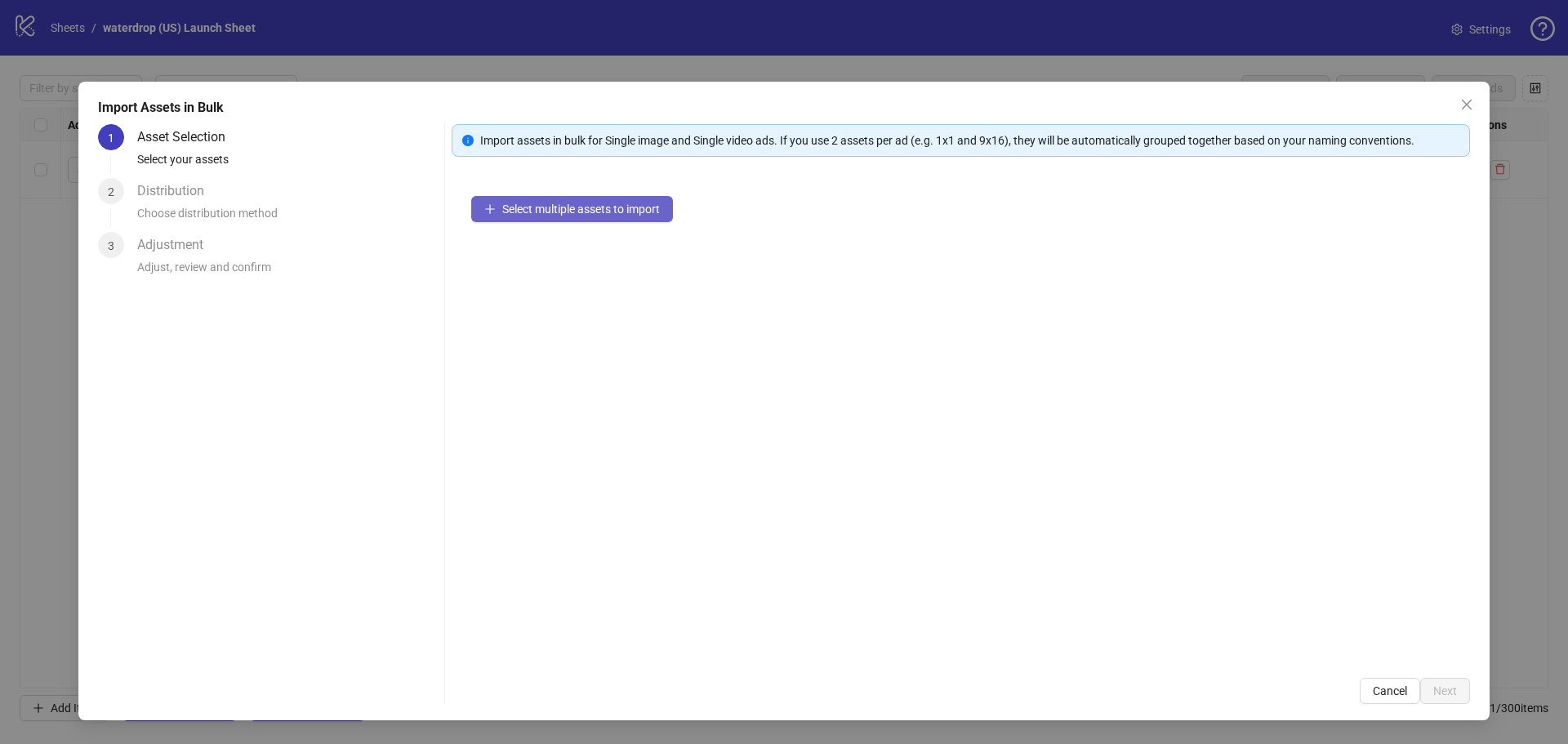
click at [559, 208] on span "Select multiple assets to import" at bounding box center [581, 209] width 157 height 13
click at [1378, 690] on span "Cancel" at bounding box center [1391, 691] width 35 height 13
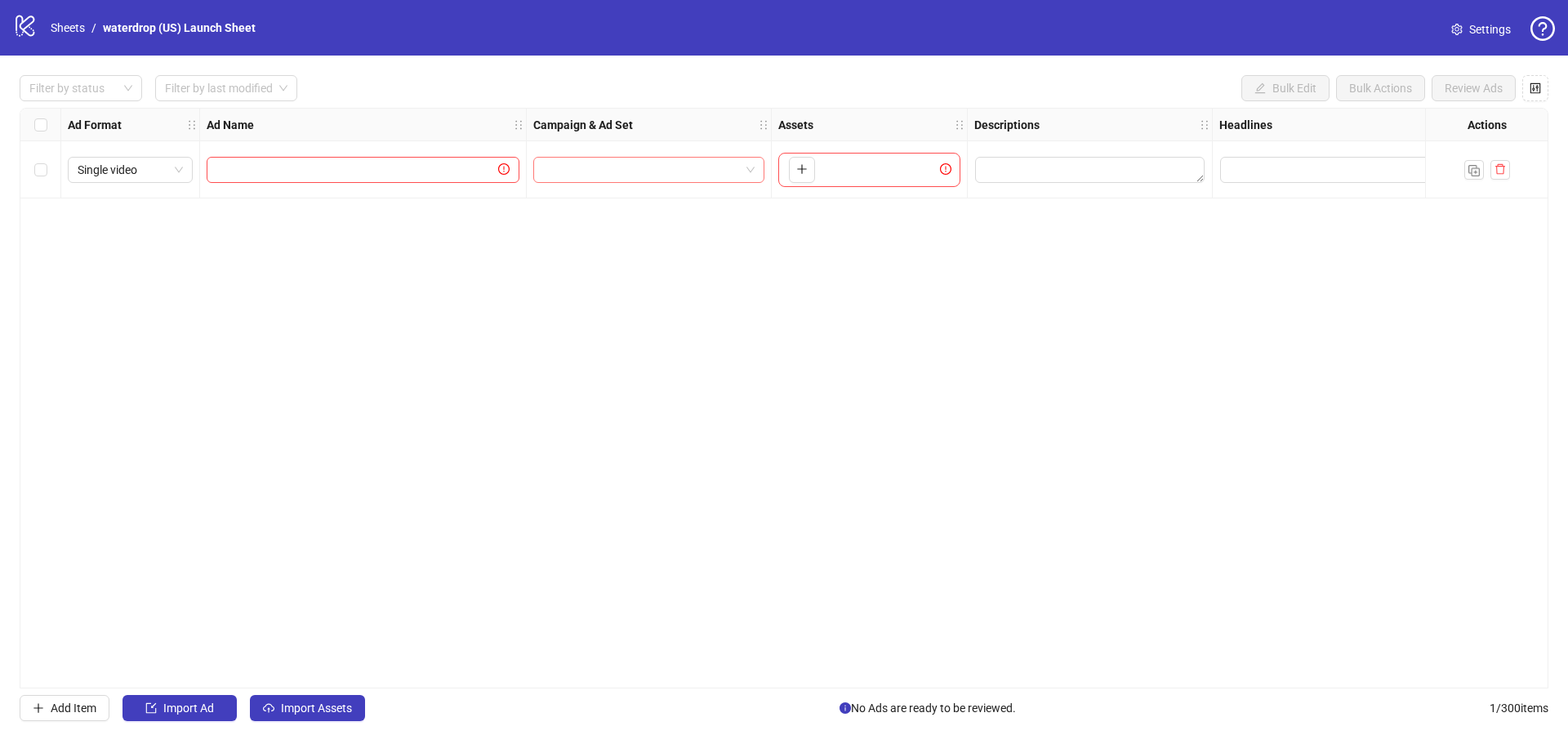
click at [592, 172] on input "search" at bounding box center [641, 169] width 197 height 25
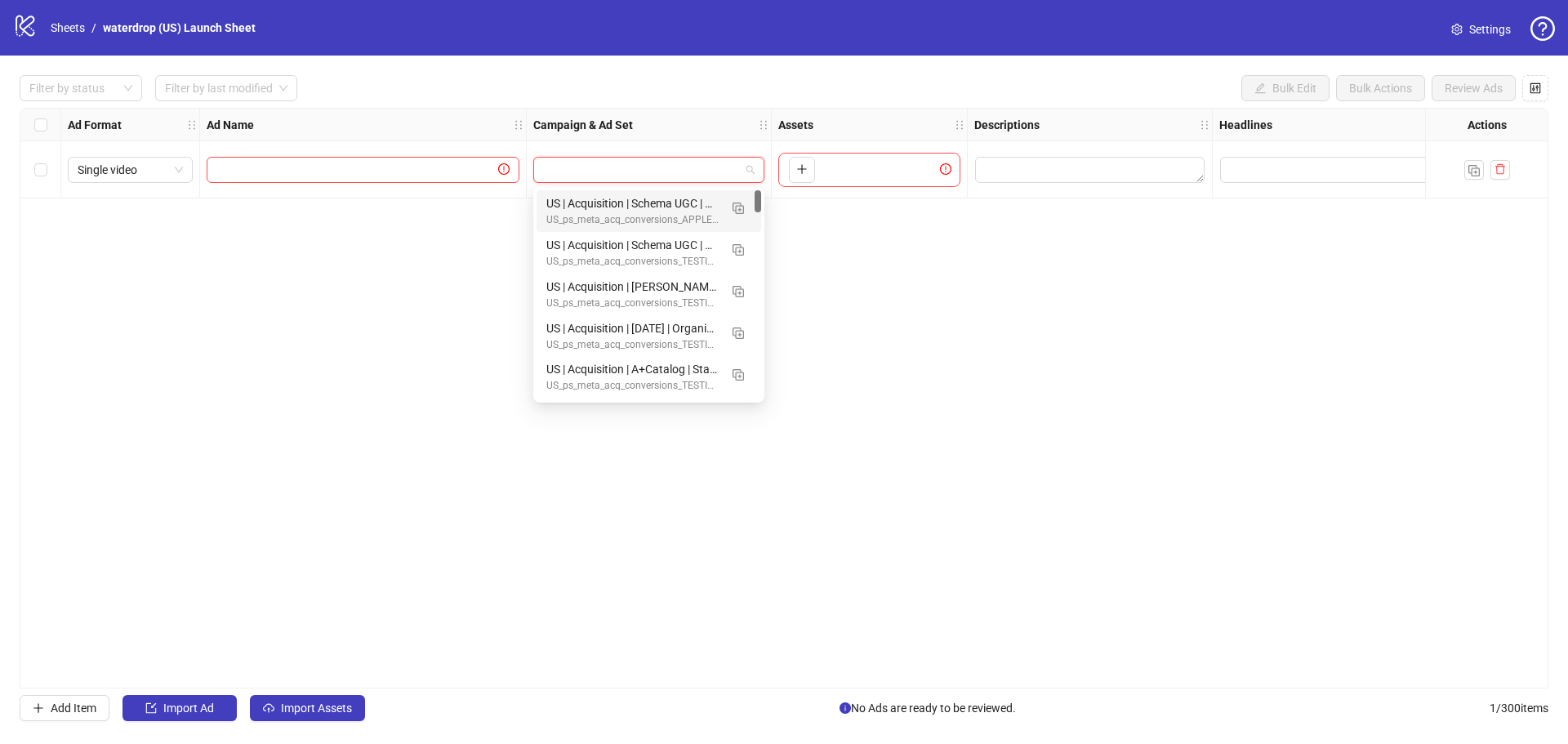
click at [837, 175] on div "To pick up a draggable item, press the space bar. While dragging, use the arrow…" at bounding box center [869, 170] width 182 height 35
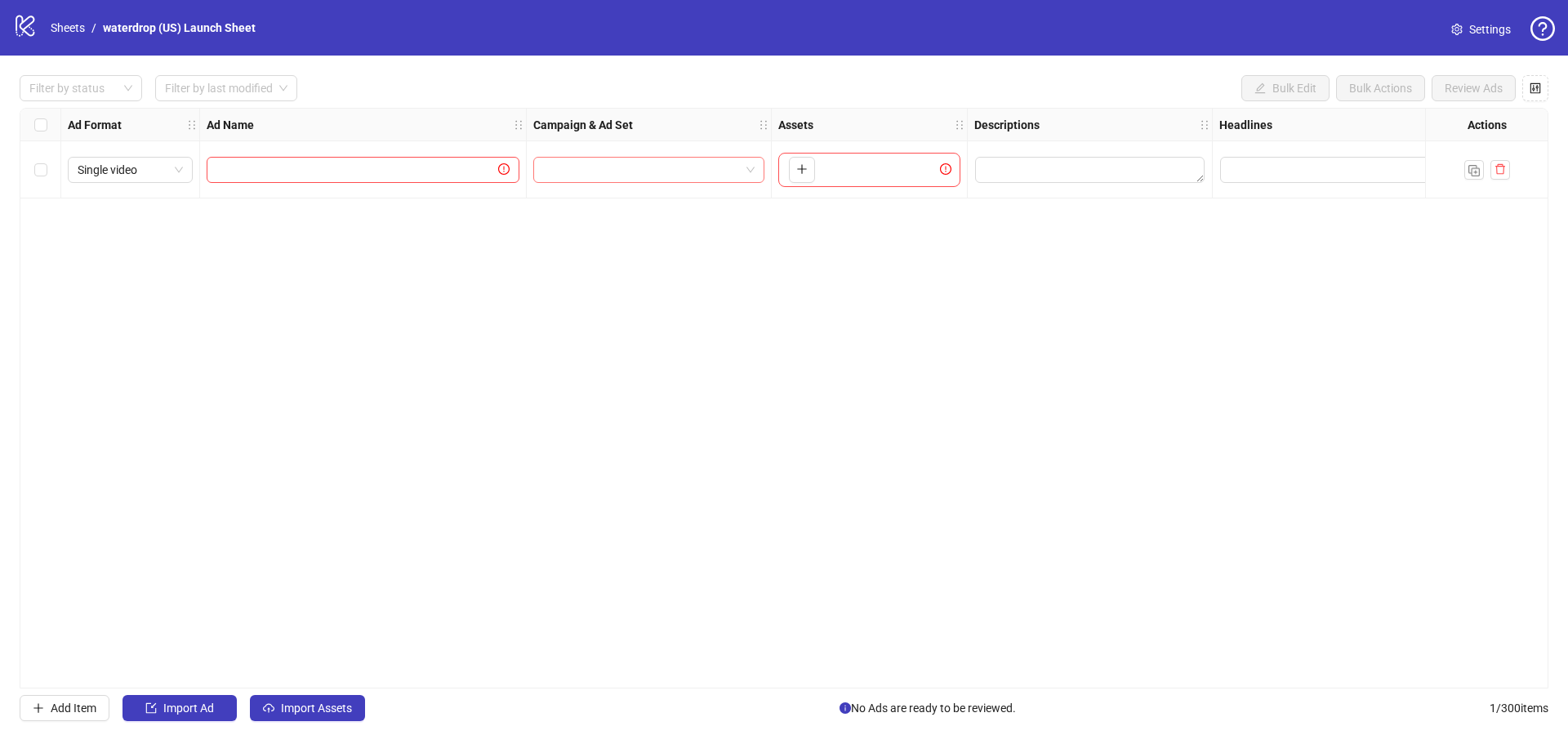
click at [636, 174] on input "search" at bounding box center [641, 169] width 197 height 25
type input "*****"
click at [613, 215] on div "US_ps_meta_acq_conversions_APPLE_Launch" at bounding box center [633, 219] width 172 height 16
click at [368, 182] on span at bounding box center [363, 169] width 313 height 27
type input "*****"
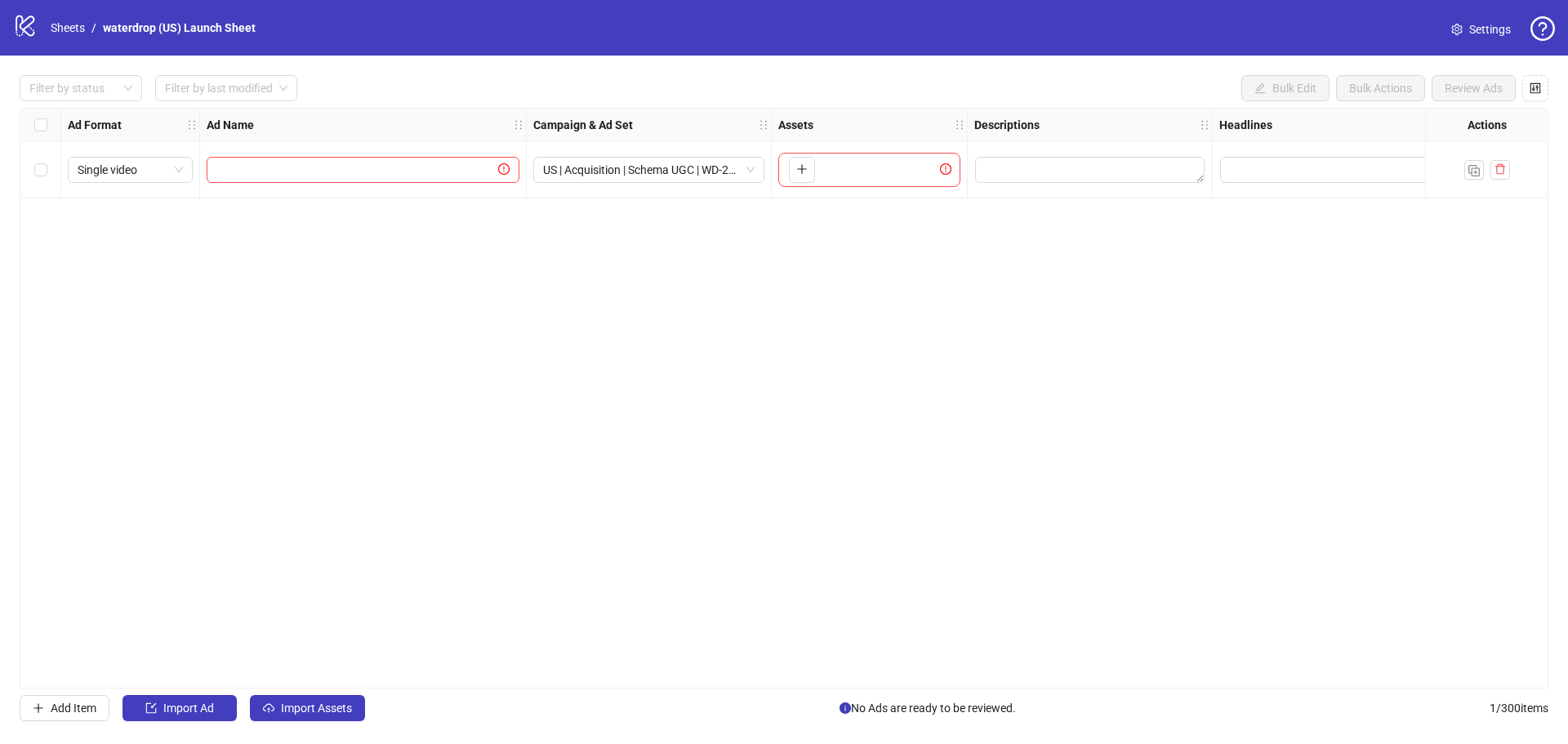
click at [664, 244] on div "Ad Format Ad Name Campaign & Ad Set Assets Descriptions Headlines Primary Texts…" at bounding box center [784, 398] width 1529 height 580
click at [845, 167] on div "To pick up a draggable item, press the space bar. While dragging, use the arrow…" at bounding box center [869, 170] width 182 height 35
click at [799, 173] on icon "plus" at bounding box center [802, 169] width 12 height 12
